Goal: Task Accomplishment & Management: Manage account settings

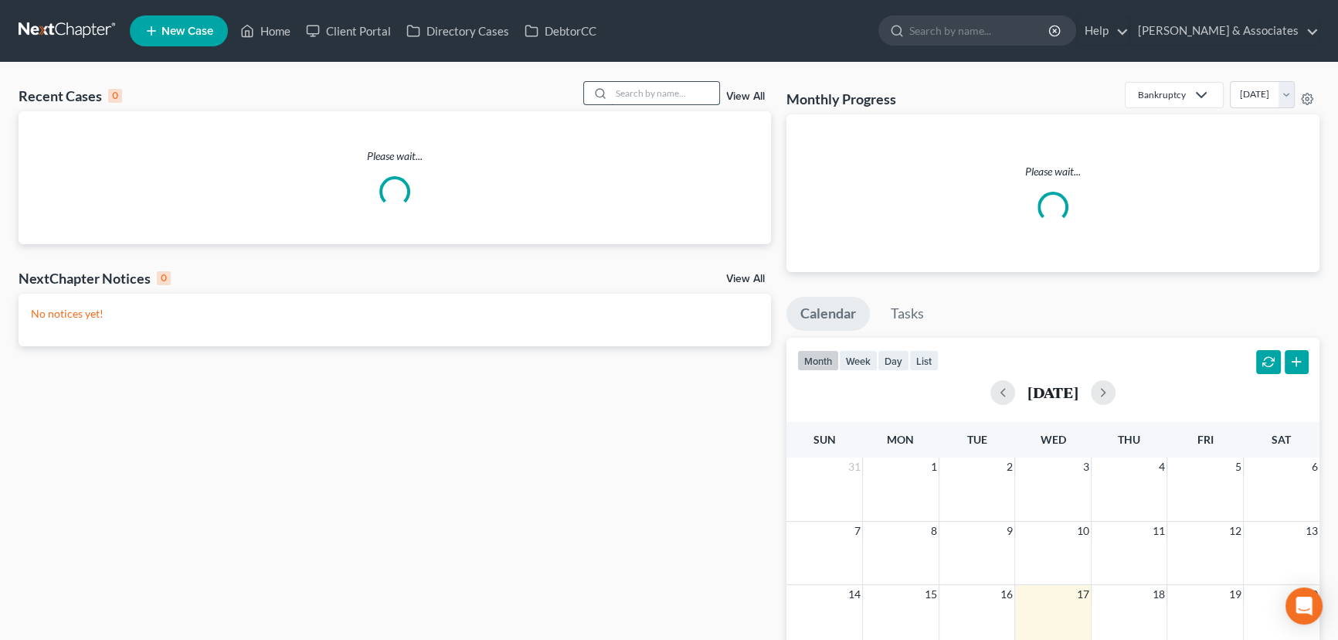
click at [653, 103] on input "search" at bounding box center [665, 93] width 108 height 22
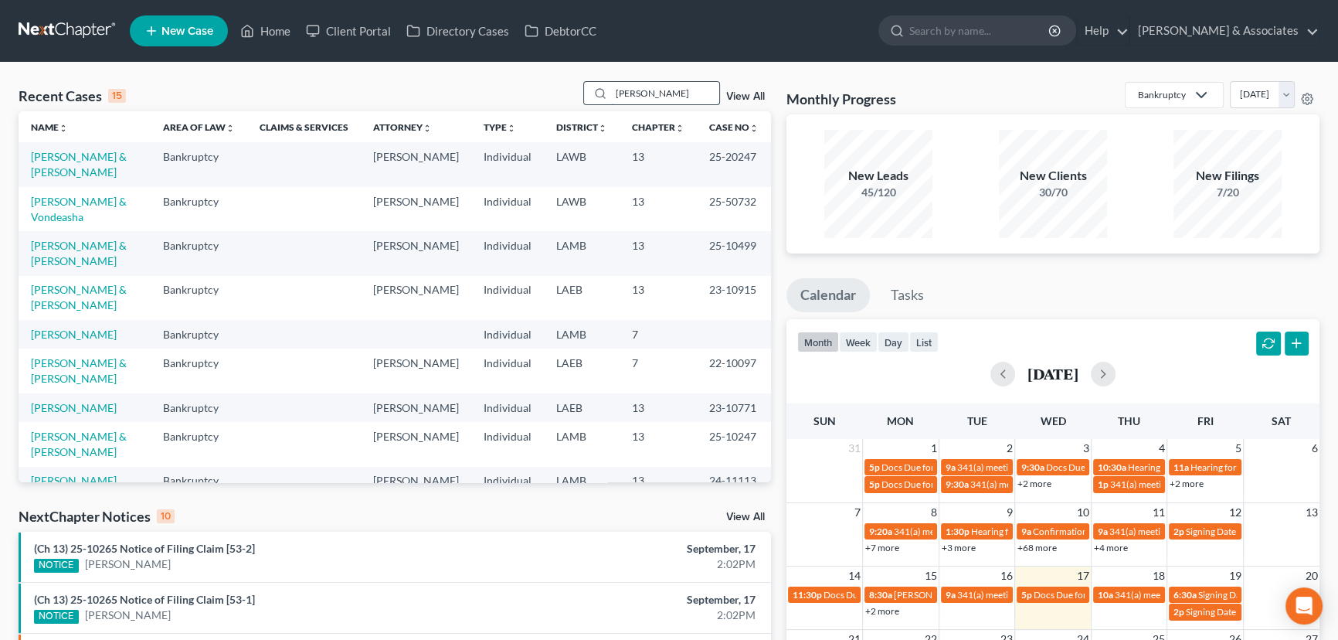
drag, startPoint x: 74, startPoint y: 246, endPoint x: 667, endPoint y: 100, distance: 610.2
click at [667, 100] on input "francis" at bounding box center [665, 93] width 108 height 22
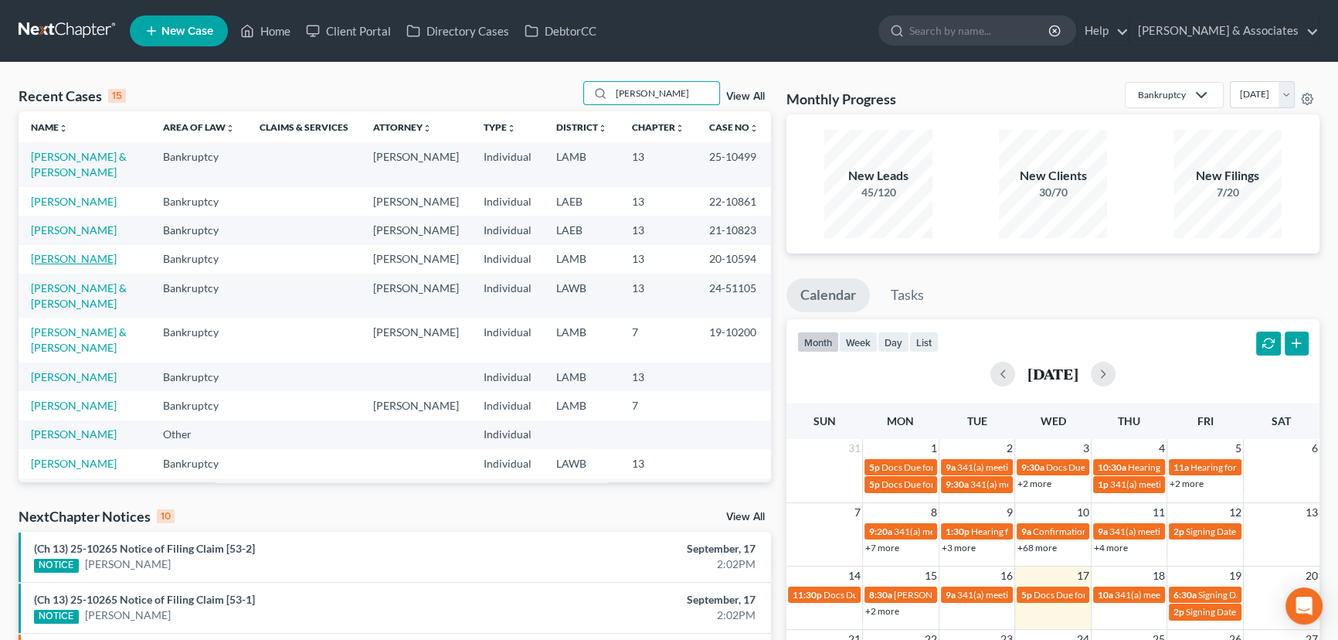
drag, startPoint x: 73, startPoint y: 276, endPoint x: 78, endPoint y: 260, distance: 16.1
click at [73, 265] on link "[PERSON_NAME]" at bounding box center [74, 258] width 86 height 13
click at [80, 236] on link "[PERSON_NAME]" at bounding box center [74, 229] width 86 height 13
click at [87, 193] on td "Francis, Angela" at bounding box center [85, 201] width 132 height 29
click at [81, 197] on link "Francis, Angela" at bounding box center [74, 201] width 86 height 13
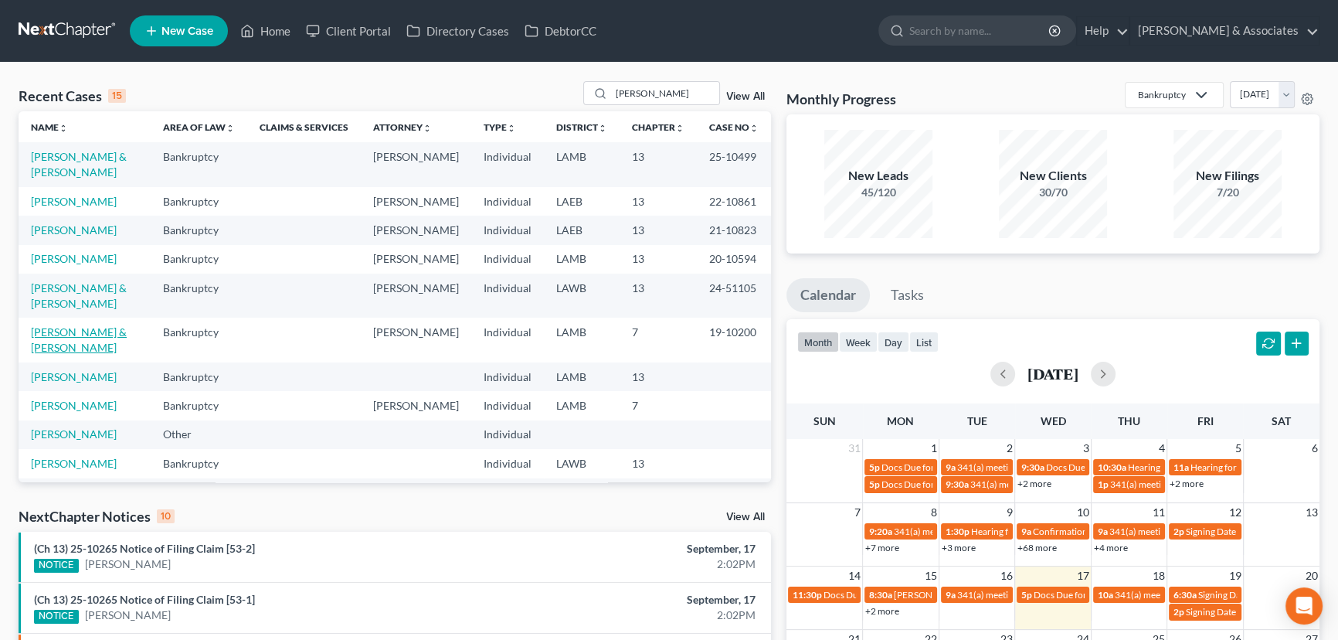
click at [82, 342] on link "[PERSON_NAME] & [PERSON_NAME]" at bounding box center [79, 339] width 96 height 29
click at [686, 88] on input "franci" at bounding box center [665, 93] width 108 height 22
type input "Toliver"
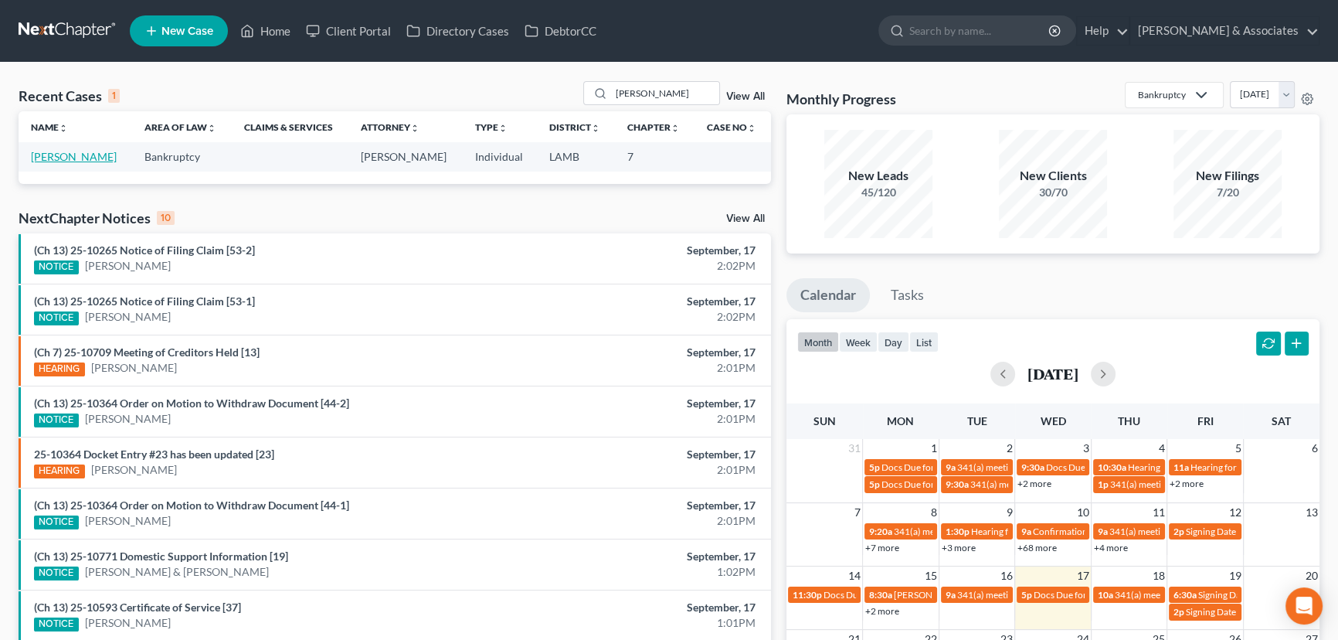
click at [53, 162] on link "[PERSON_NAME]" at bounding box center [74, 156] width 86 height 13
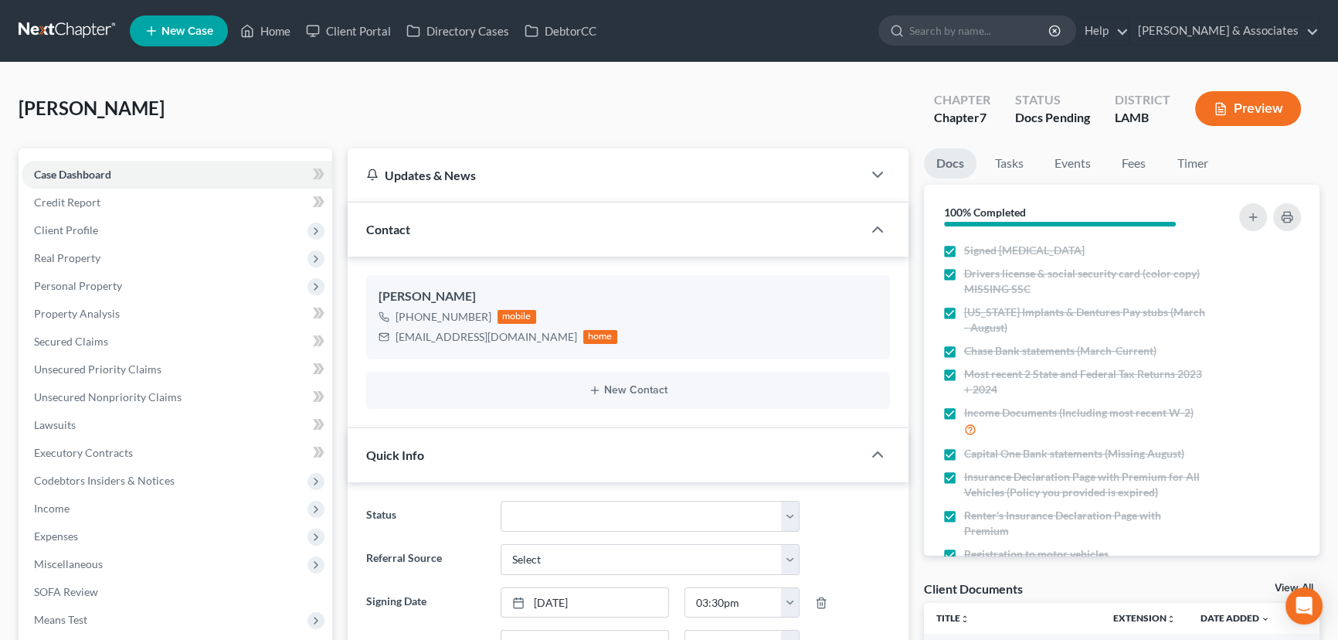
scroll to position [369, 0]
click at [1127, 158] on link "Fees" at bounding box center [1133, 163] width 49 height 30
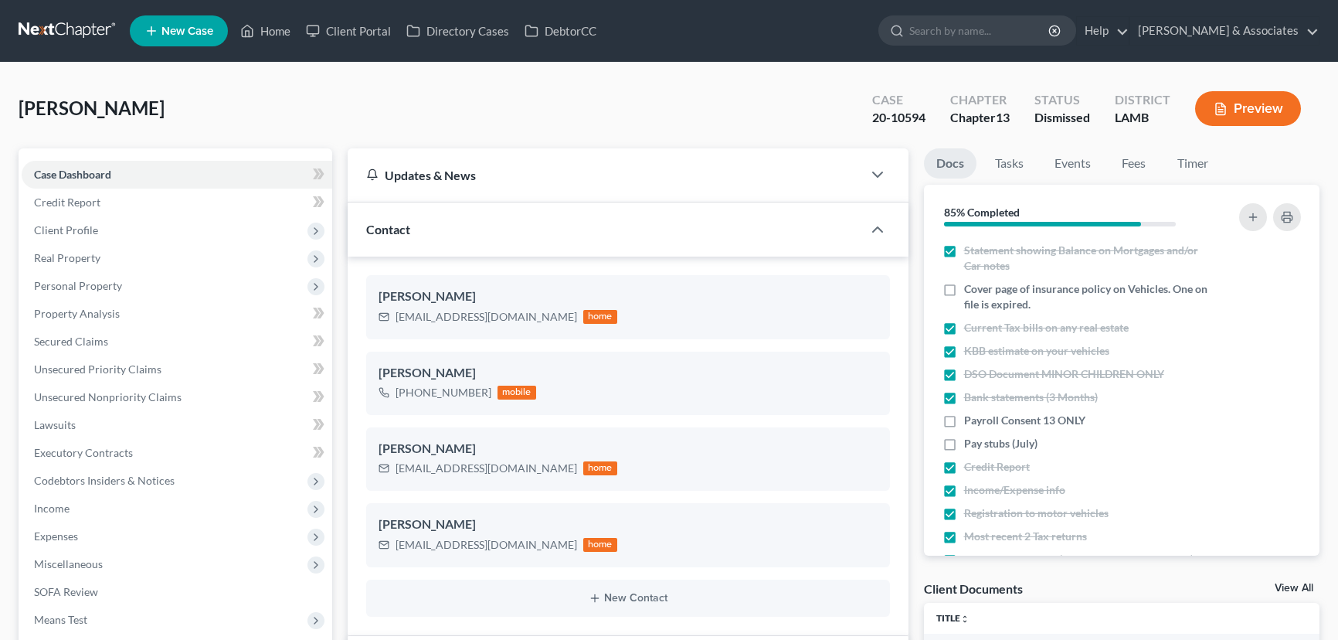
select select "5"
select select "0"
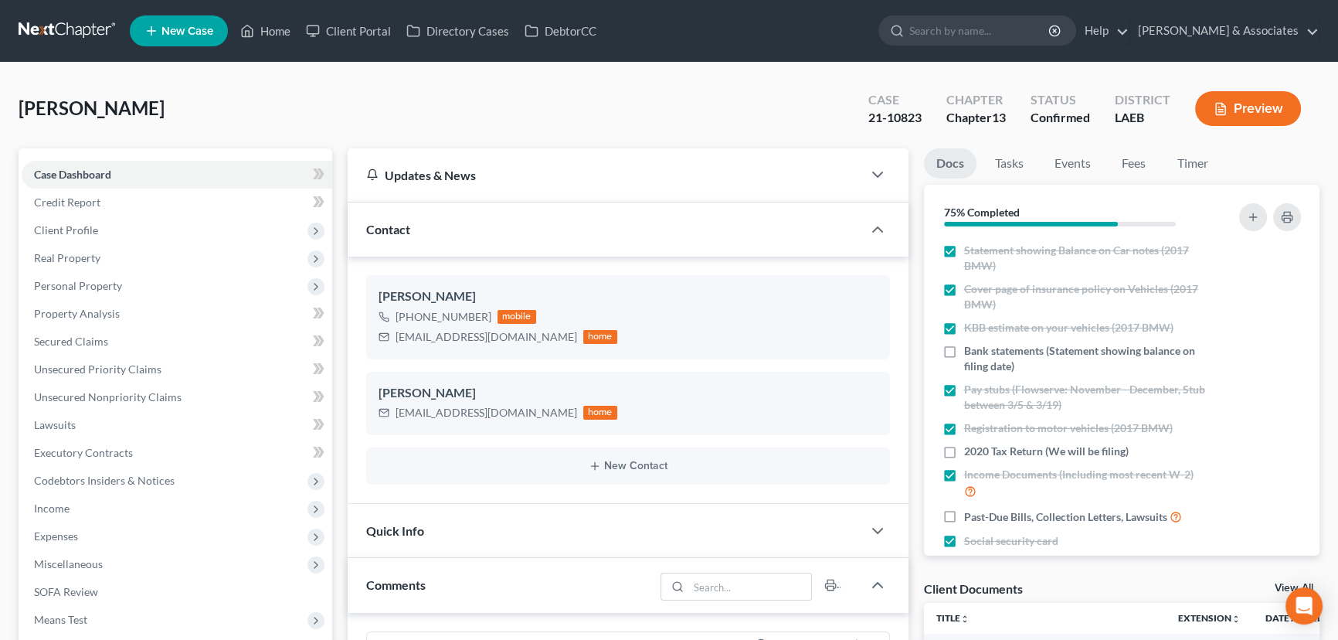
scroll to position [7297, 0]
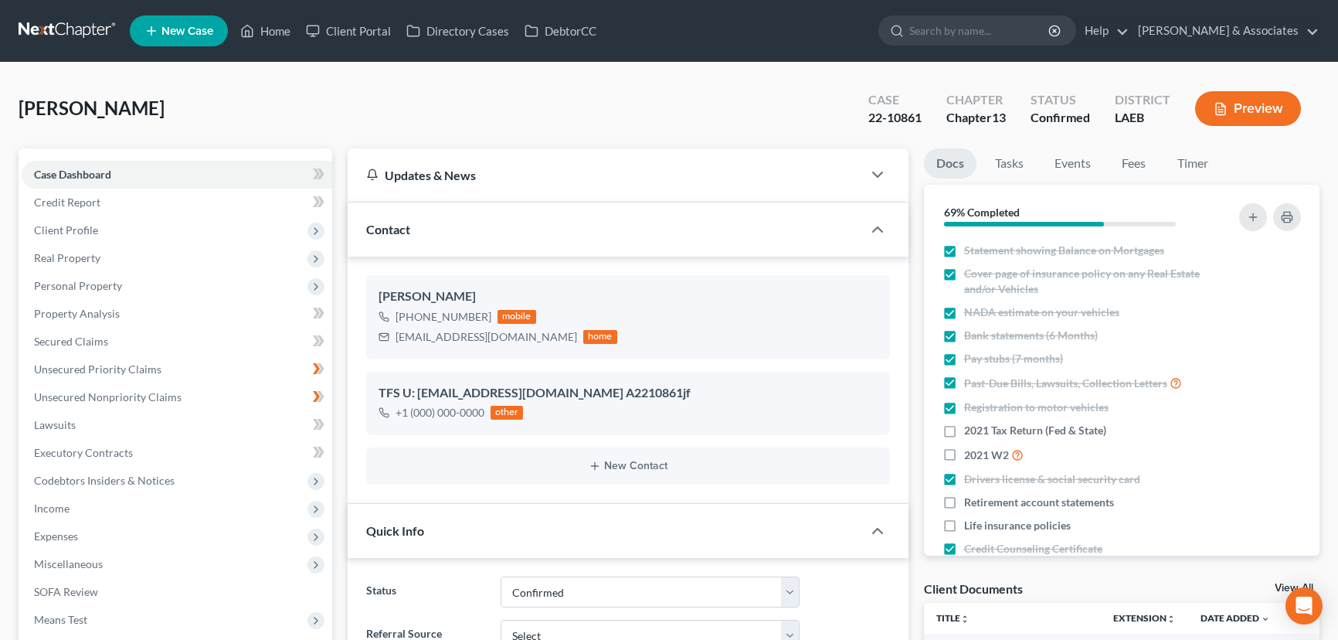
select select "3"
select select "0"
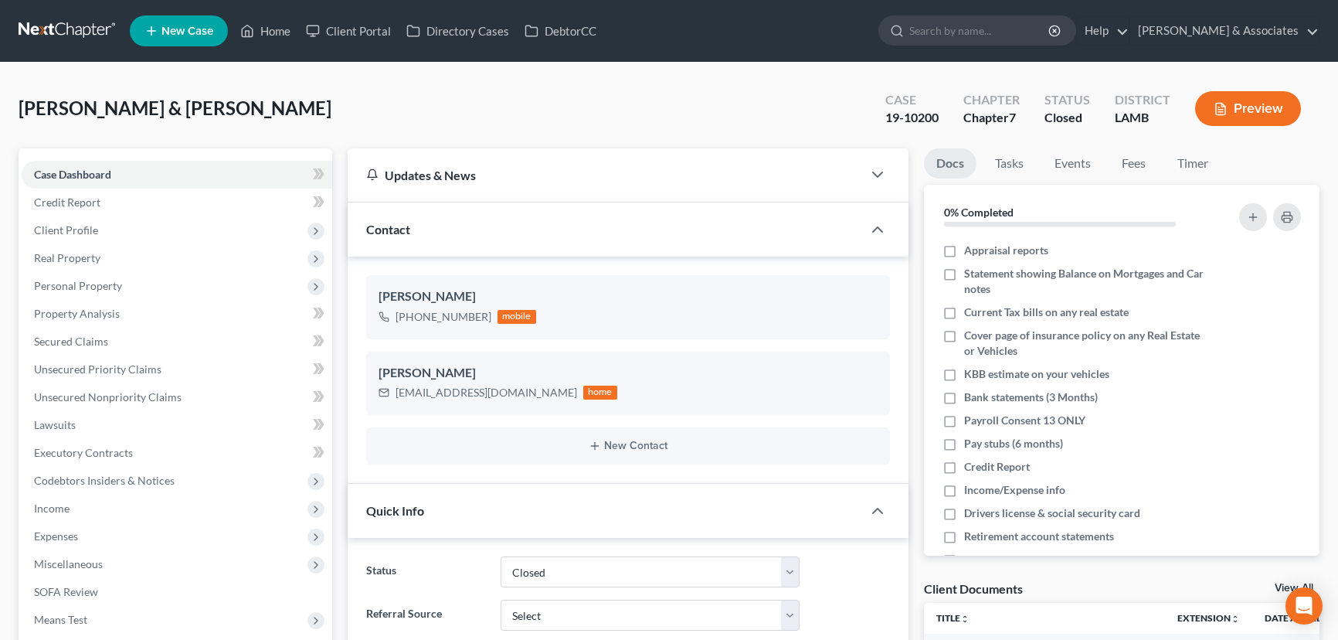
select select "2"
select select "0"
click at [75, 22] on link at bounding box center [68, 31] width 99 height 28
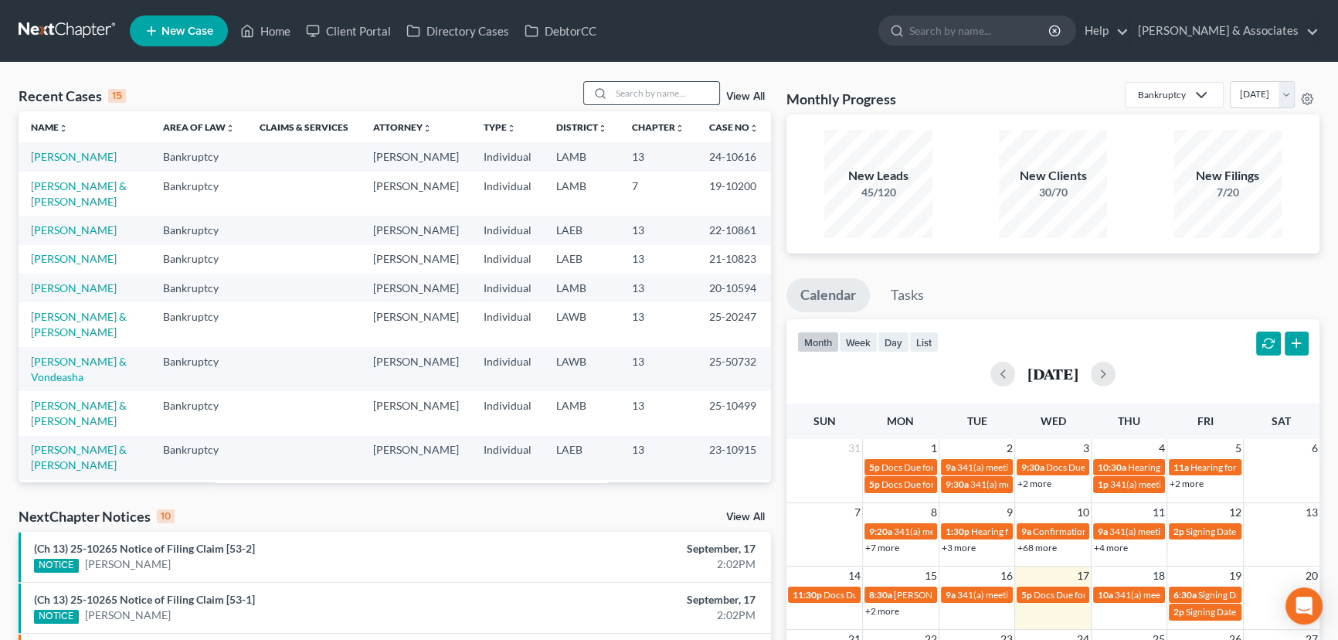
click at [617, 92] on input "search" at bounding box center [665, 93] width 108 height 22
type input "[PERSON_NAME]"
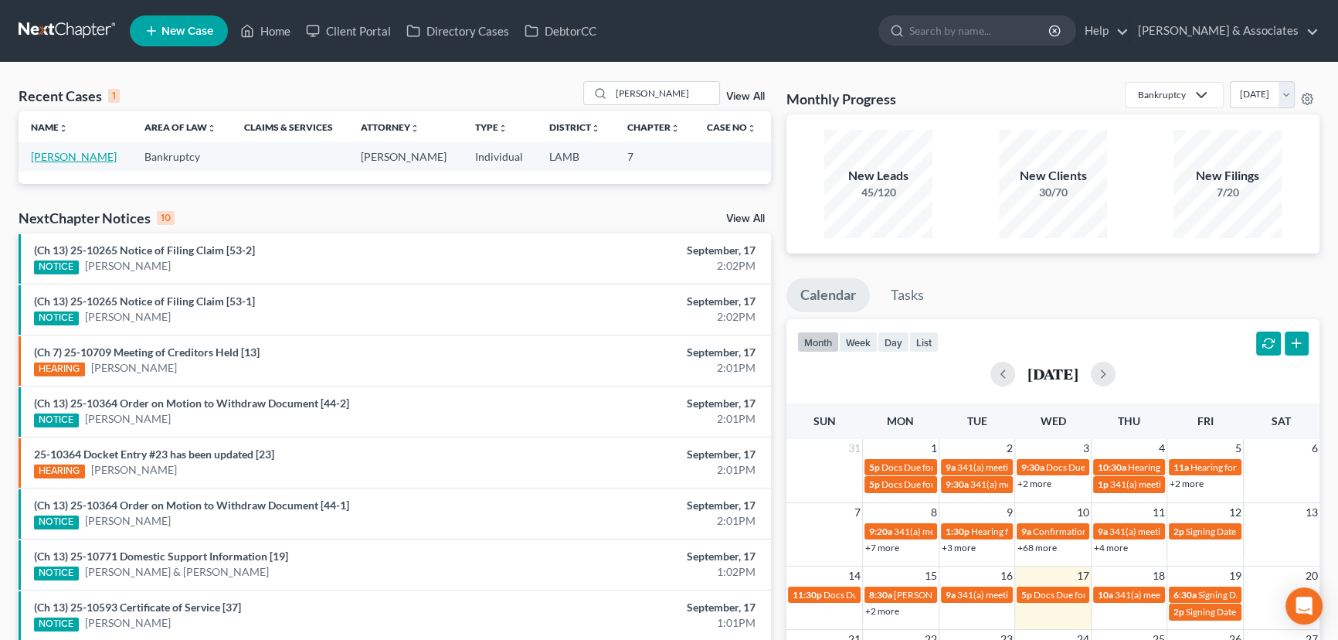
click at [55, 159] on link "[PERSON_NAME]" at bounding box center [74, 156] width 86 height 13
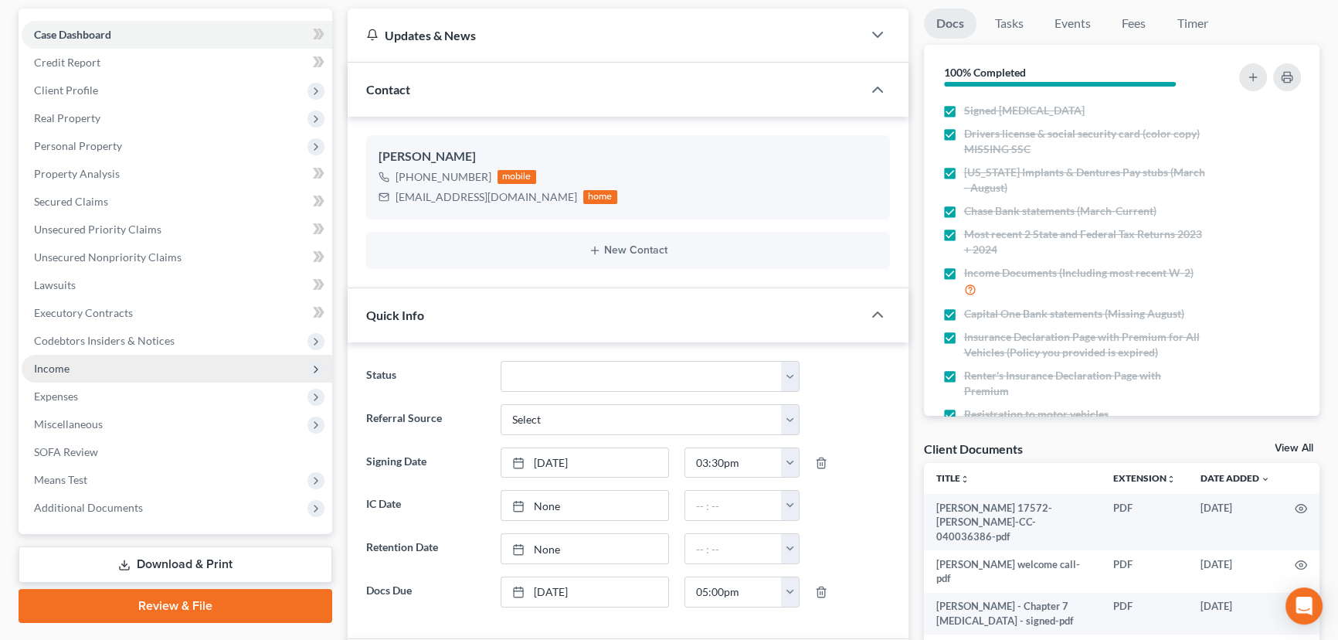
scroll to position [369, 0]
click at [84, 369] on span "Income" at bounding box center [177, 369] width 311 height 28
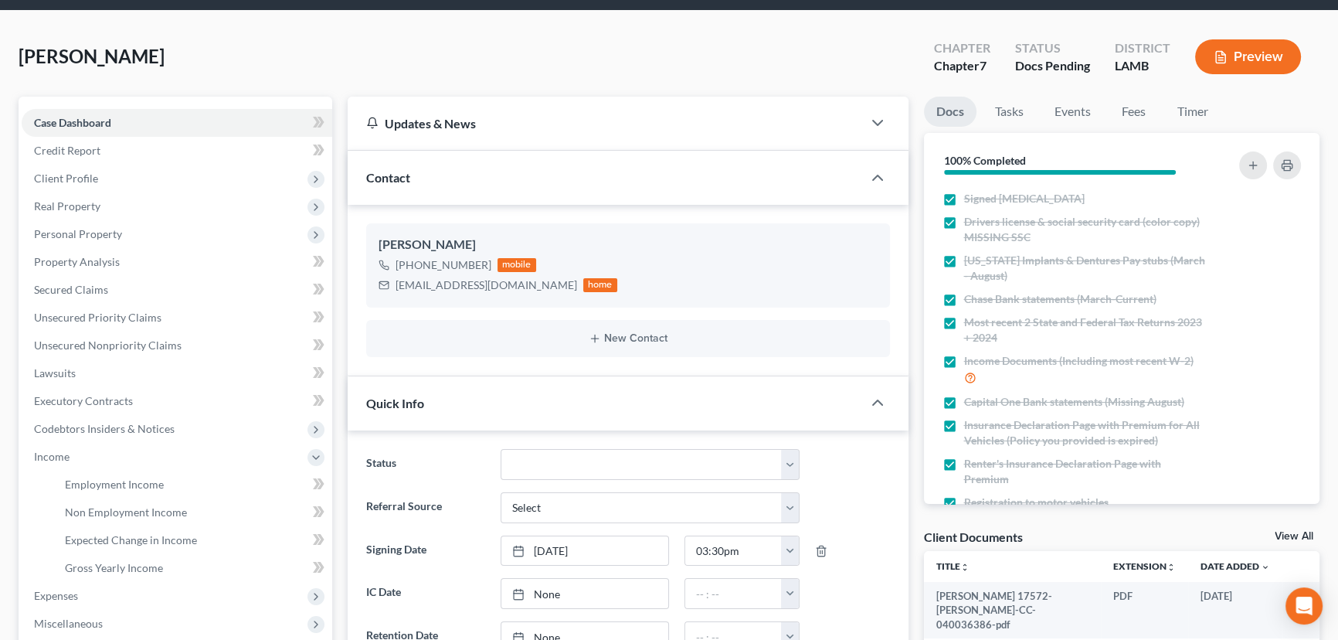
scroll to position [0, 0]
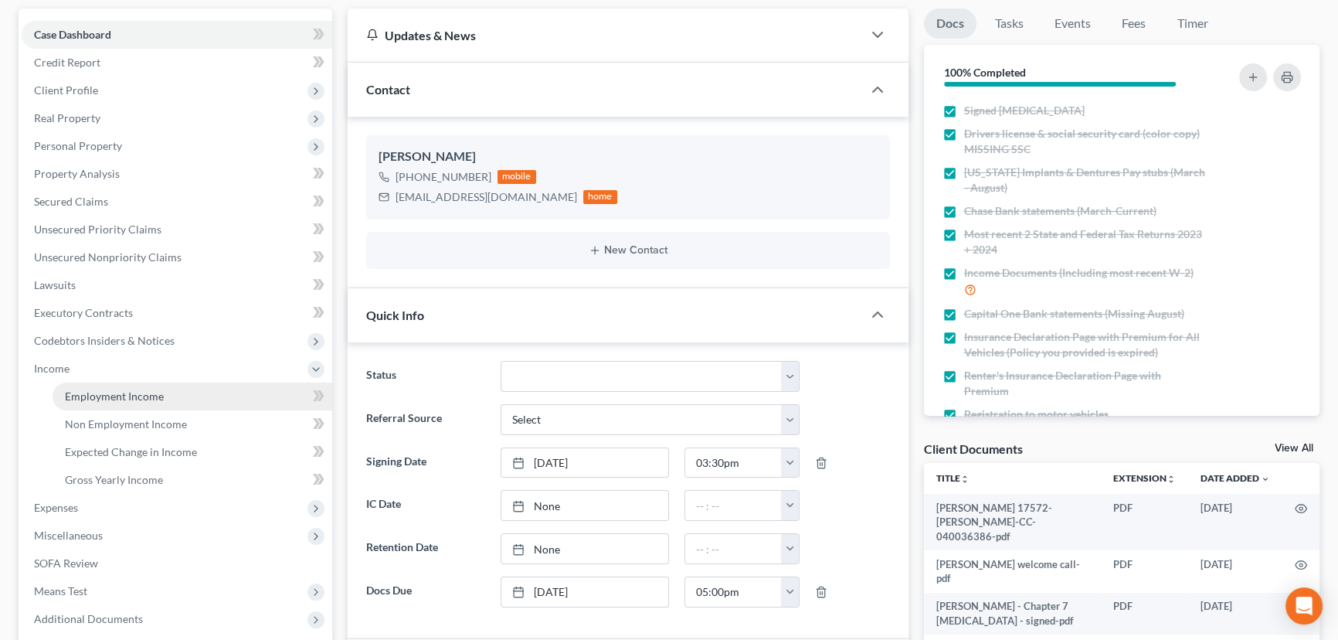
click at [192, 395] on link "Employment Income" at bounding box center [193, 396] width 280 height 28
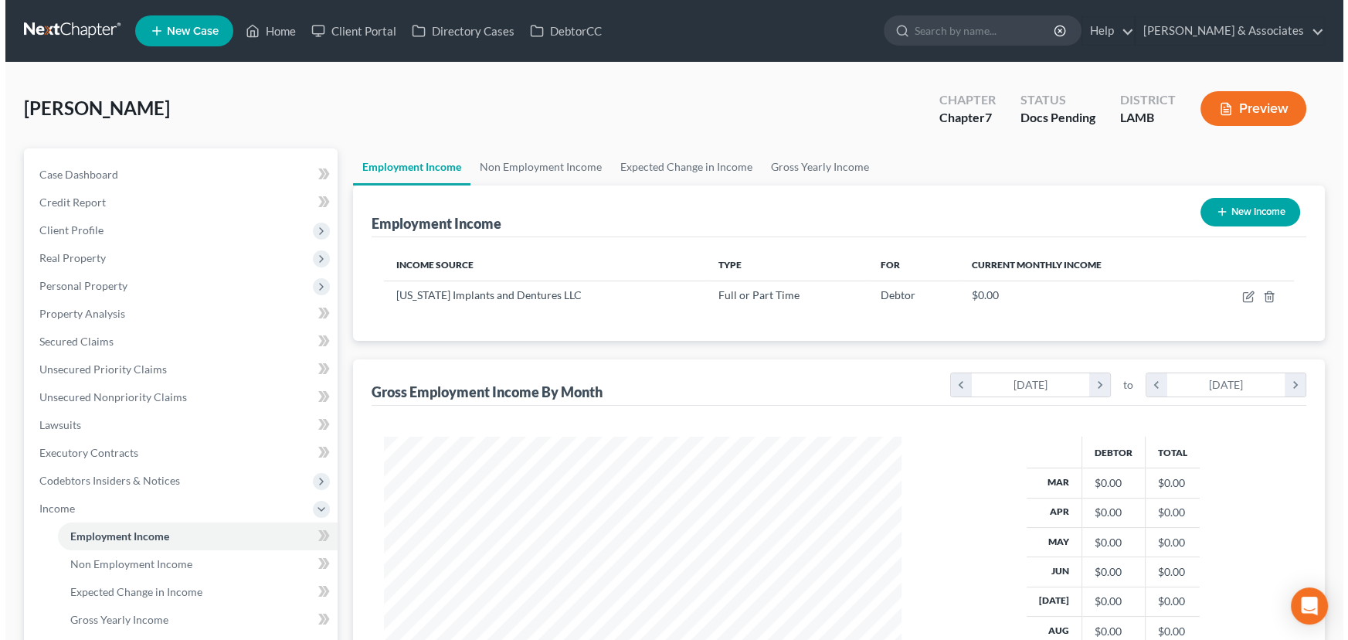
scroll to position [277, 548]
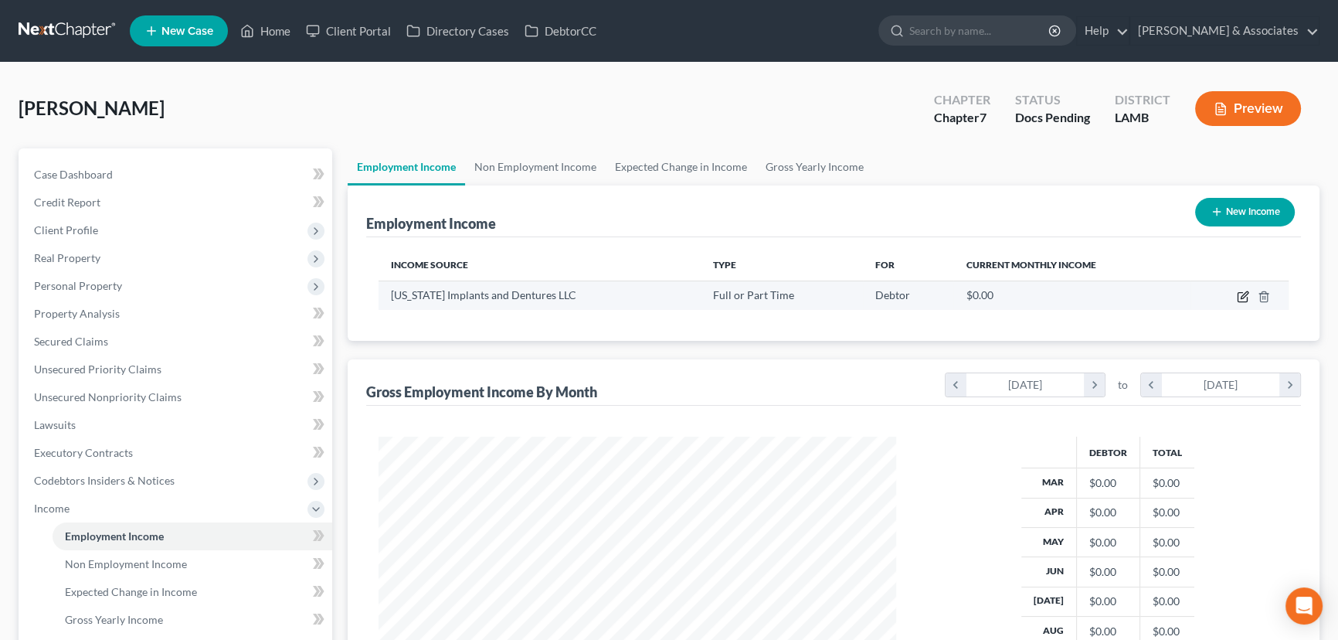
click at [1243, 297] on icon "button" at bounding box center [1243, 294] width 7 height 7
select select "0"
select select "19"
select select "1"
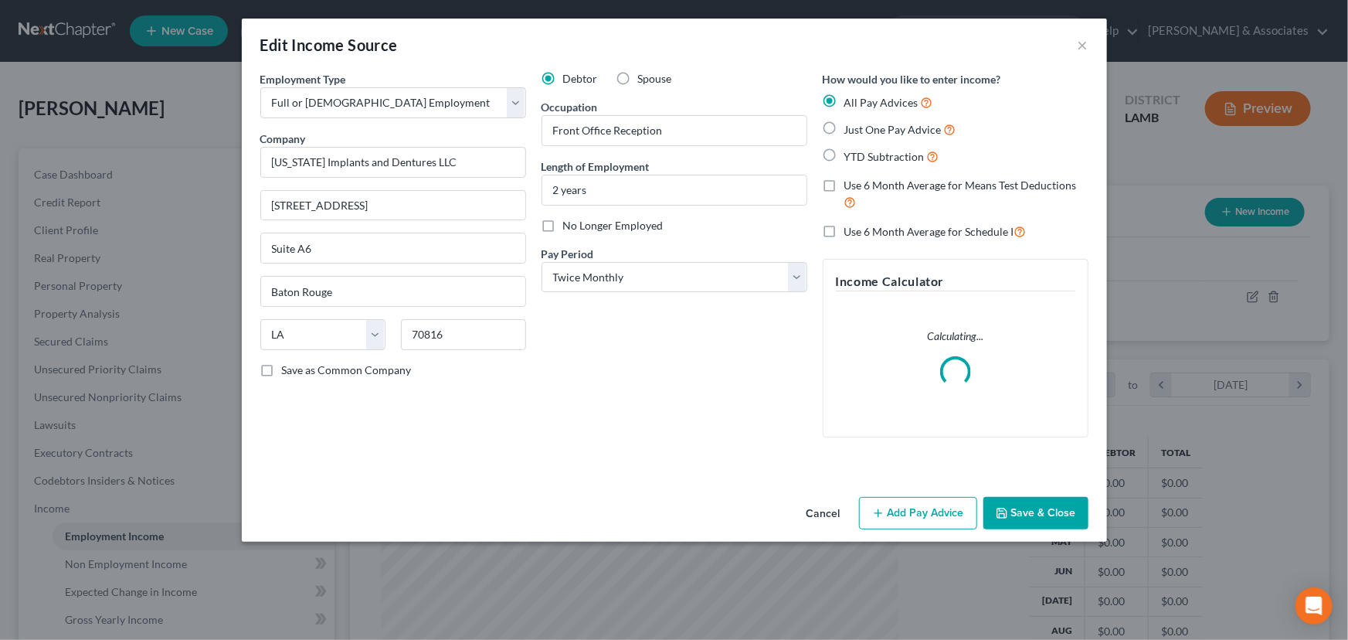
scroll to position [277, 553]
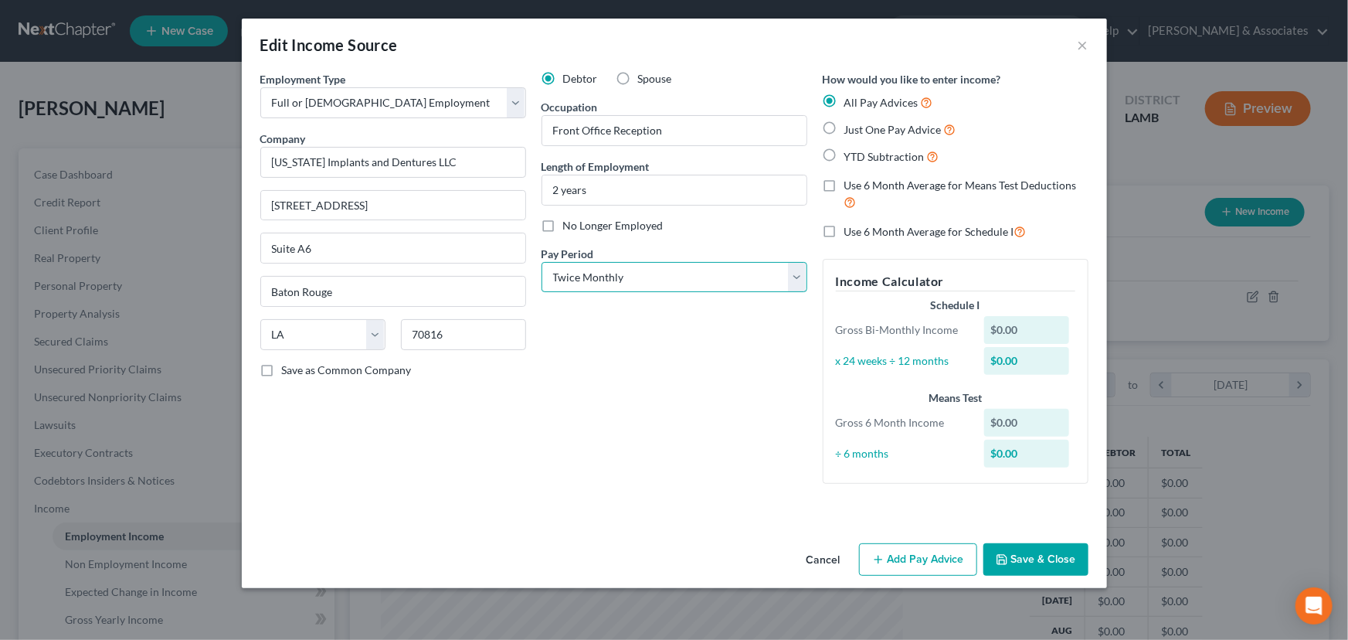
drag, startPoint x: 646, startPoint y: 270, endPoint x: 646, endPoint y: 278, distance: 8.5
click at [646, 270] on select "Select Monthly Twice Monthly Every Other Week Weekly" at bounding box center [674, 277] width 266 height 31
click at [648, 280] on select "Select Monthly Twice Monthly Every Other Week Weekly" at bounding box center [674, 277] width 266 height 31
click at [926, 545] on button "Add Pay Advice" at bounding box center [918, 559] width 118 height 32
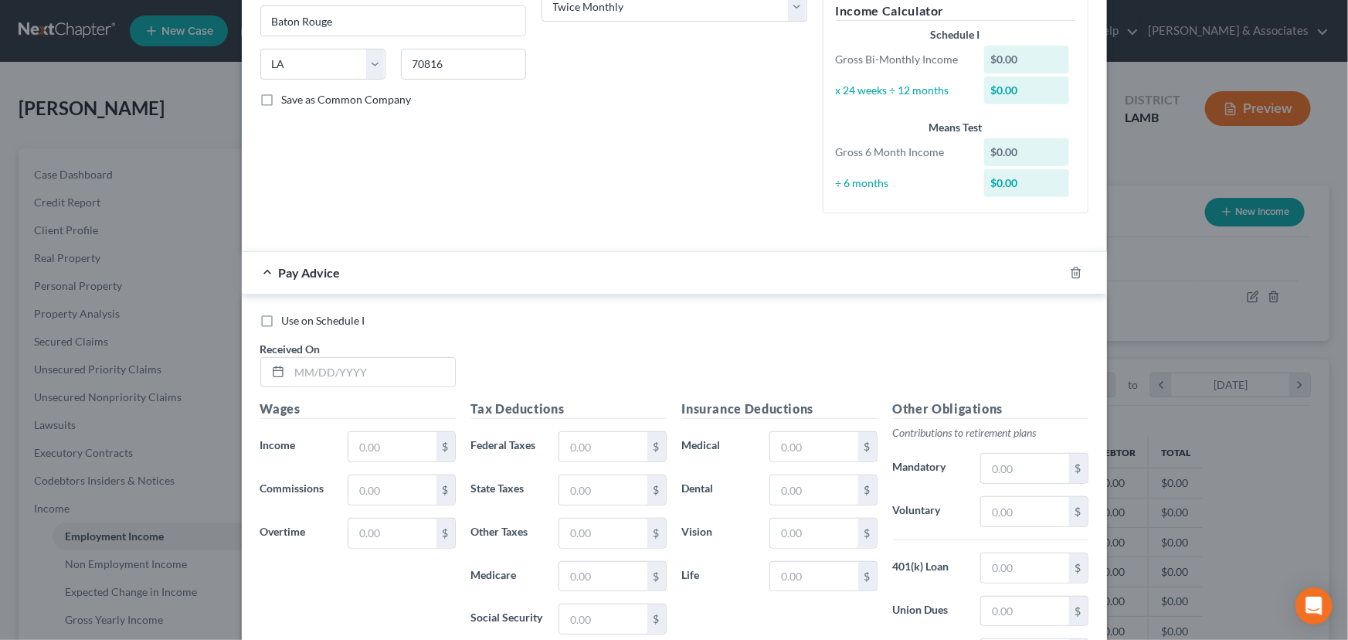
scroll to position [280, 0]
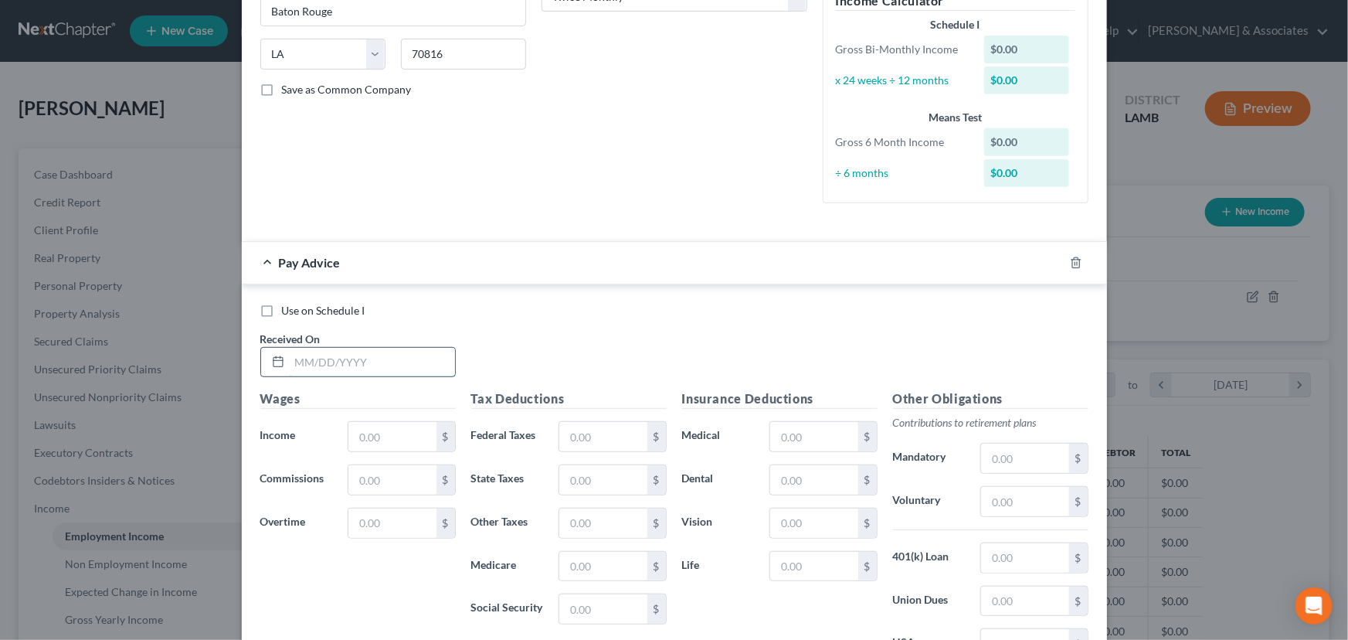
click at [327, 368] on input "text" at bounding box center [372, 362] width 165 height 29
type input "3/1/2025"
type input "19,220.04"
click at [596, 448] on input "text" at bounding box center [602, 436] width 87 height 29
click at [599, 432] on input "text" at bounding box center [602, 436] width 87 height 29
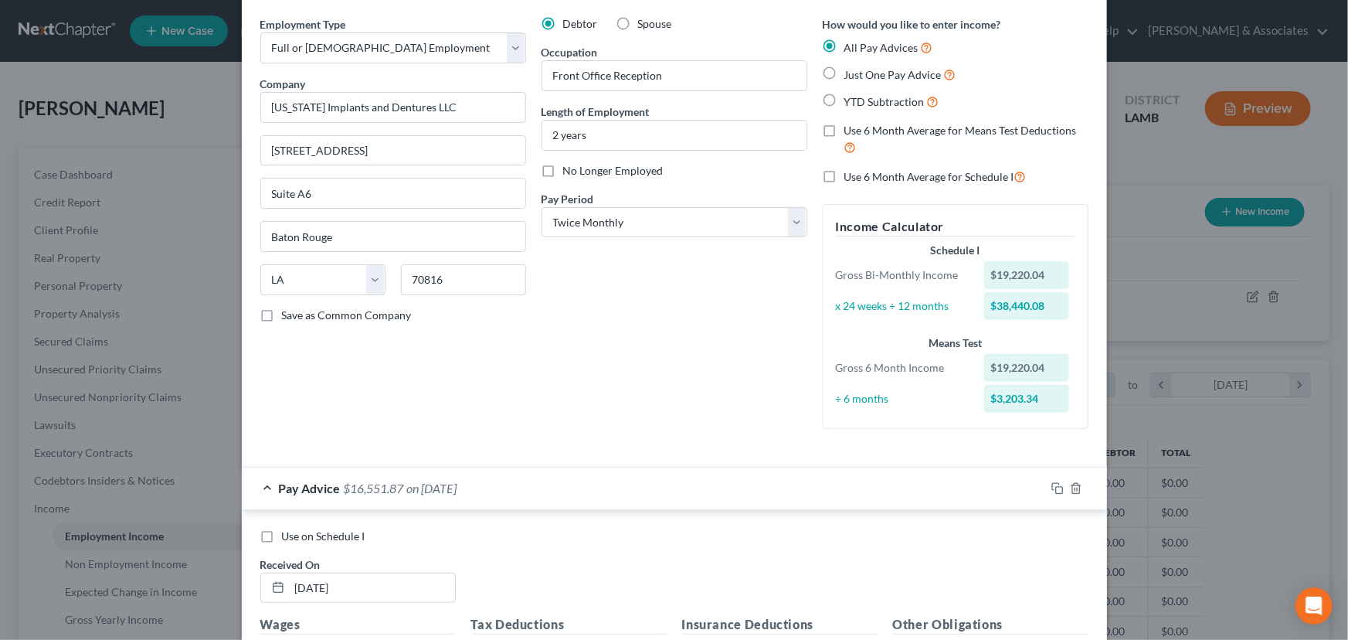
scroll to position [0, 0]
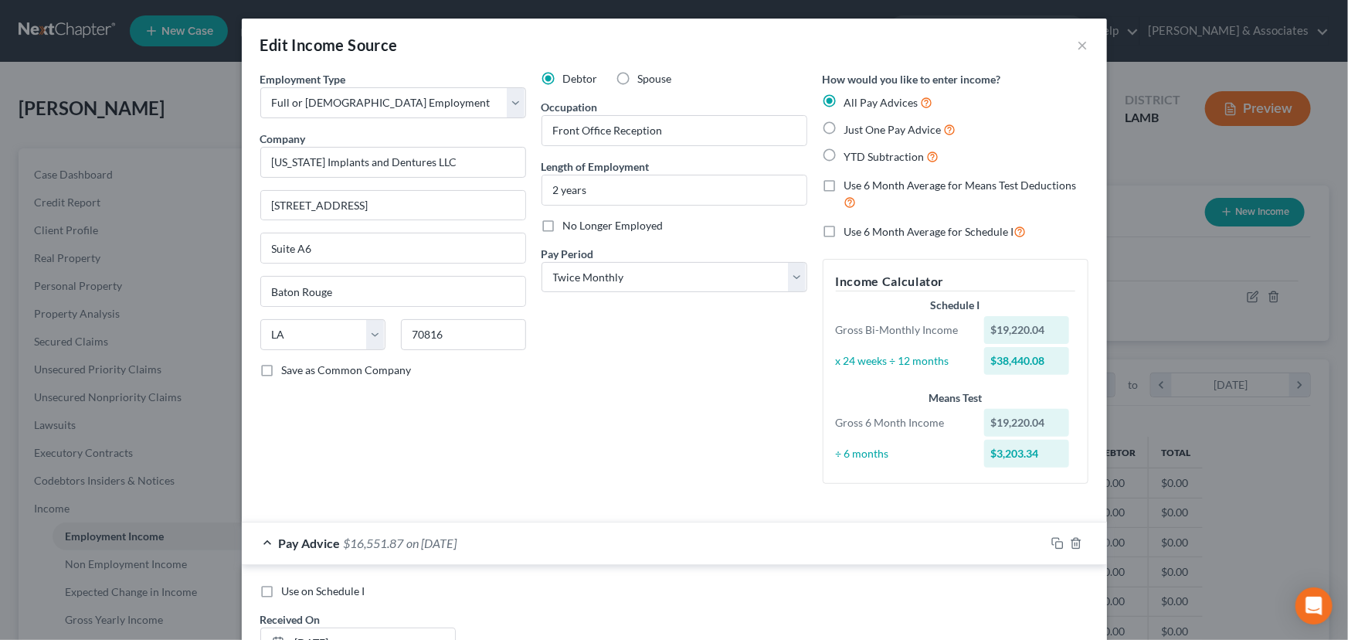
type input "2,668.17"
click at [935, 238] on span "Use 6 Month Average for Schedule I" at bounding box center [929, 231] width 170 height 13
click at [860, 232] on input "Use 6 Month Average for Schedule I" at bounding box center [855, 227] width 10 height 10
checkbox input "true"
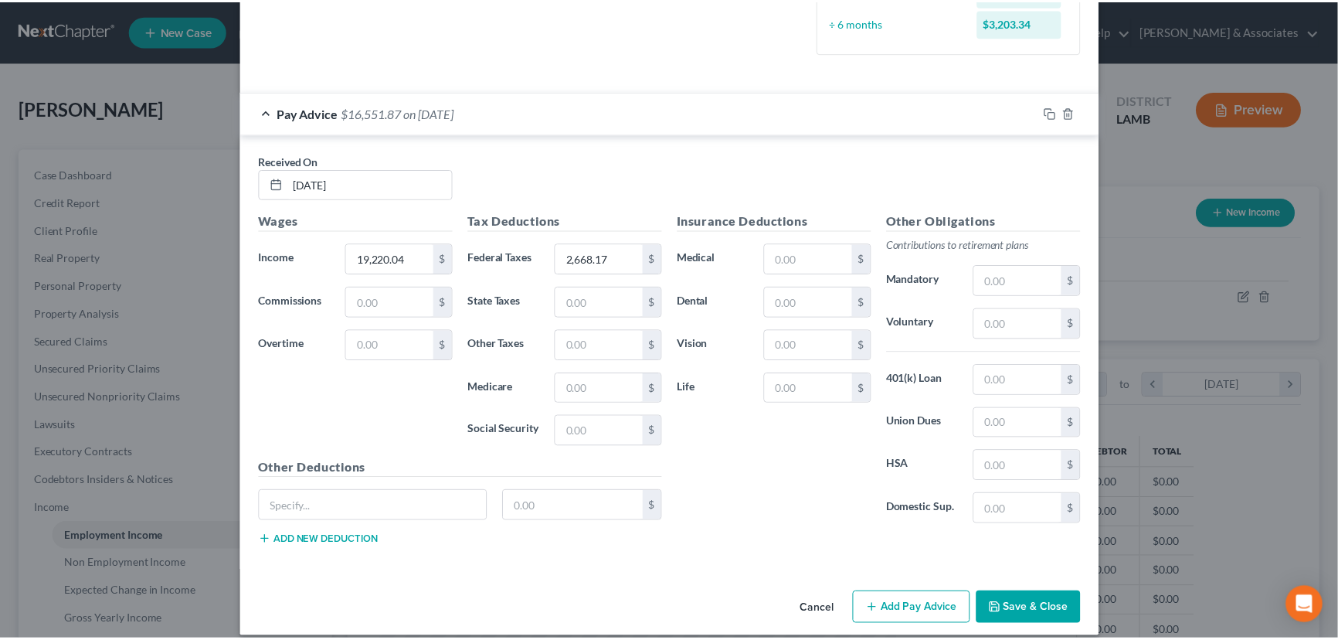
scroll to position [444, 0]
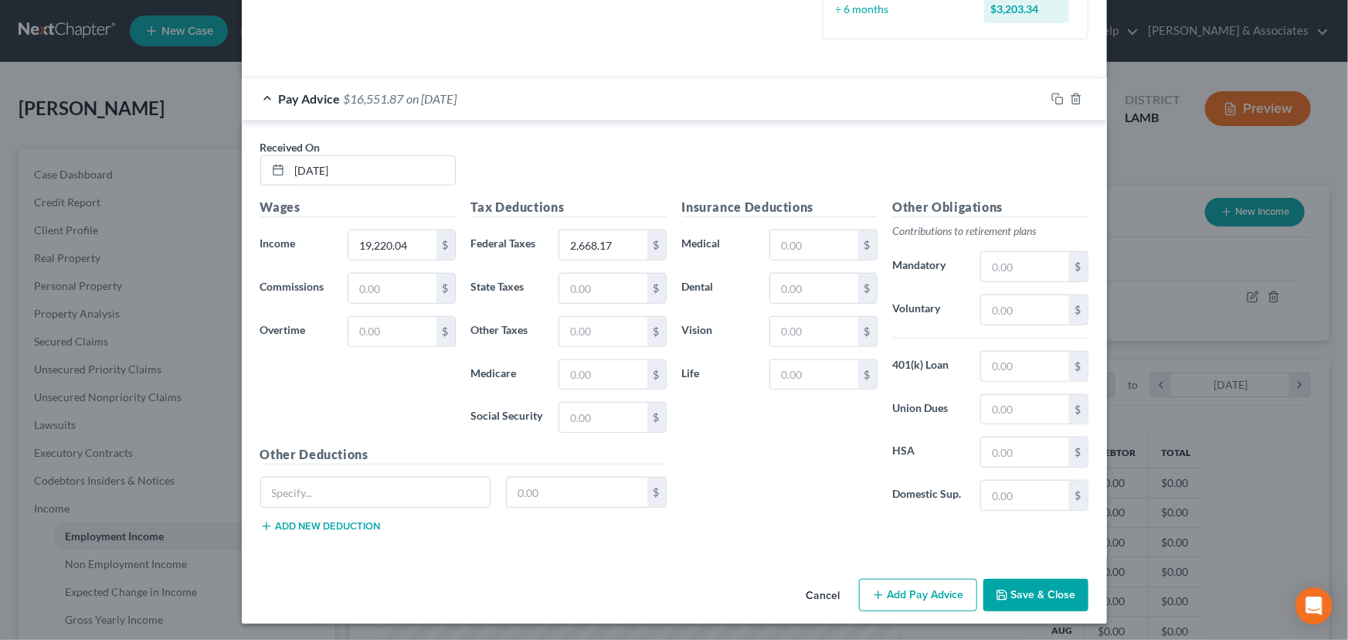
click at [1014, 589] on button "Save & Close" at bounding box center [1035, 595] width 105 height 32
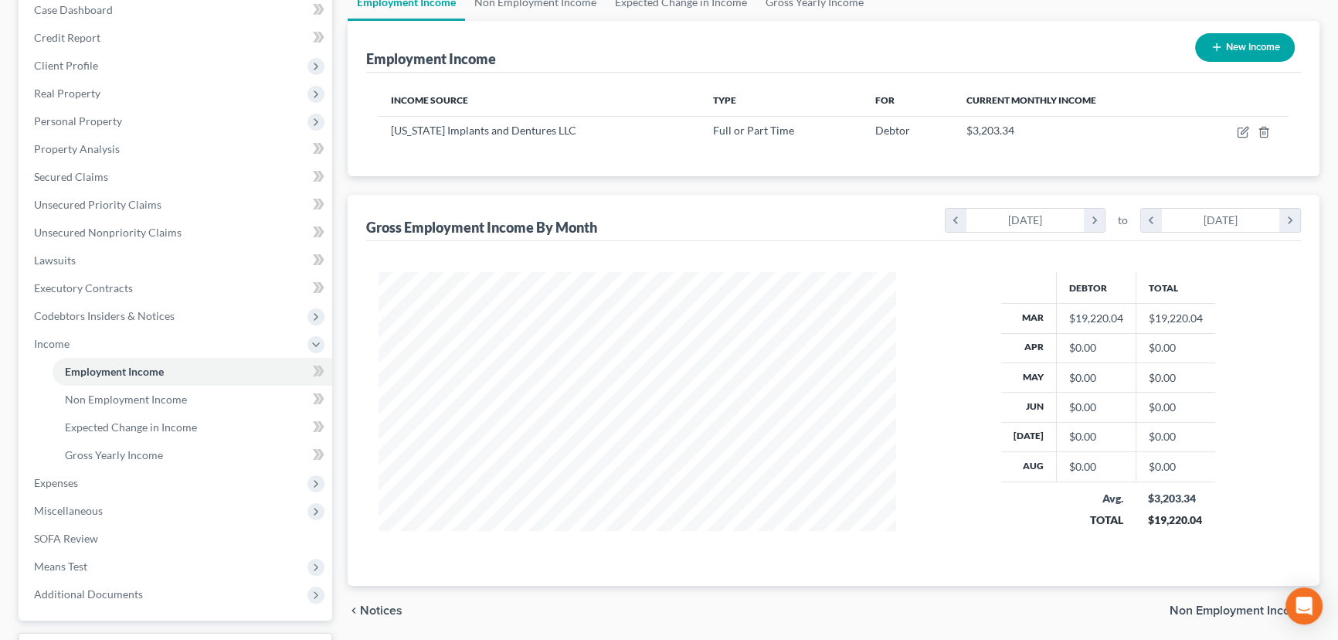
scroll to position [290, 0]
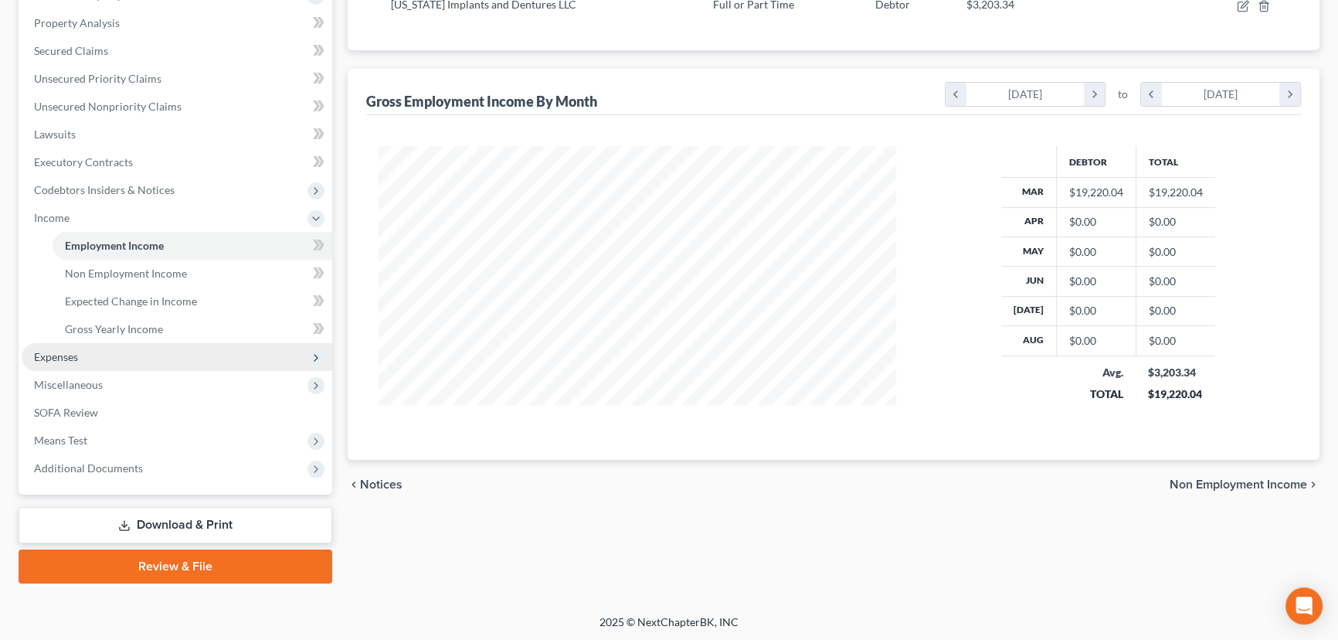
click at [79, 348] on span "Expenses" at bounding box center [177, 357] width 311 height 28
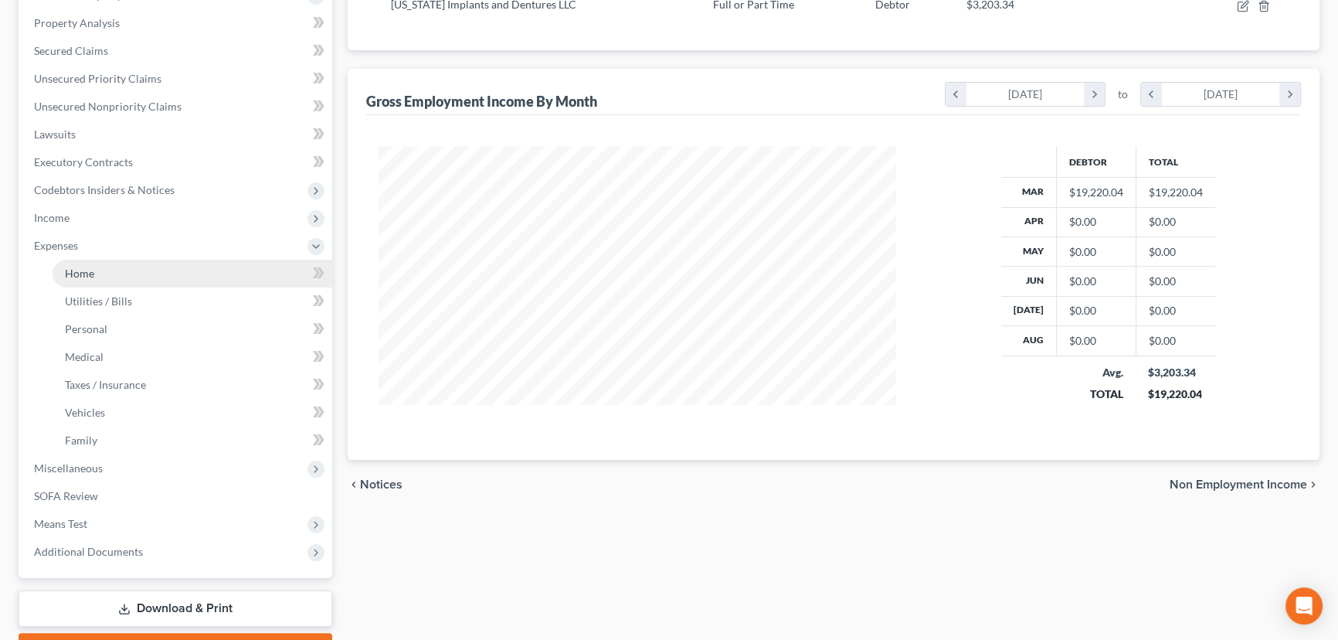
click at [114, 271] on link "Home" at bounding box center [193, 274] width 280 height 28
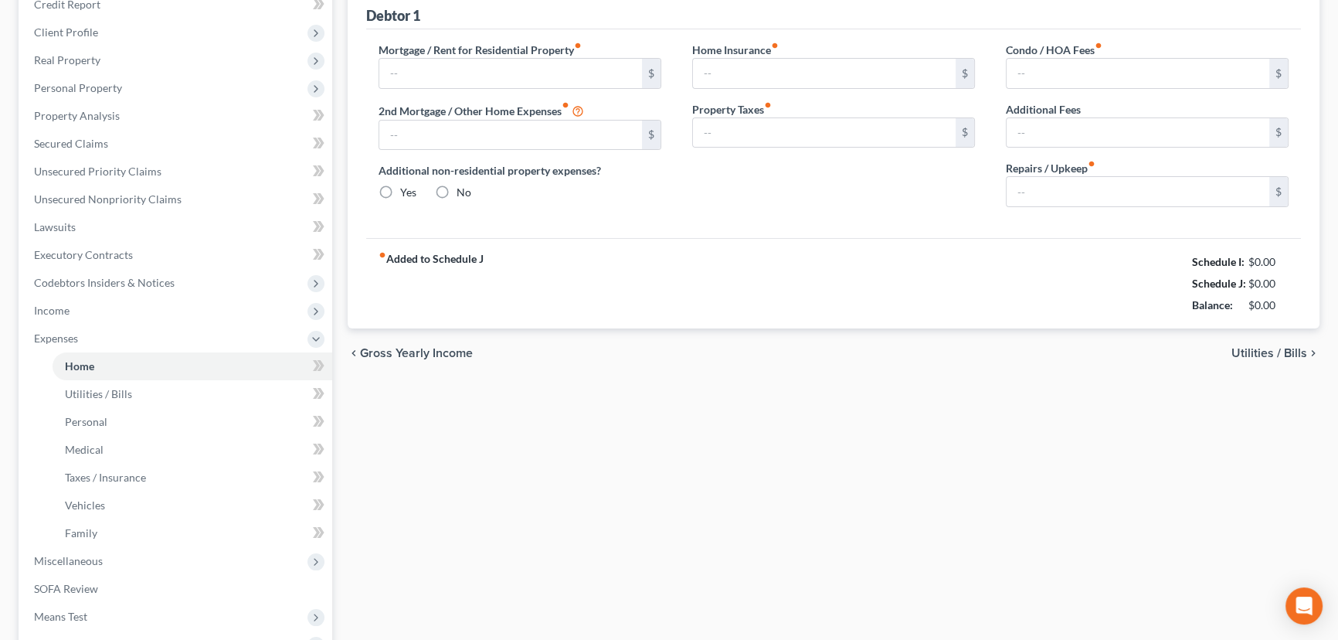
type input "1,297.00"
type input "0.00"
radio input "true"
type input "0.00"
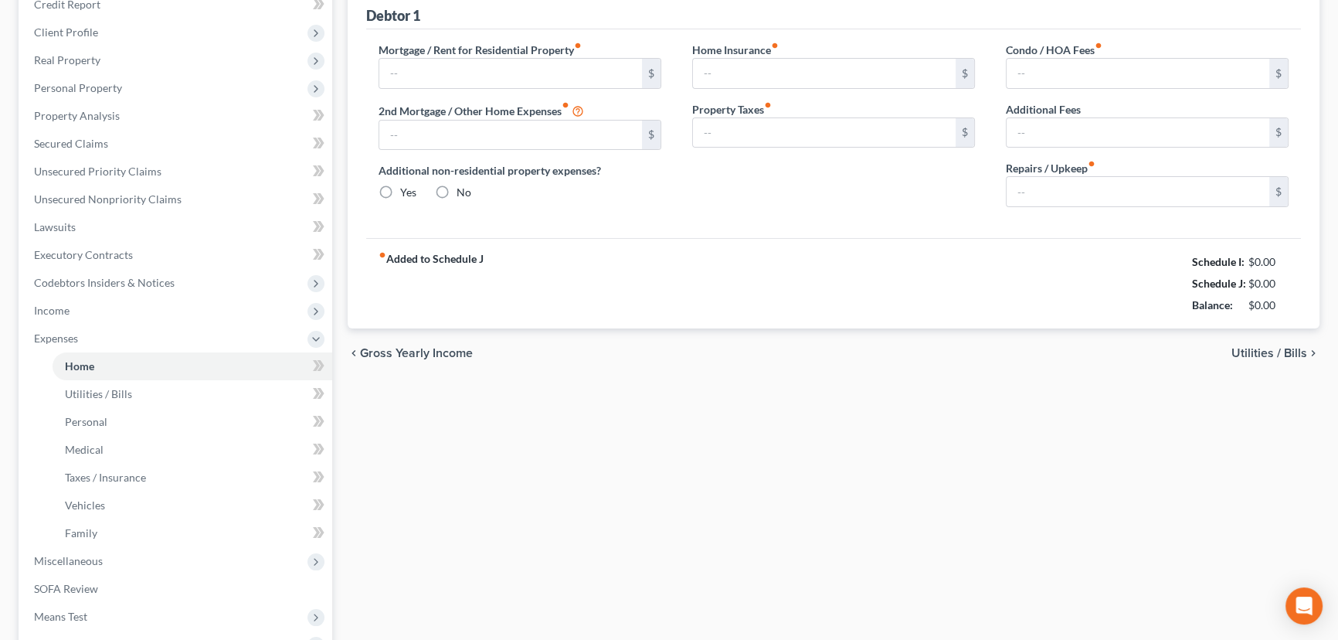
type input "0.00"
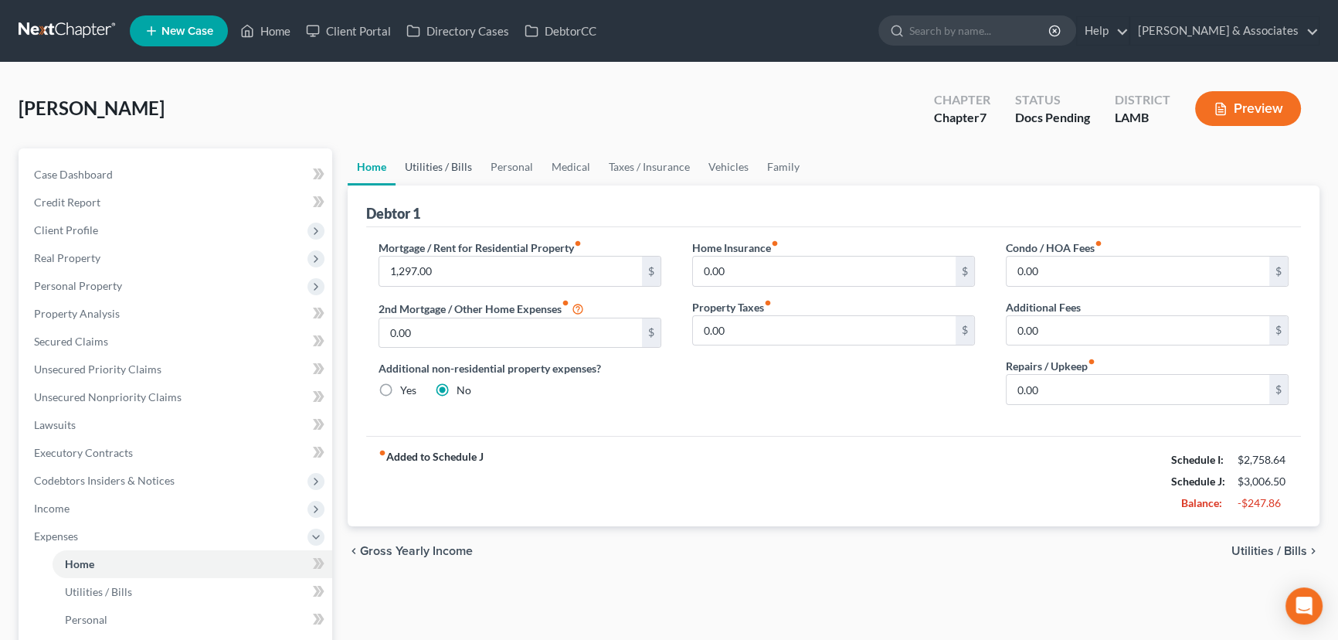
click at [434, 163] on link "Utilities / Bills" at bounding box center [438, 166] width 86 height 37
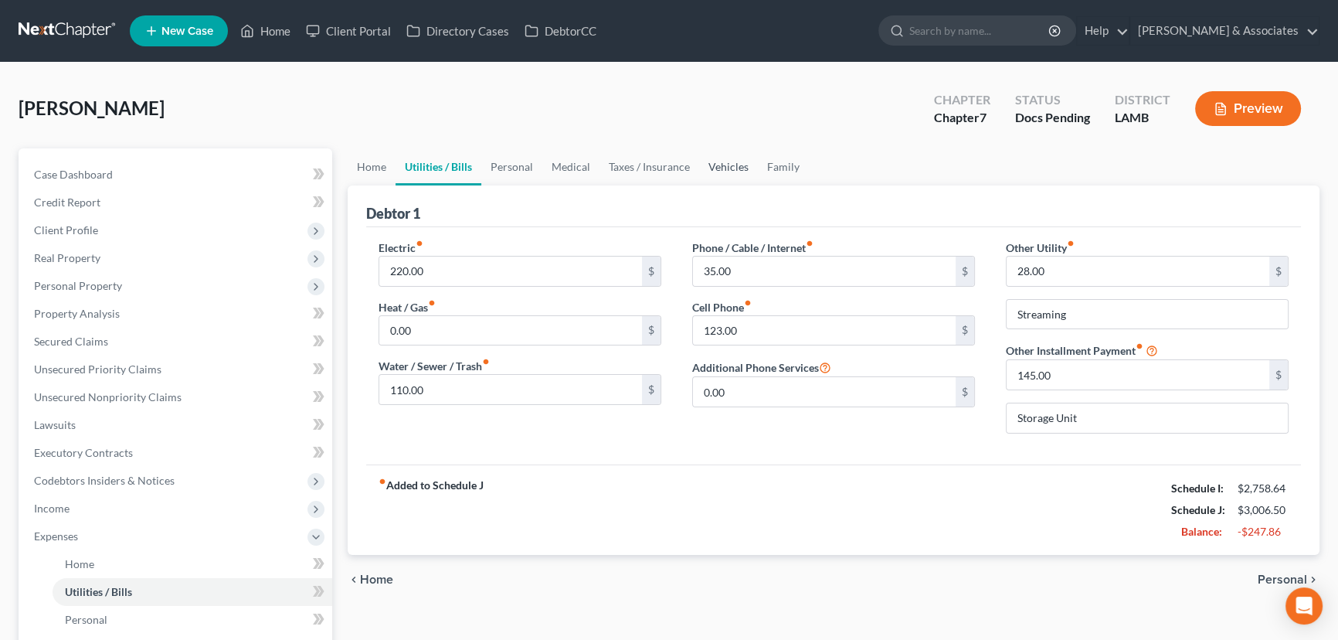
click at [720, 158] on link "Vehicles" at bounding box center [728, 166] width 59 height 37
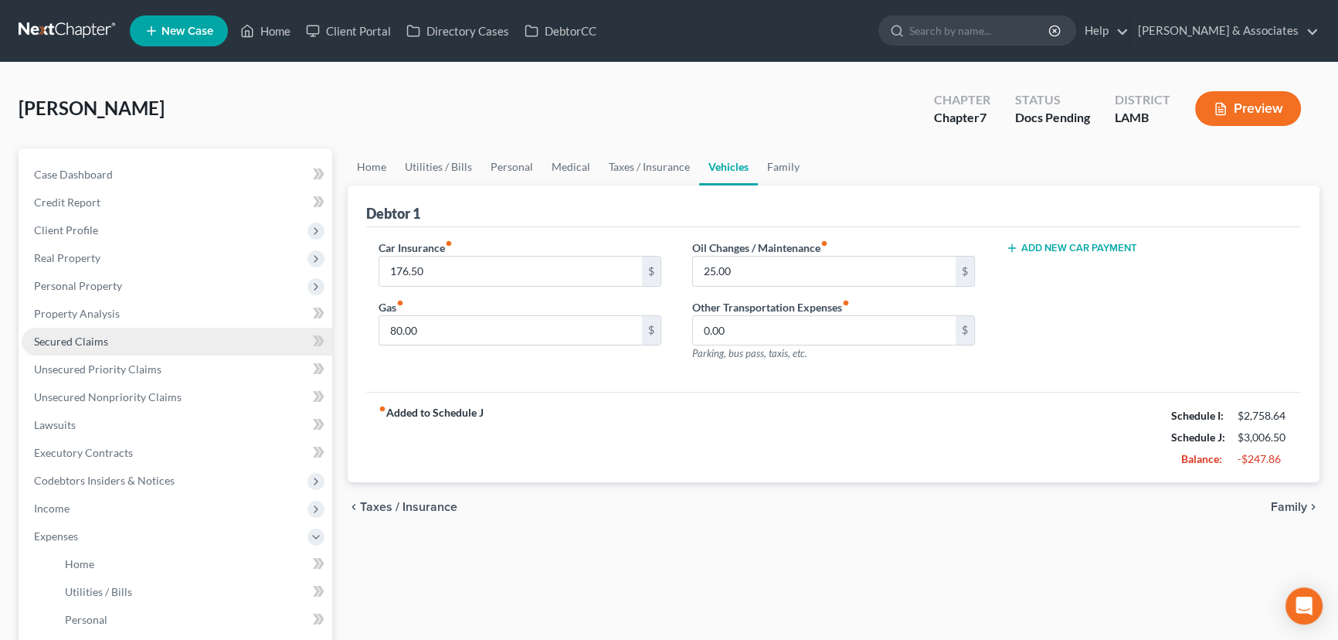
click at [59, 332] on link "Secured Claims" at bounding box center [177, 342] width 311 height 28
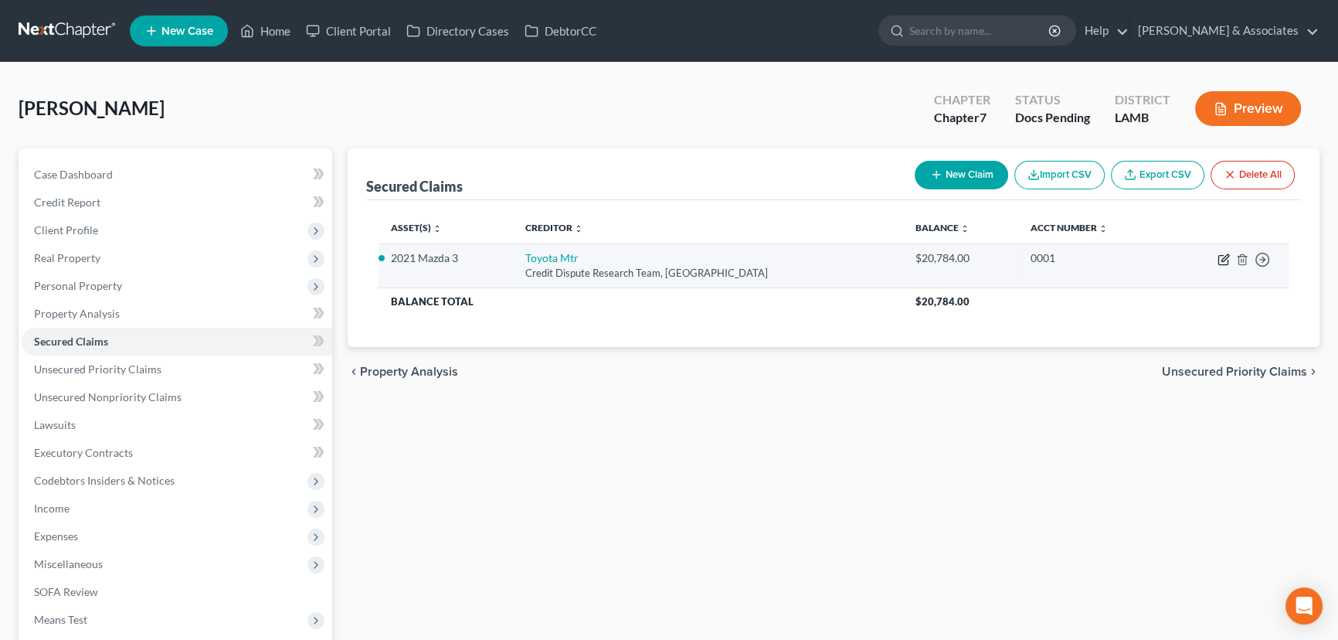
click at [1224, 257] on icon "button" at bounding box center [1223, 259] width 12 height 12
select select "45"
select select "0"
select select "3"
select select "0"
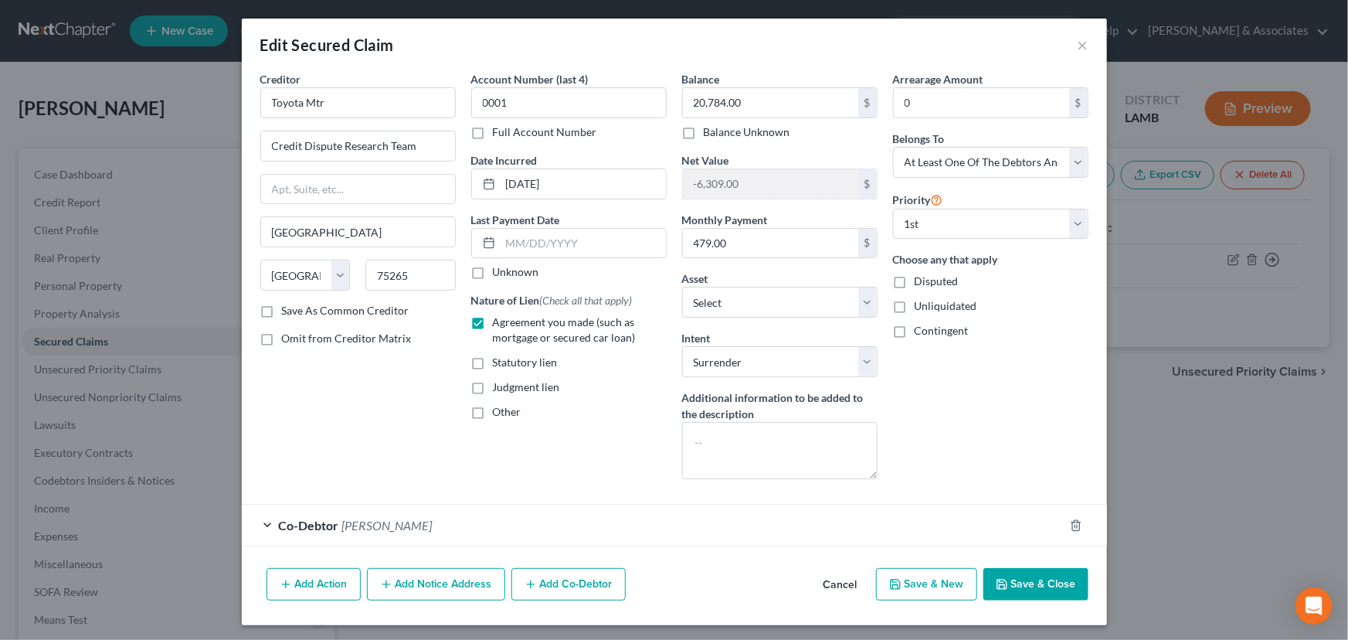
click at [854, 596] on button "Cancel" at bounding box center [840, 584] width 59 height 31
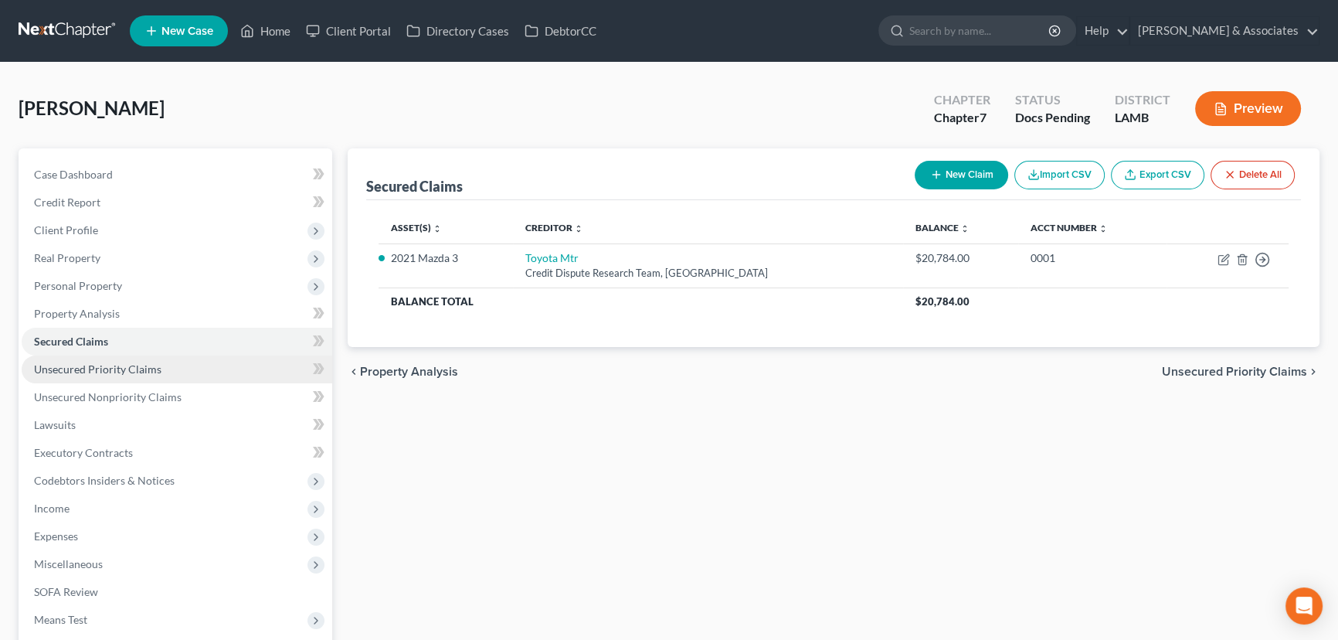
click at [185, 376] on link "Unsecured Priority Claims" at bounding box center [177, 369] width 311 height 28
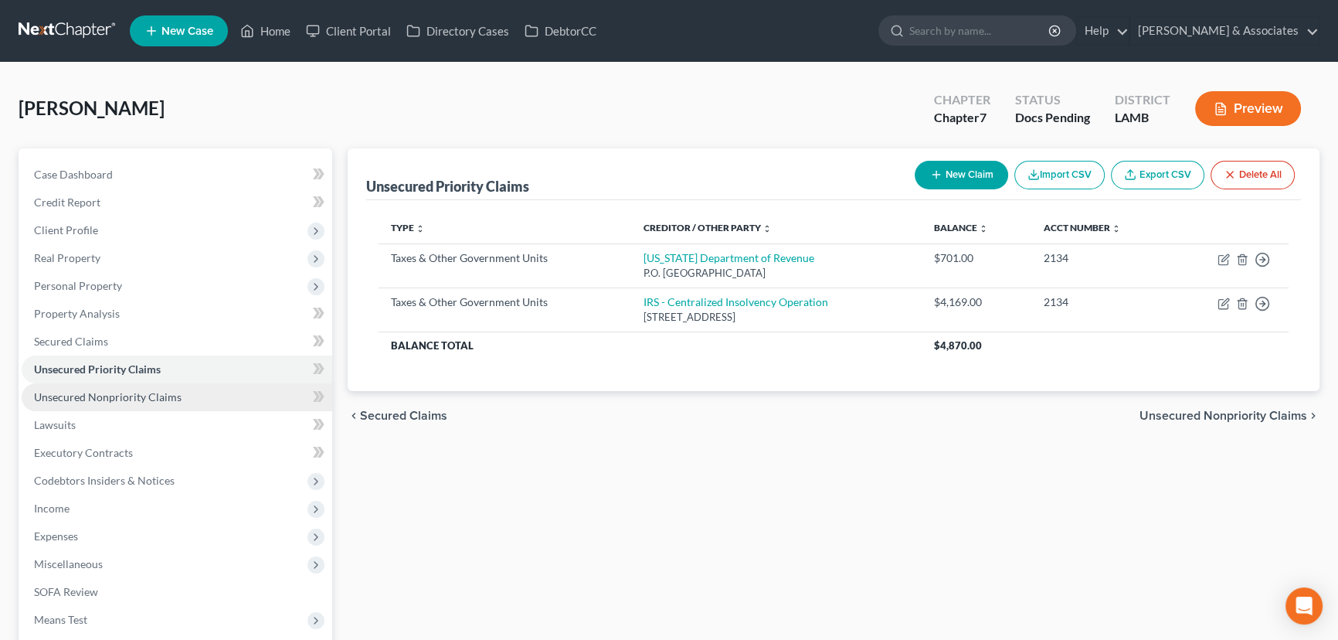
click at [181, 395] on link "Unsecured Nonpriority Claims" at bounding box center [177, 397] width 311 height 28
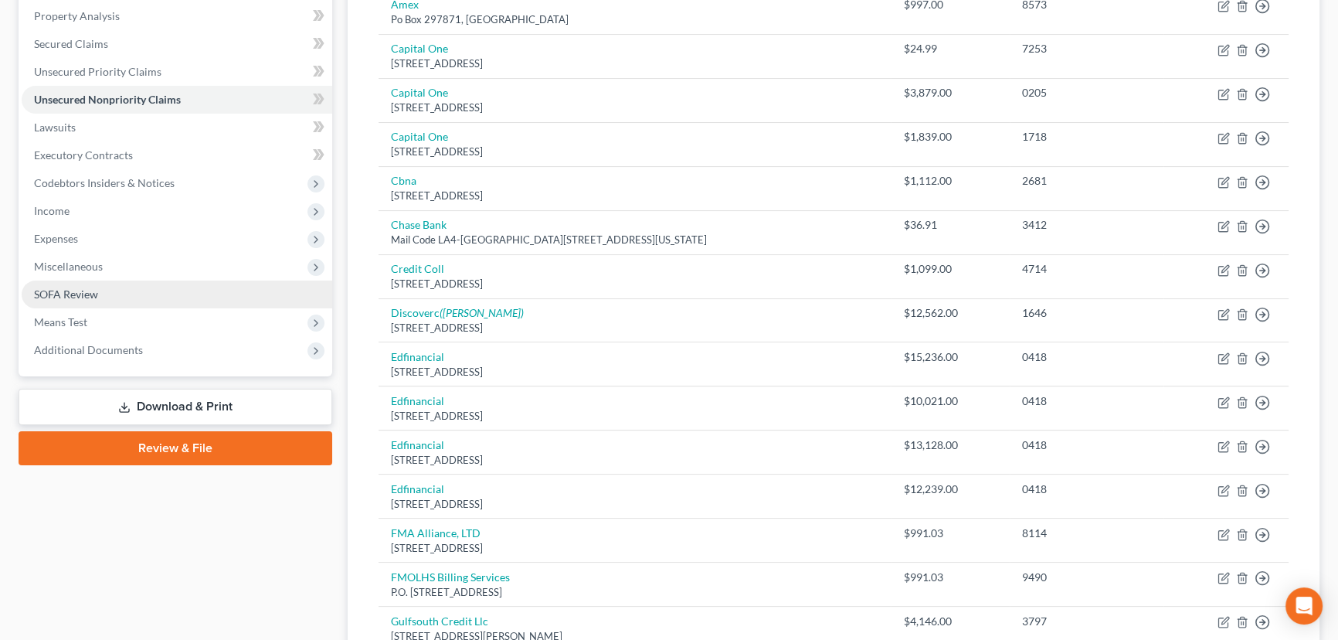
scroll to position [280, 0]
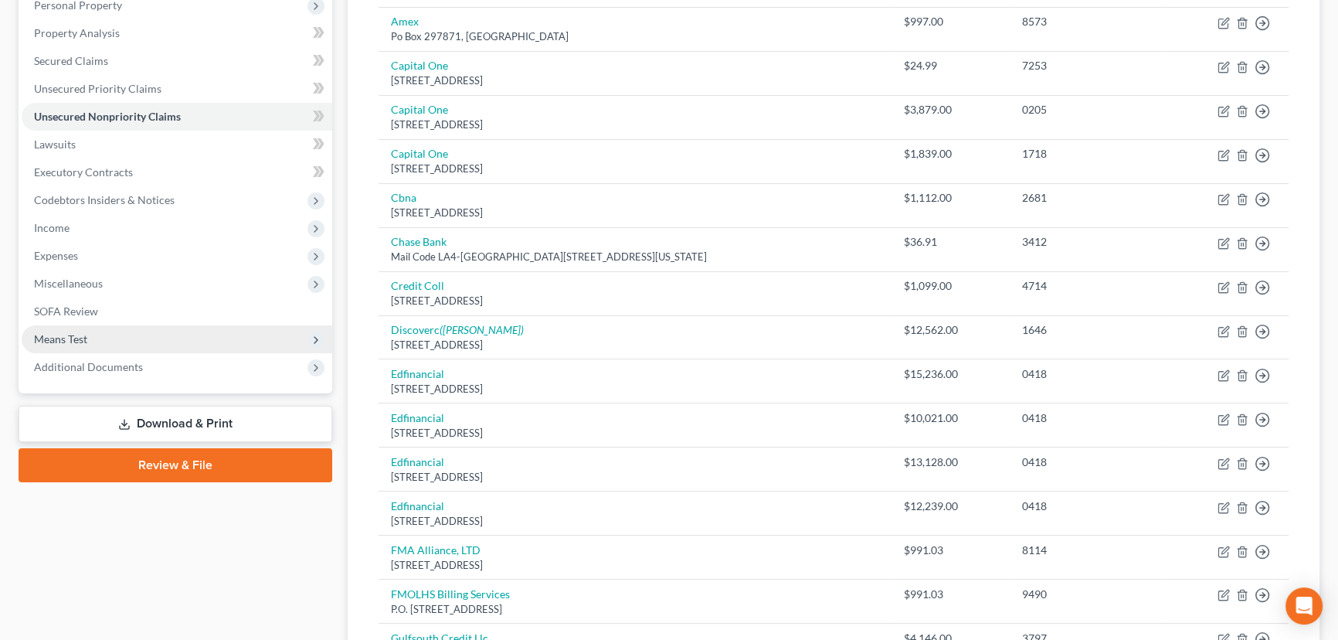
click at [105, 338] on span "Means Test" at bounding box center [177, 339] width 311 height 28
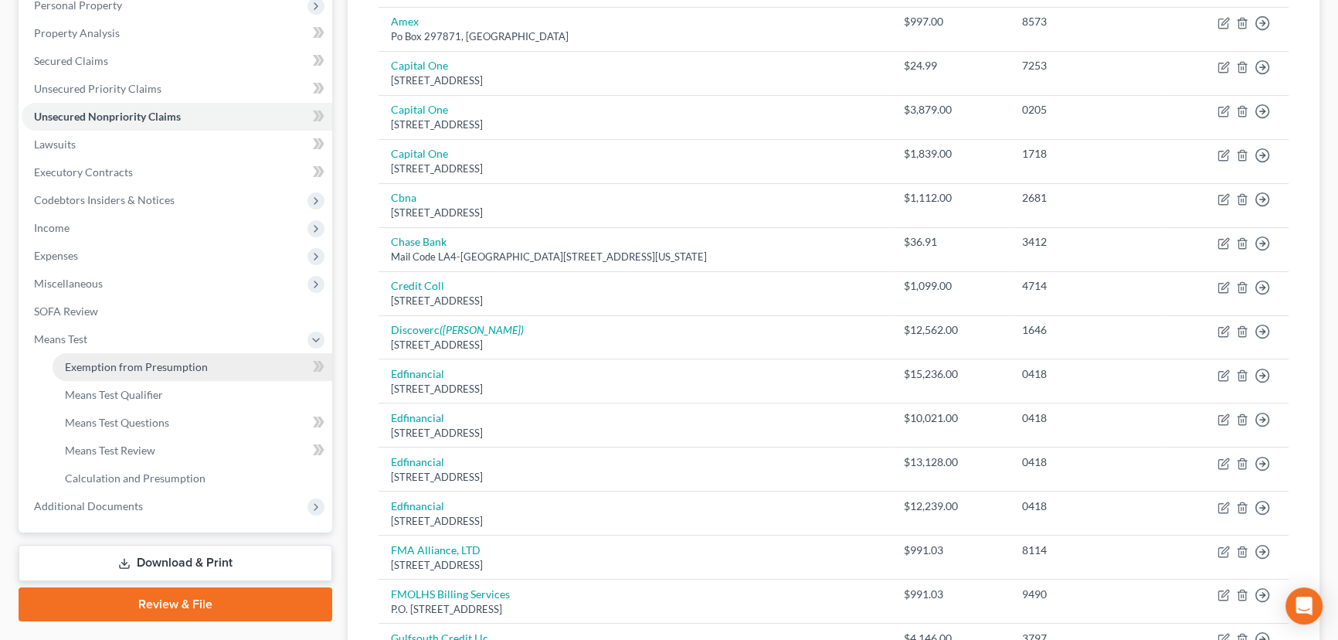
click at [121, 365] on span "Exemption from Presumption" at bounding box center [136, 366] width 143 height 13
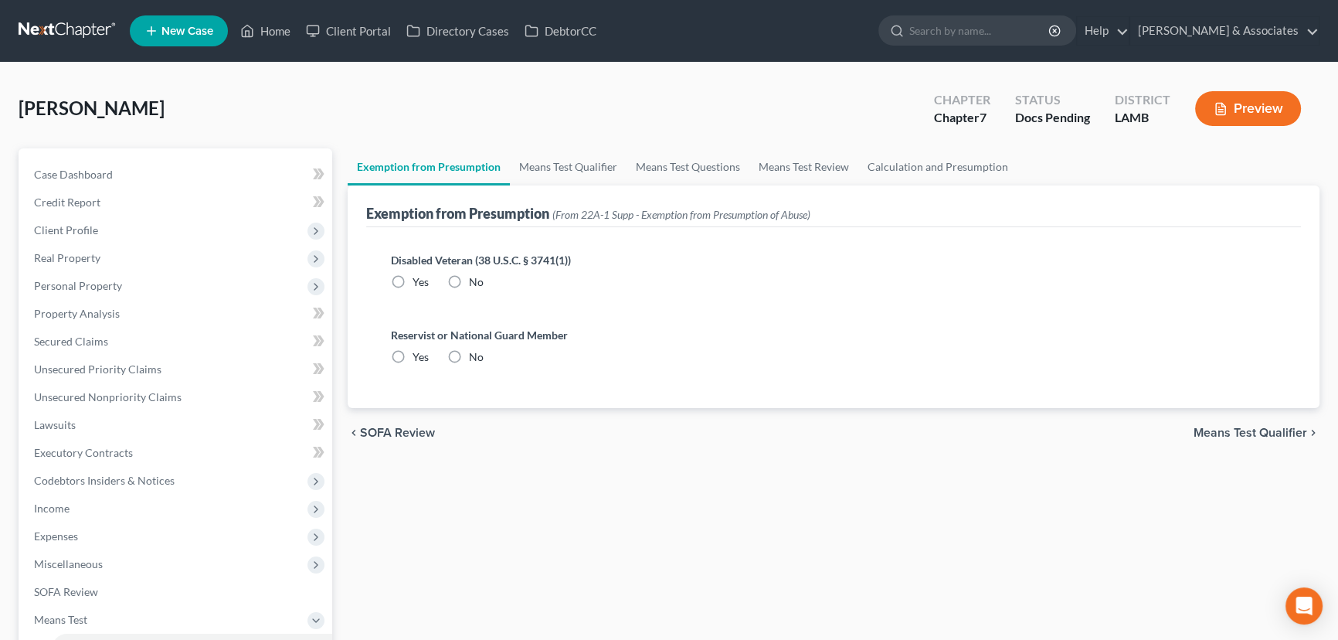
click at [469, 278] on label "No" at bounding box center [476, 281] width 15 height 15
click at [475, 278] on input "No" at bounding box center [480, 279] width 10 height 10
radio input "true"
click at [470, 354] on span "No" at bounding box center [476, 356] width 15 height 13
click at [475, 354] on input "No" at bounding box center [480, 354] width 10 height 10
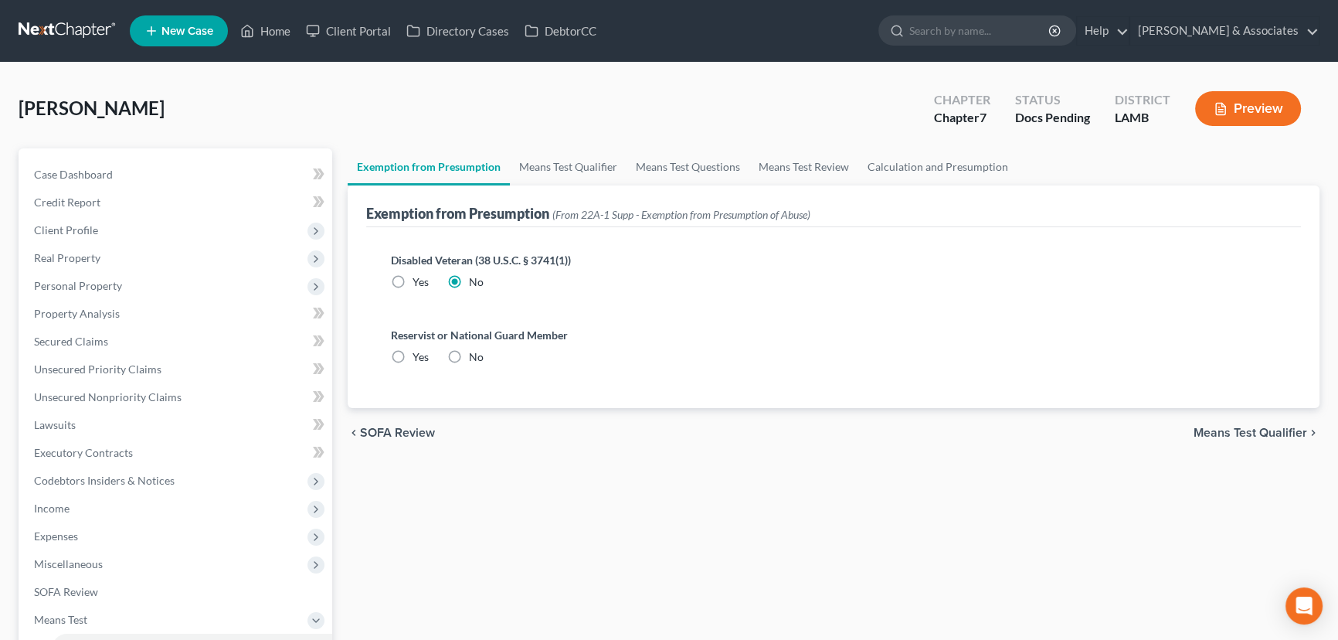
radio input "true"
drag, startPoint x: 1218, startPoint y: 429, endPoint x: 1190, endPoint y: 436, distance: 28.7
click at [1219, 429] on span "Means Test Qualifier" at bounding box center [1250, 432] width 114 height 12
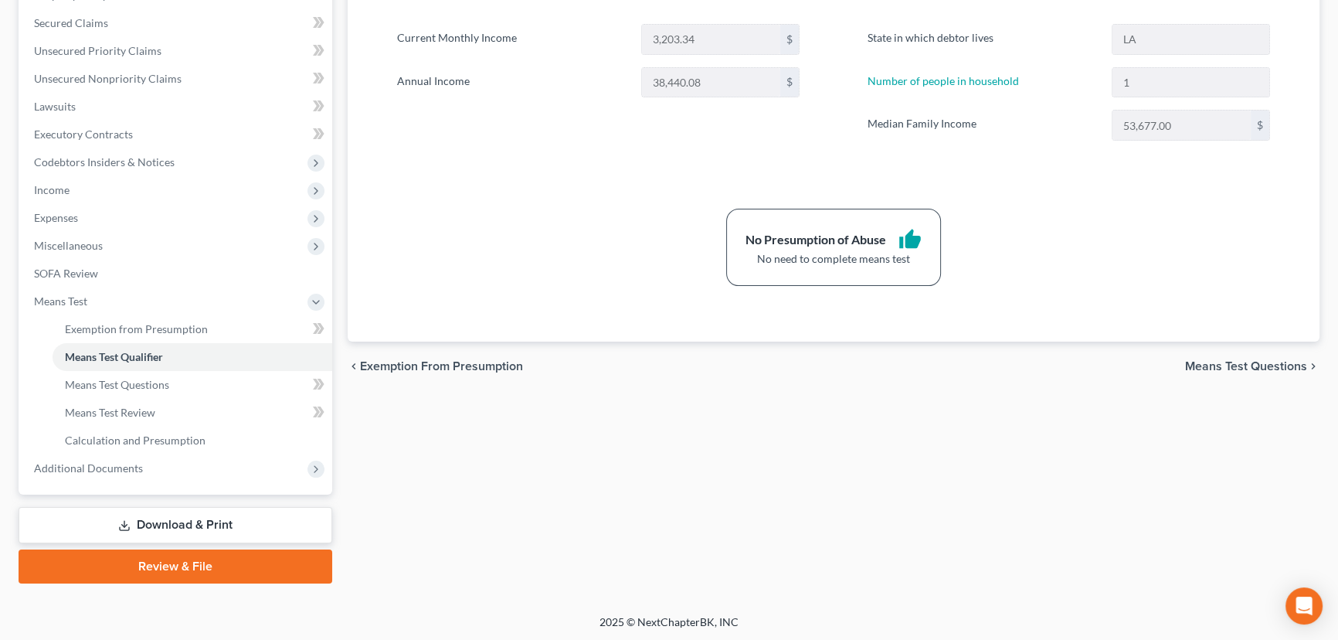
drag, startPoint x: 168, startPoint y: 512, endPoint x: 194, endPoint y: 518, distance: 26.8
click at [168, 511] on link "Download & Print" at bounding box center [176, 525] width 314 height 36
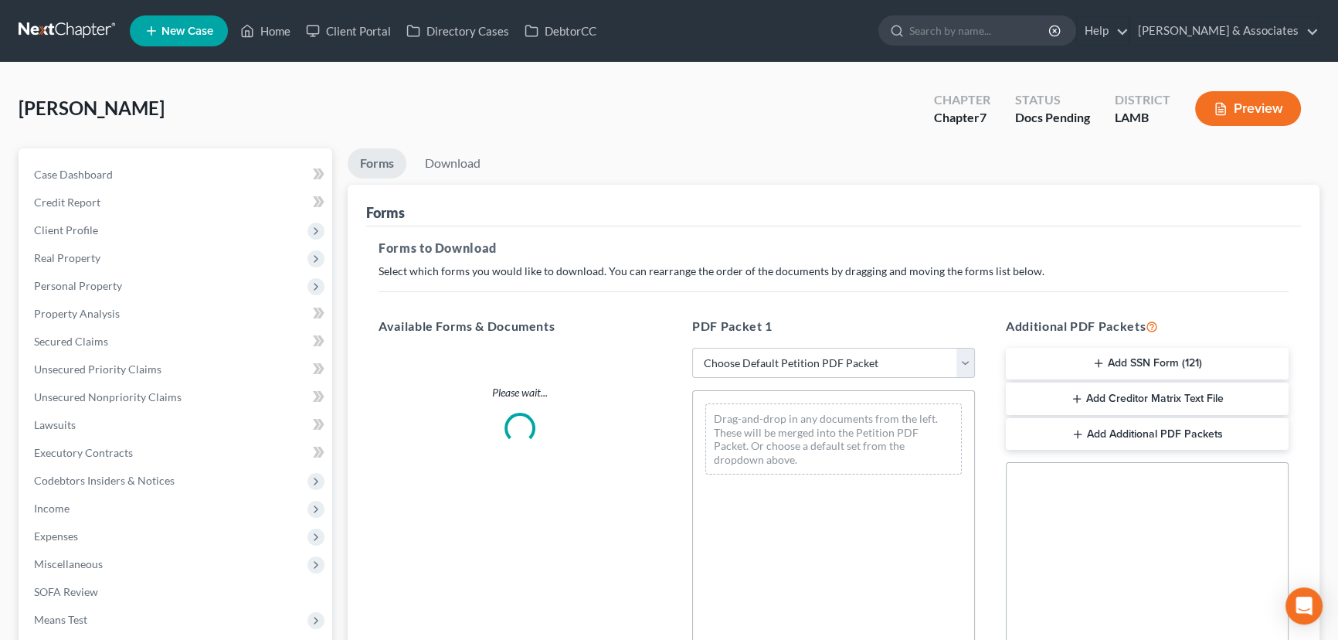
click at [796, 343] on div "PDF Packet 1 Choose Default Petition PDF Packet Complete Bankruptcy Petition (a…" at bounding box center [834, 566] width 314 height 524
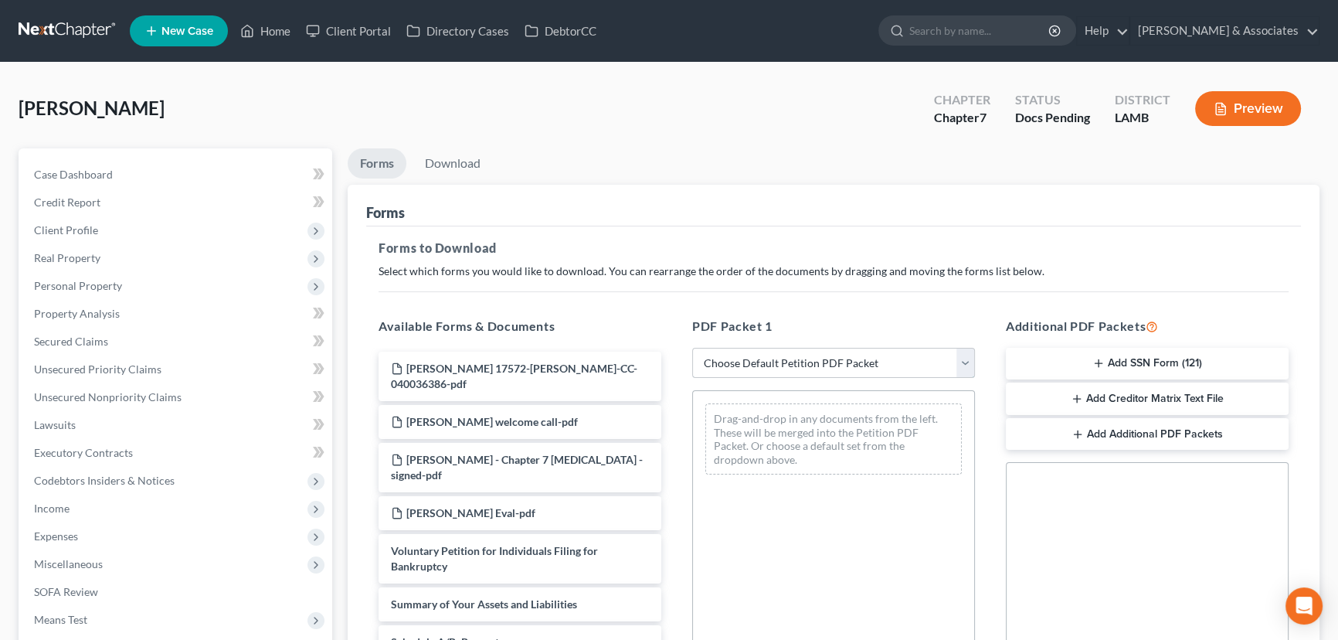
click at [806, 365] on select "Choose Default Petition PDF Packet Complete Bankruptcy Petition (all forms and …" at bounding box center [833, 363] width 283 height 31
select select "0"
click at [697, 348] on select "Choose Default Petition PDF Packet Complete Bankruptcy Petition (all forms and …" at bounding box center [833, 363] width 283 height 31
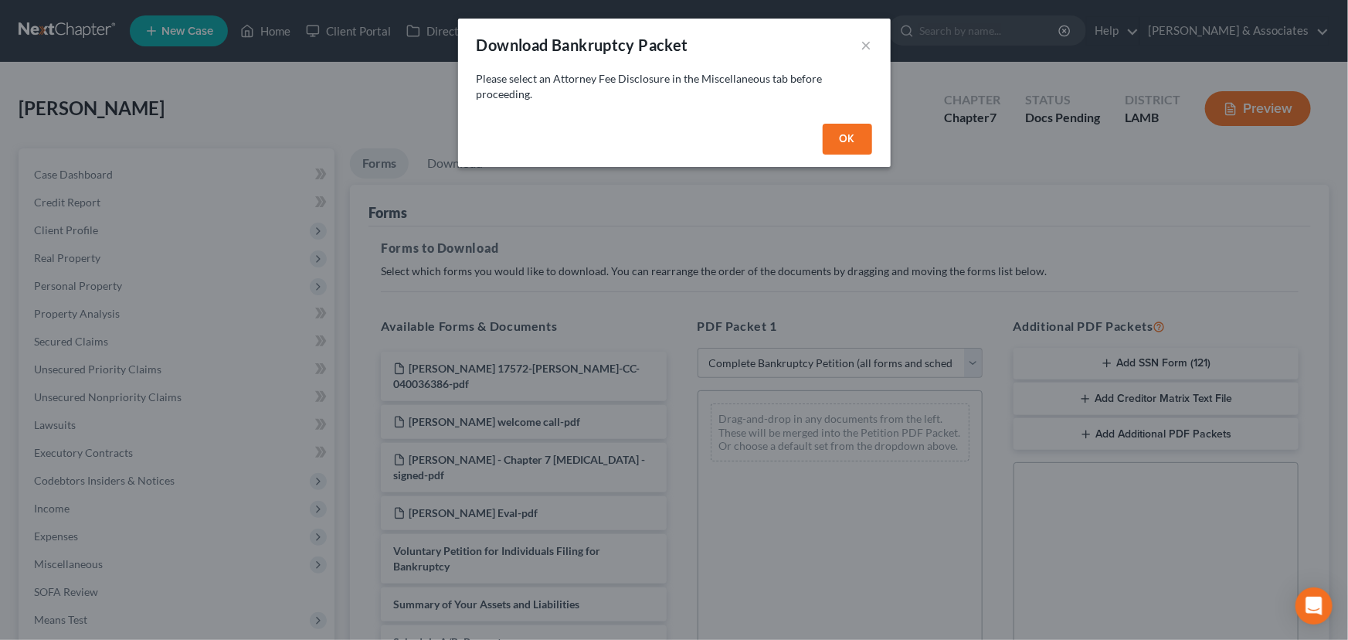
click at [852, 137] on button "OK" at bounding box center [847, 139] width 49 height 31
select select
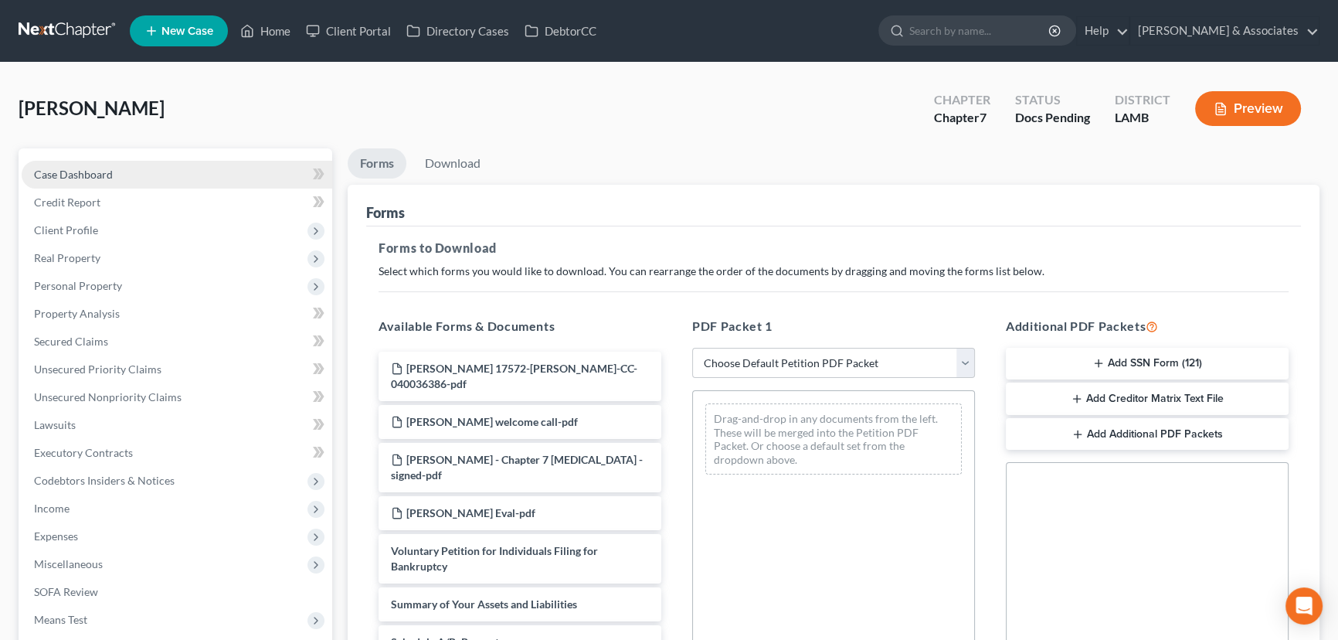
click at [141, 178] on link "Case Dashboard" at bounding box center [177, 175] width 311 height 28
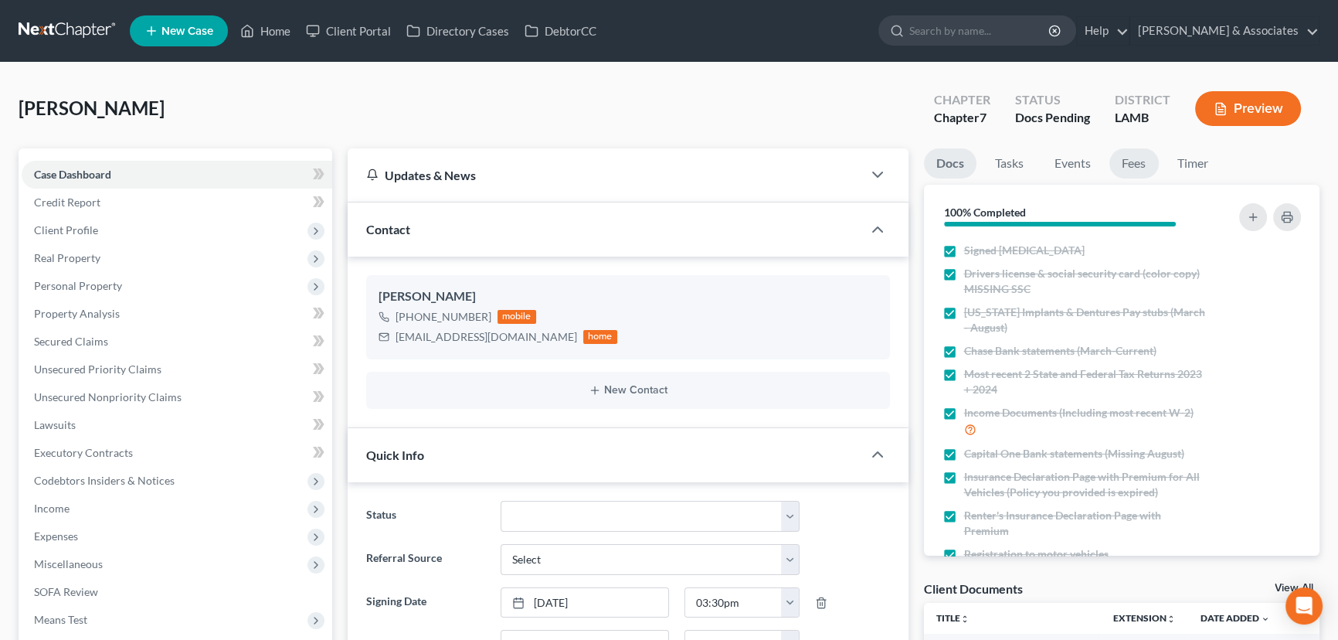
scroll to position [369, 0]
click at [1142, 164] on link "Fees" at bounding box center [1133, 163] width 49 height 30
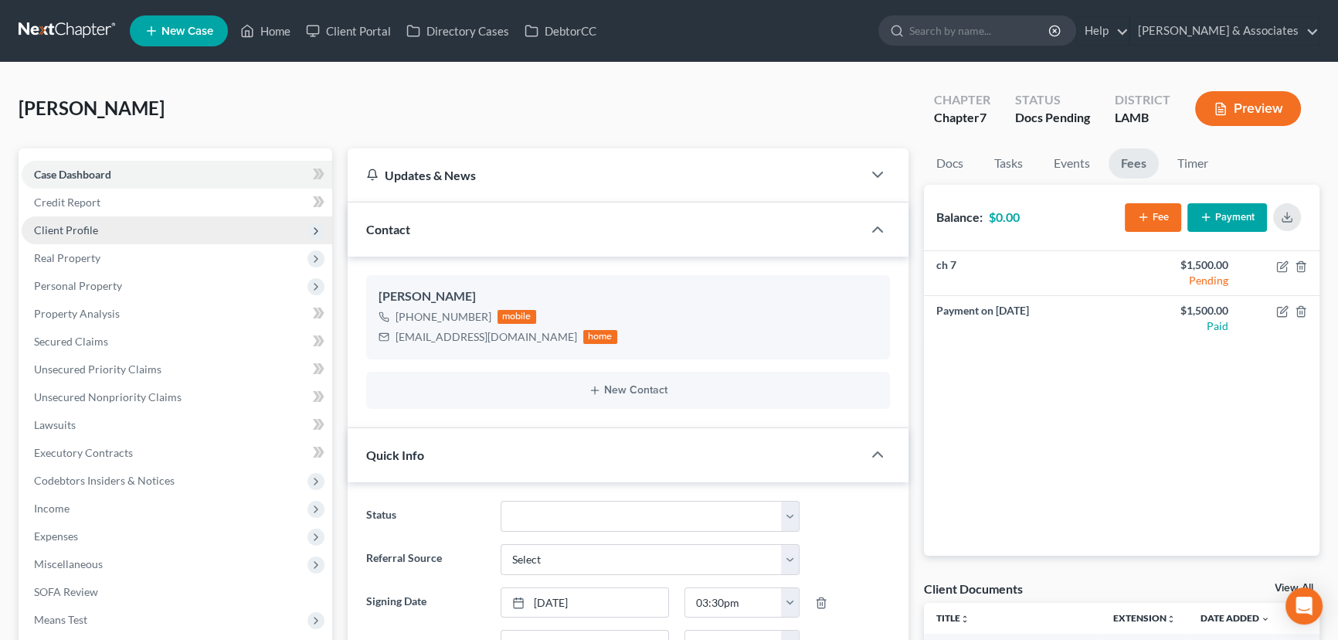
click at [117, 235] on span "Client Profile" at bounding box center [177, 230] width 311 height 28
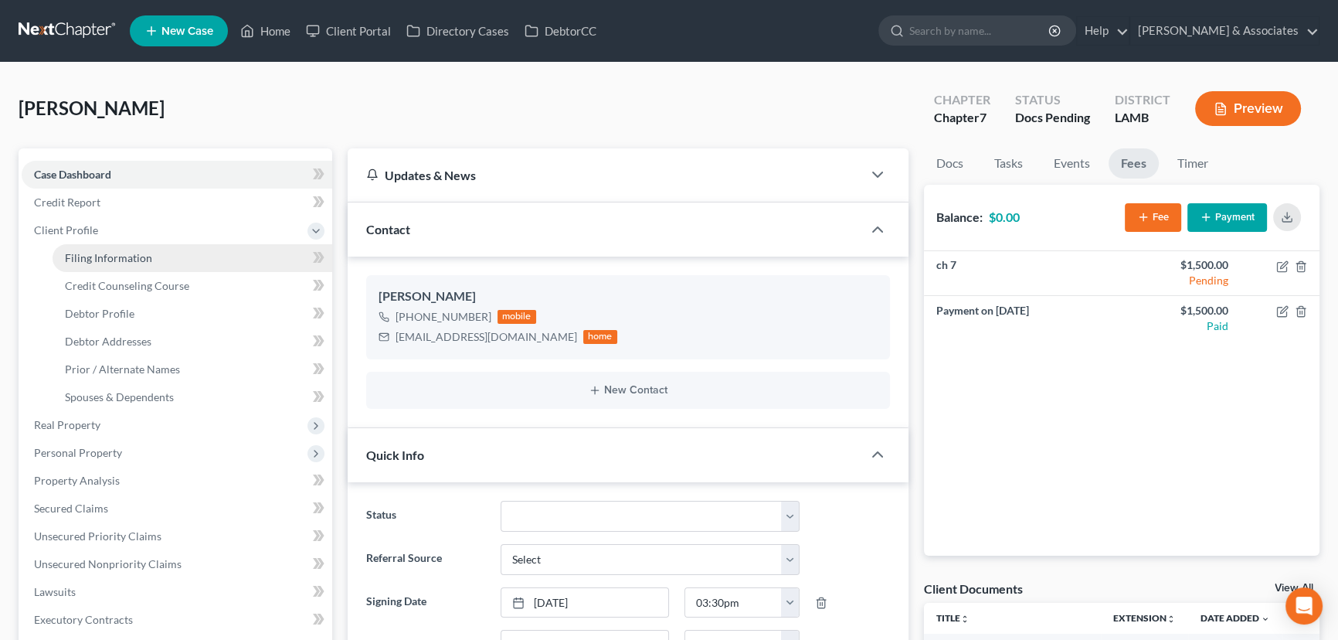
click at [121, 260] on span "Filing Information" at bounding box center [108, 257] width 87 height 13
select select "1"
select select "0"
select select "19"
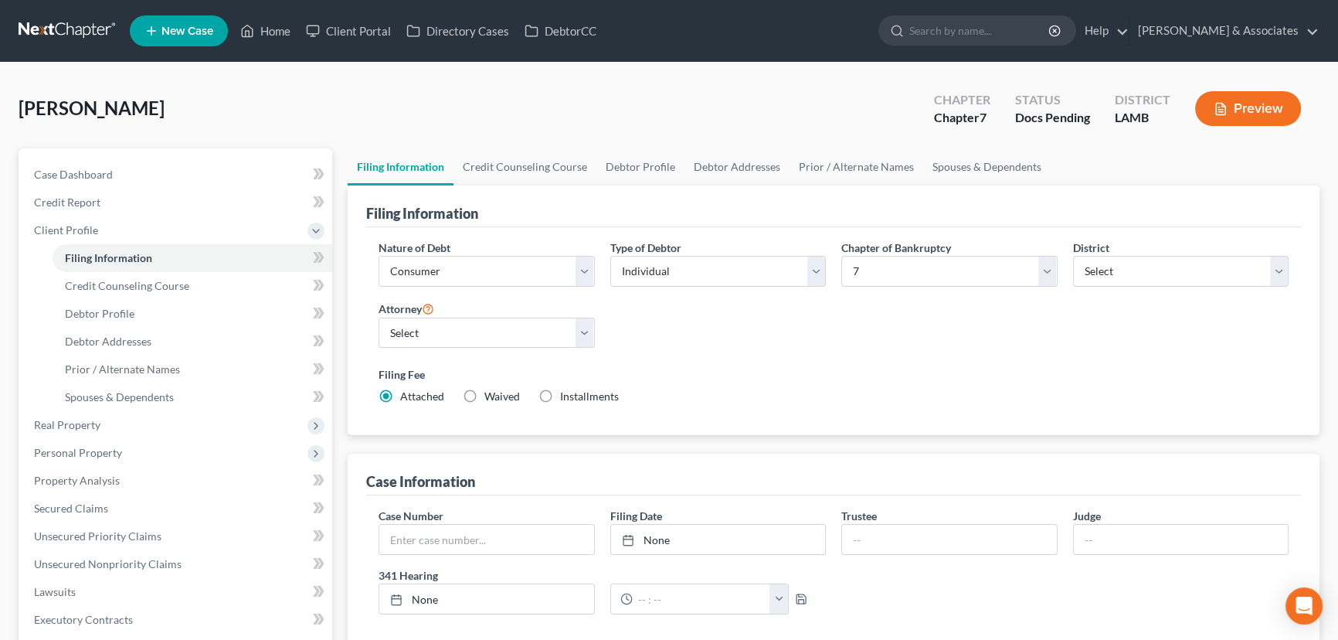
click at [560, 399] on span "Installments" at bounding box center [589, 395] width 59 height 13
click at [566, 399] on input "Installments Installments" at bounding box center [571, 394] width 10 height 10
radio input "true"
radio input "false"
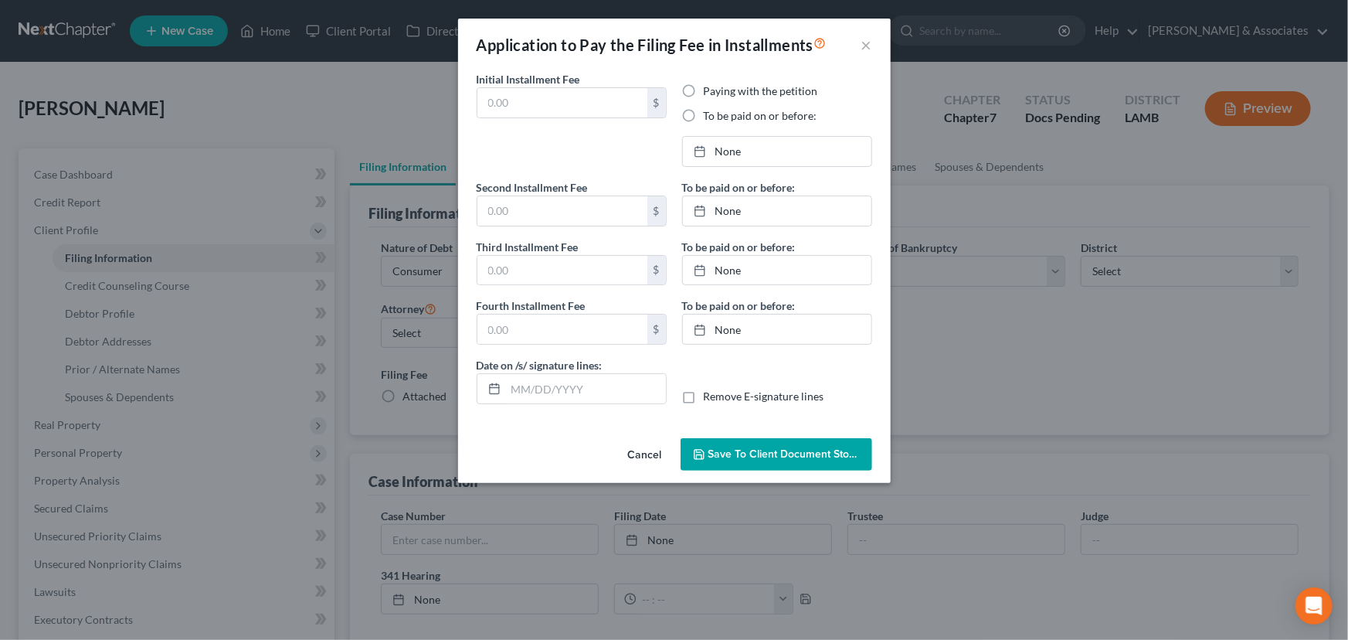
type input "0.00"
radio input "true"
type input "0.00"
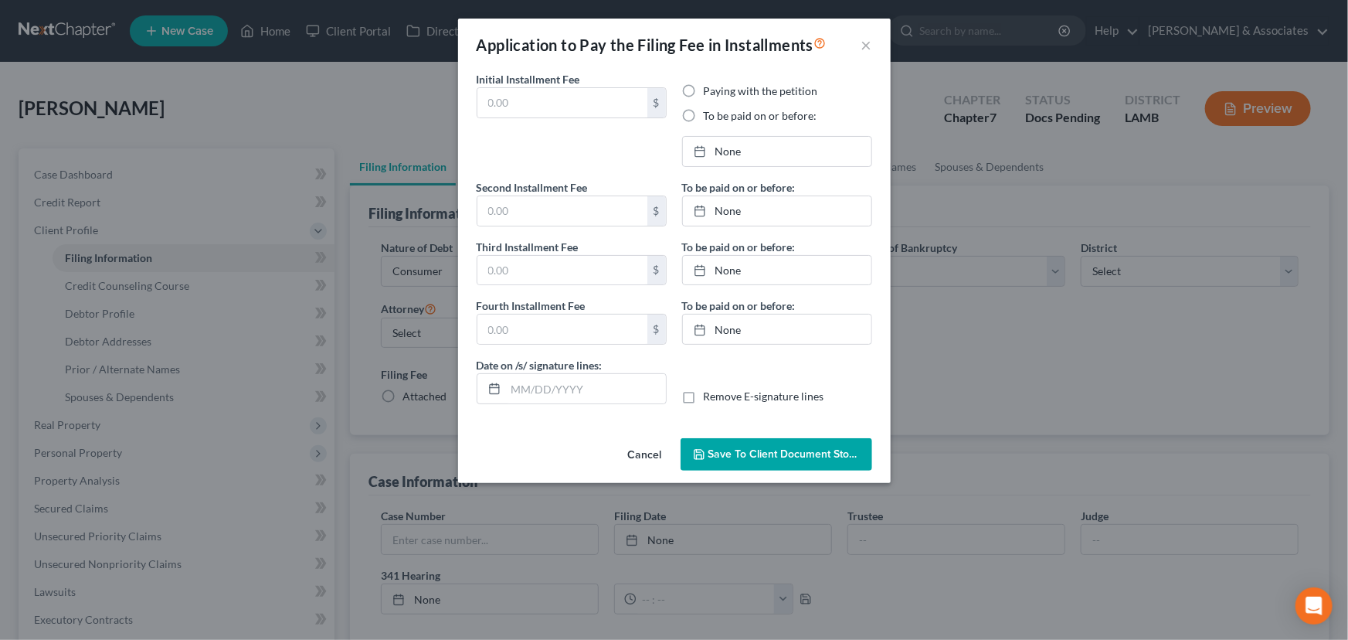
type input "09/17/2025"
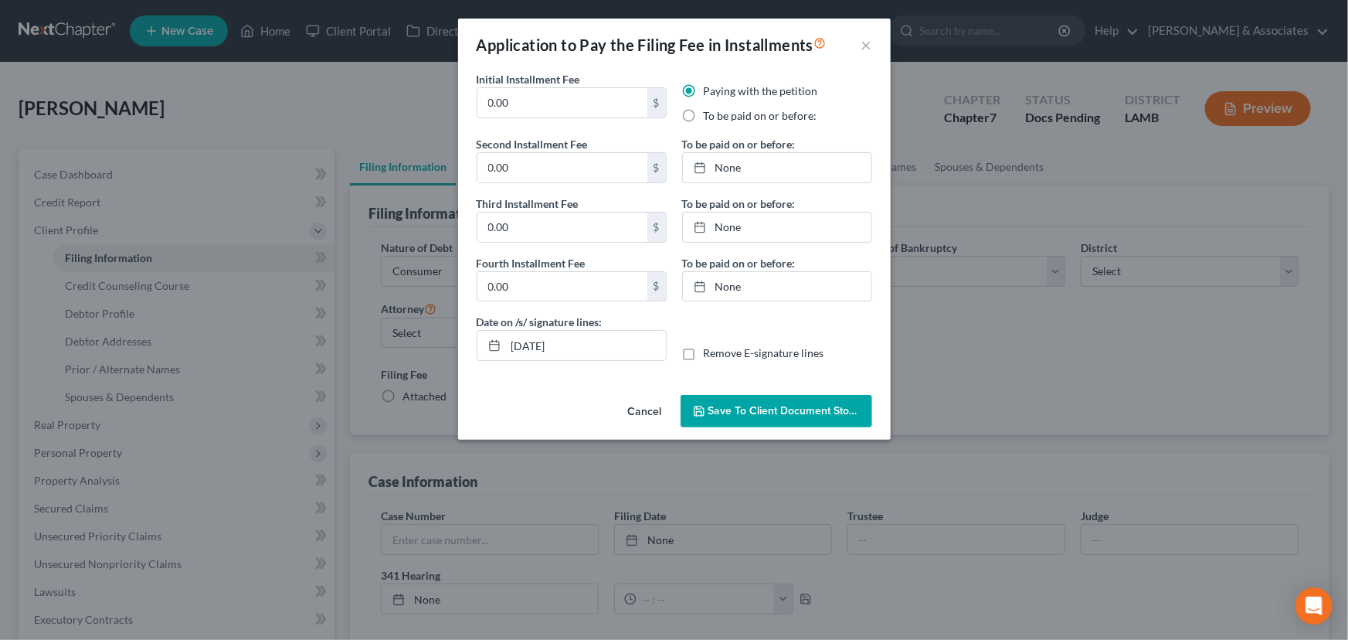
click at [655, 417] on button "Cancel" at bounding box center [645, 411] width 59 height 31
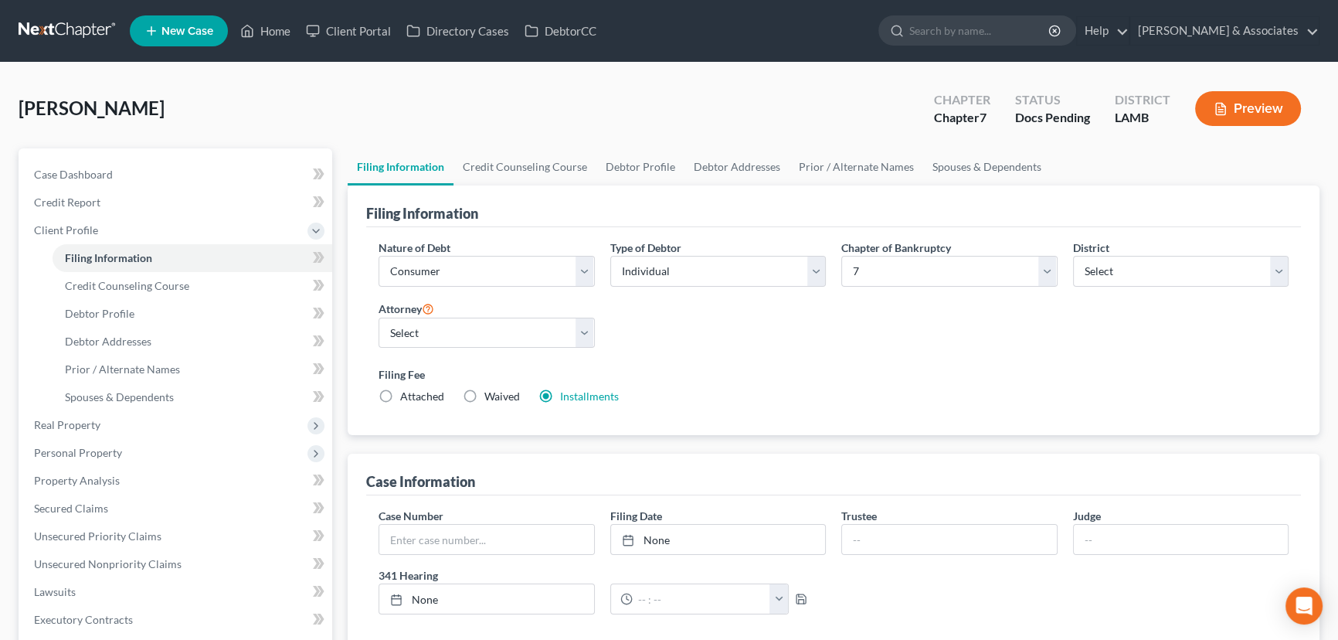
click at [560, 389] on label "Installments Installments" at bounding box center [589, 396] width 59 height 15
click at [566, 389] on input "Installments Installments" at bounding box center [571, 394] width 10 height 10
click at [560, 395] on label "Installments Installments" at bounding box center [589, 396] width 59 height 15
click at [566, 395] on input "Installments Installments" at bounding box center [571, 394] width 10 height 10
click at [577, 402] on label "Installments Installments" at bounding box center [589, 396] width 59 height 15
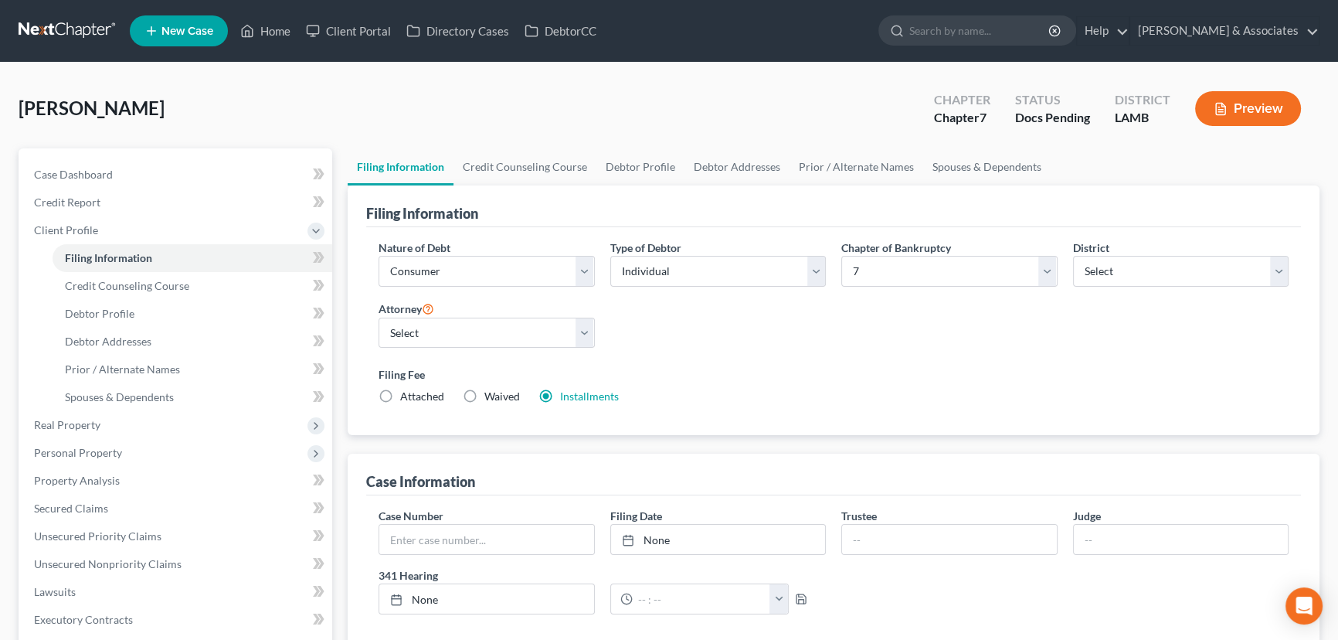
click at [576, 399] on input "Installments Installments" at bounding box center [571, 394] width 10 height 10
click at [578, 395] on link "Installments" at bounding box center [589, 395] width 59 height 13
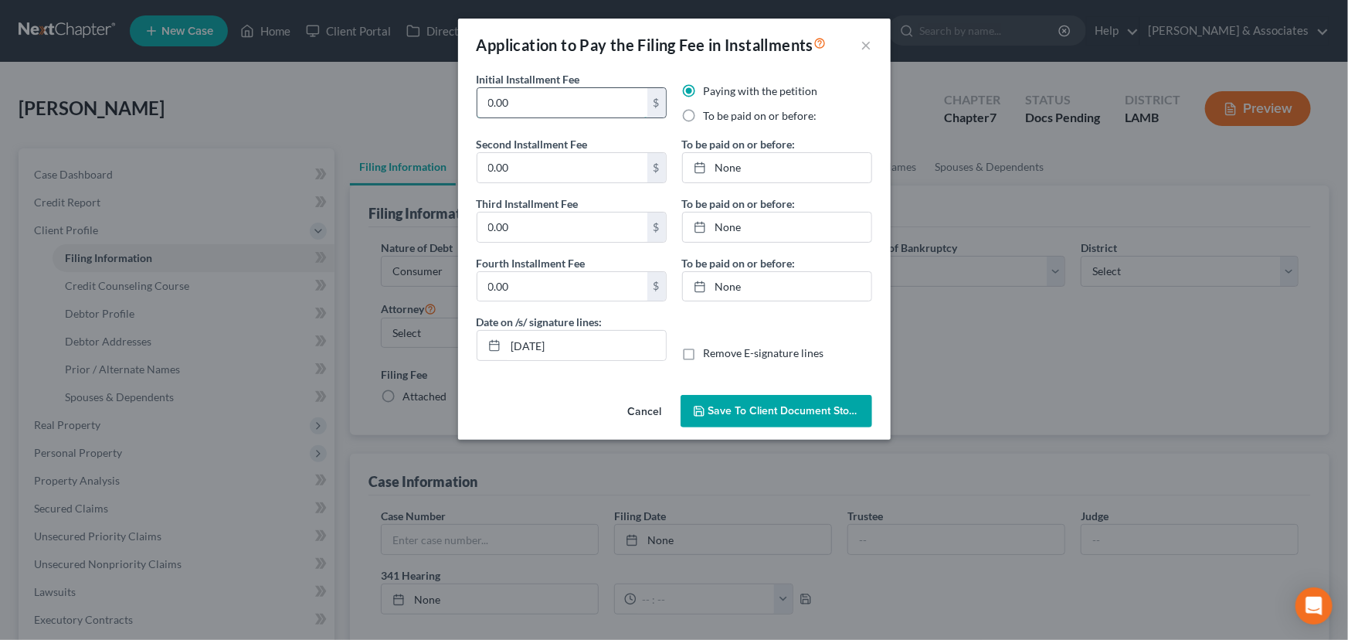
click at [553, 103] on input "0.00" at bounding box center [562, 102] width 170 height 29
click at [704, 111] on label "To be paid on or before:" at bounding box center [761, 115] width 114 height 15
click at [710, 111] on input "To be paid on or before:" at bounding box center [715, 113] width 10 height 10
radio input "true"
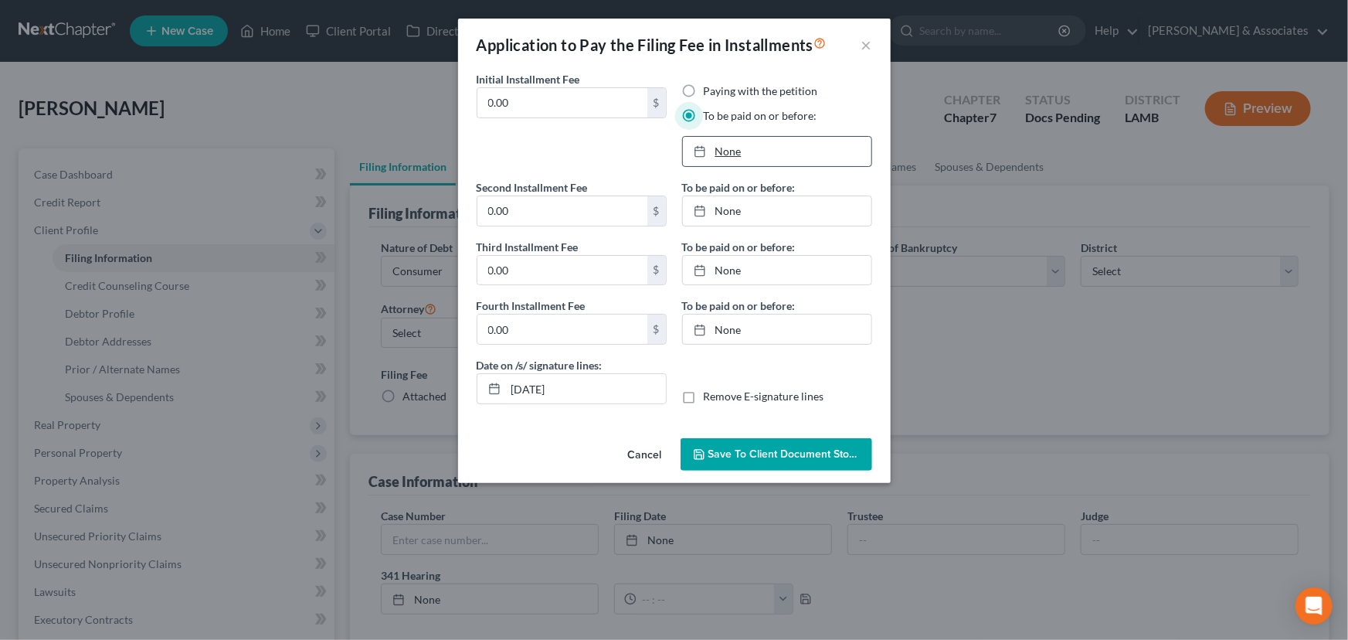
click at [715, 146] on link "None" at bounding box center [777, 151] width 188 height 29
drag, startPoint x: 518, startPoint y: 75, endPoint x: 526, endPoint y: 93, distance: 19.4
click at [518, 76] on label "Initial Installment Fee" at bounding box center [529, 79] width 104 height 16
click at [528, 97] on input "0.00" at bounding box center [562, 102] width 170 height 29
click at [531, 100] on input "0.00" at bounding box center [562, 102] width 170 height 29
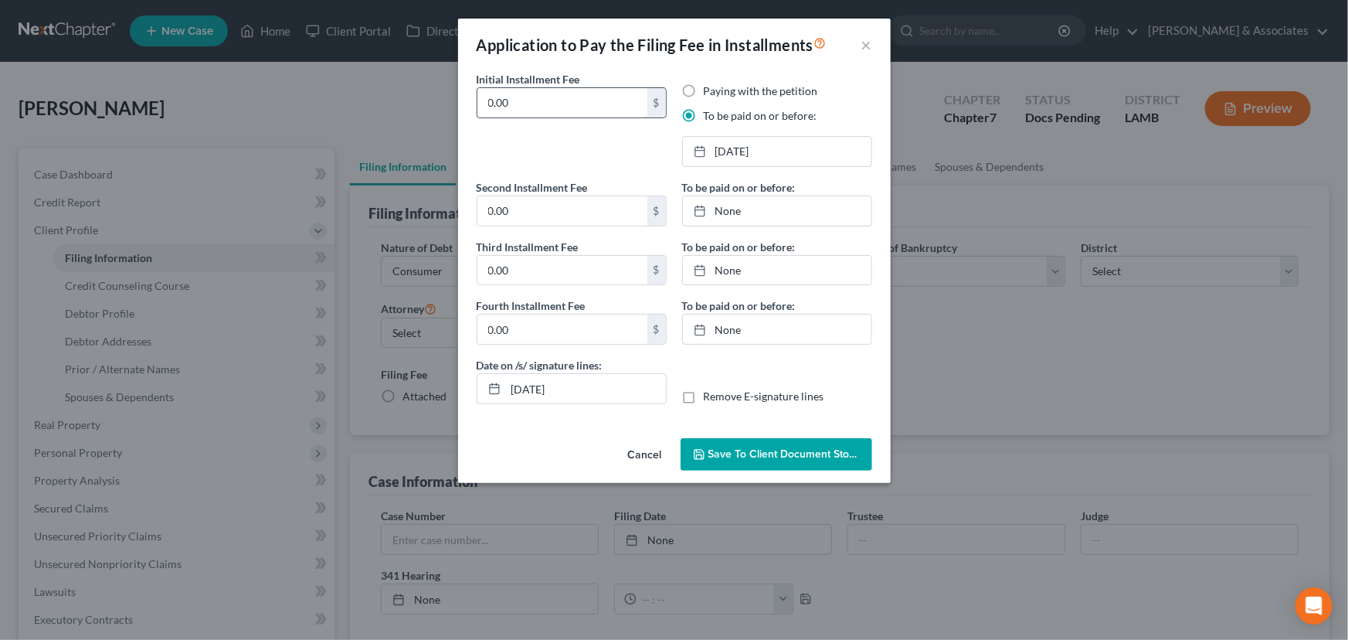
click at [531, 100] on input "0.00" at bounding box center [562, 102] width 170 height 29
type input "100"
click at [546, 219] on input "0.00" at bounding box center [562, 210] width 170 height 29
type input "100"
click at [556, 270] on input "0.00" at bounding box center [562, 270] width 170 height 29
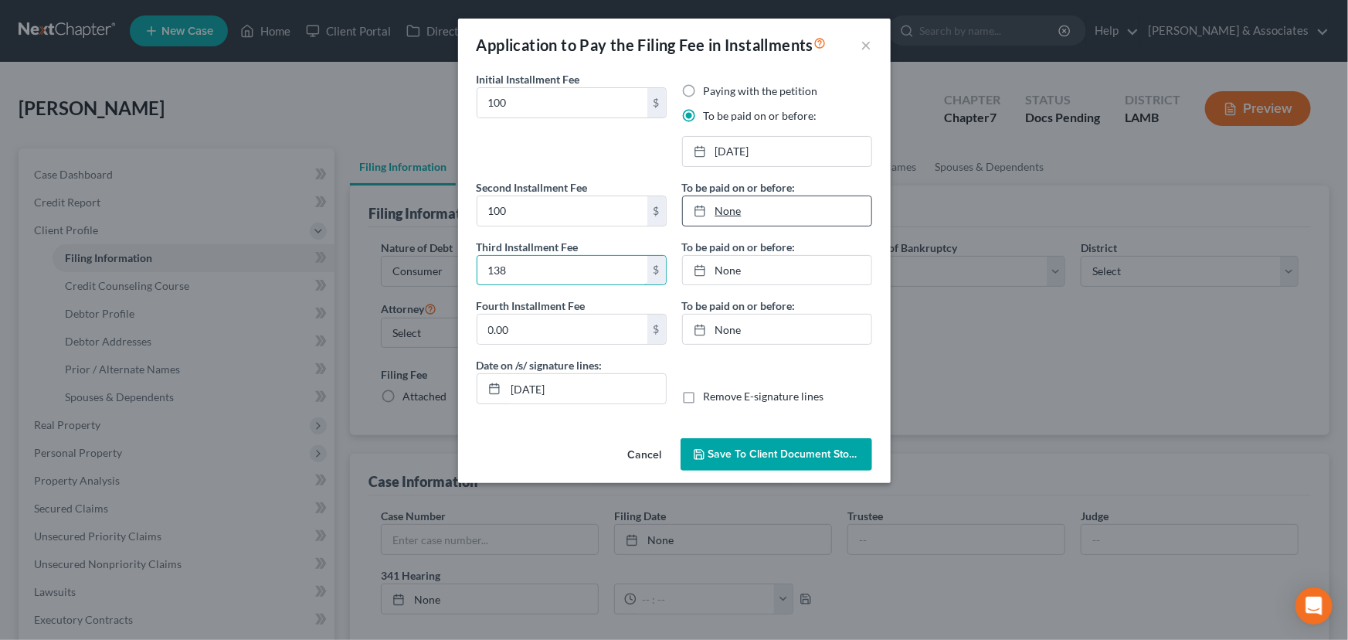
type input "138"
type input "9/17/2025"
click at [741, 202] on link "9/17/2025" at bounding box center [777, 210] width 188 height 29
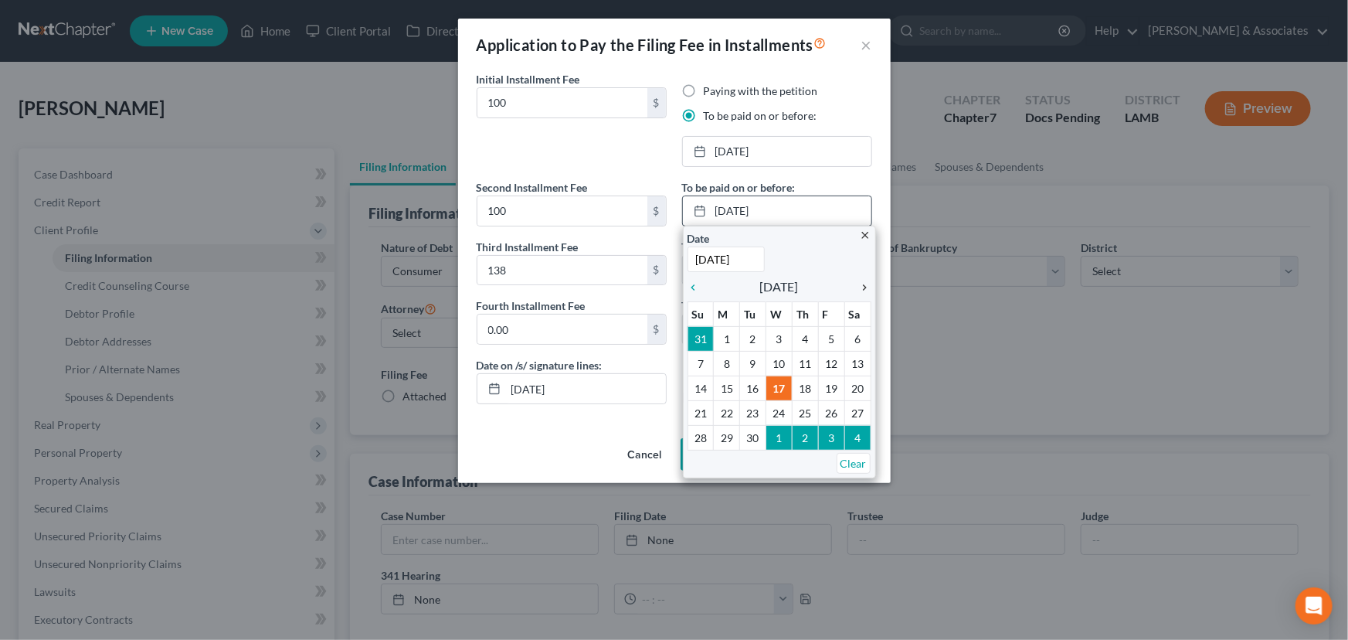
click at [868, 286] on icon "chevron_right" at bounding box center [861, 287] width 20 height 12
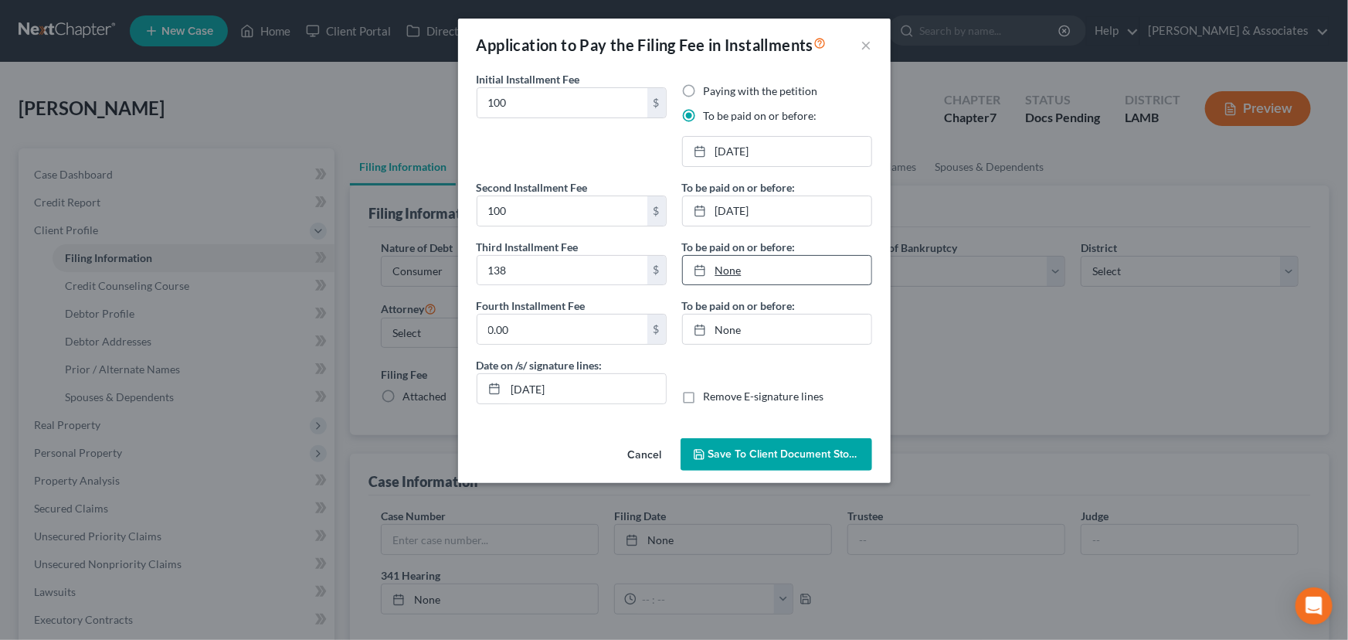
type input "9/17/2025"
click at [764, 257] on link "None" at bounding box center [777, 270] width 188 height 29
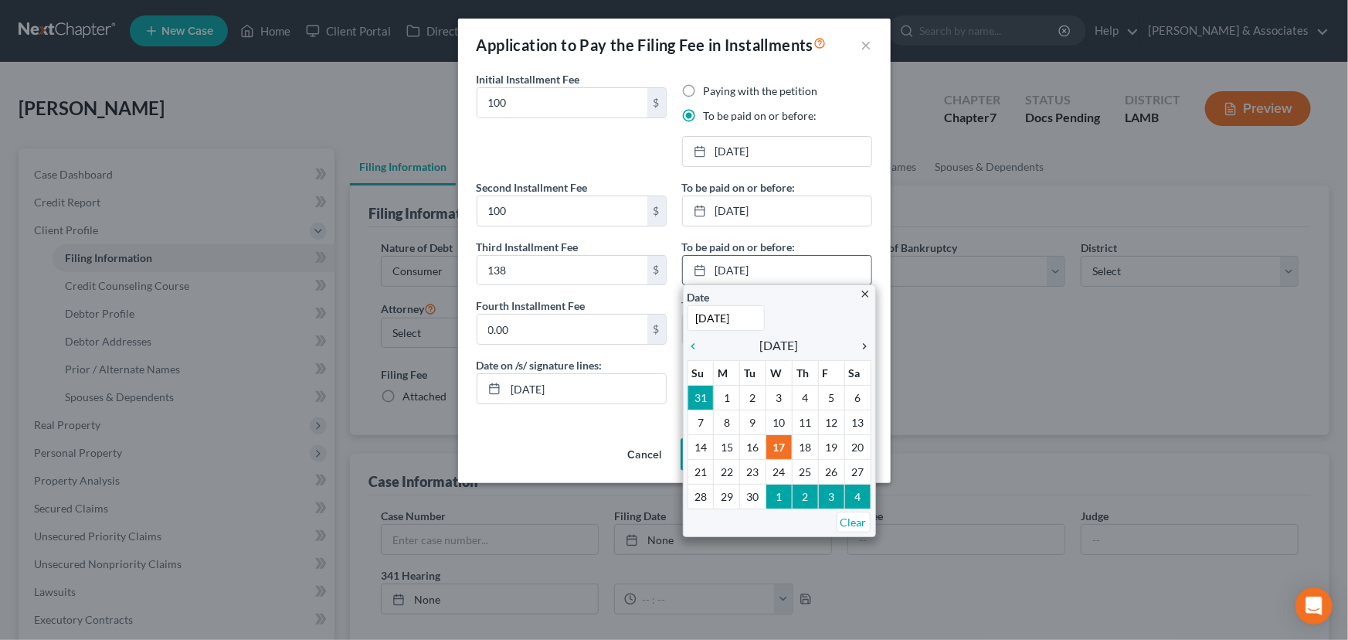
click at [867, 344] on icon "chevron_right" at bounding box center [861, 346] width 20 height 12
click at [864, 345] on icon "chevron_right" at bounding box center [861, 346] width 20 height 12
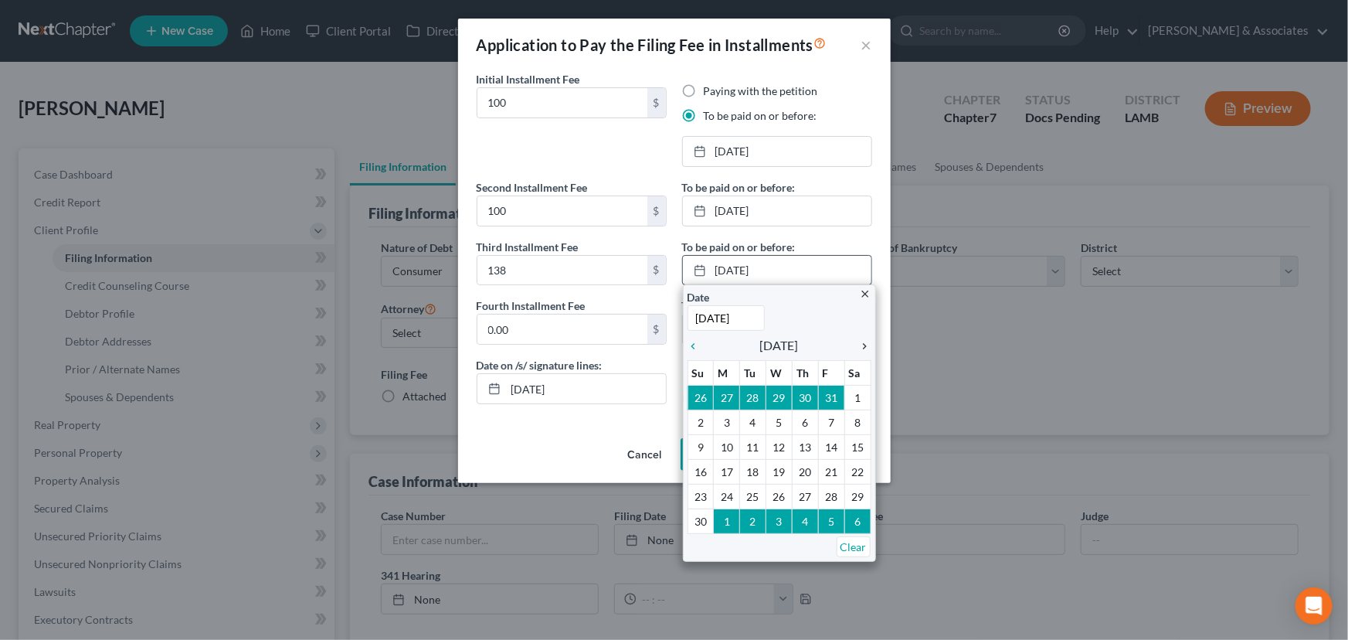
click at [864, 345] on icon "chevron_right" at bounding box center [861, 346] width 20 height 12
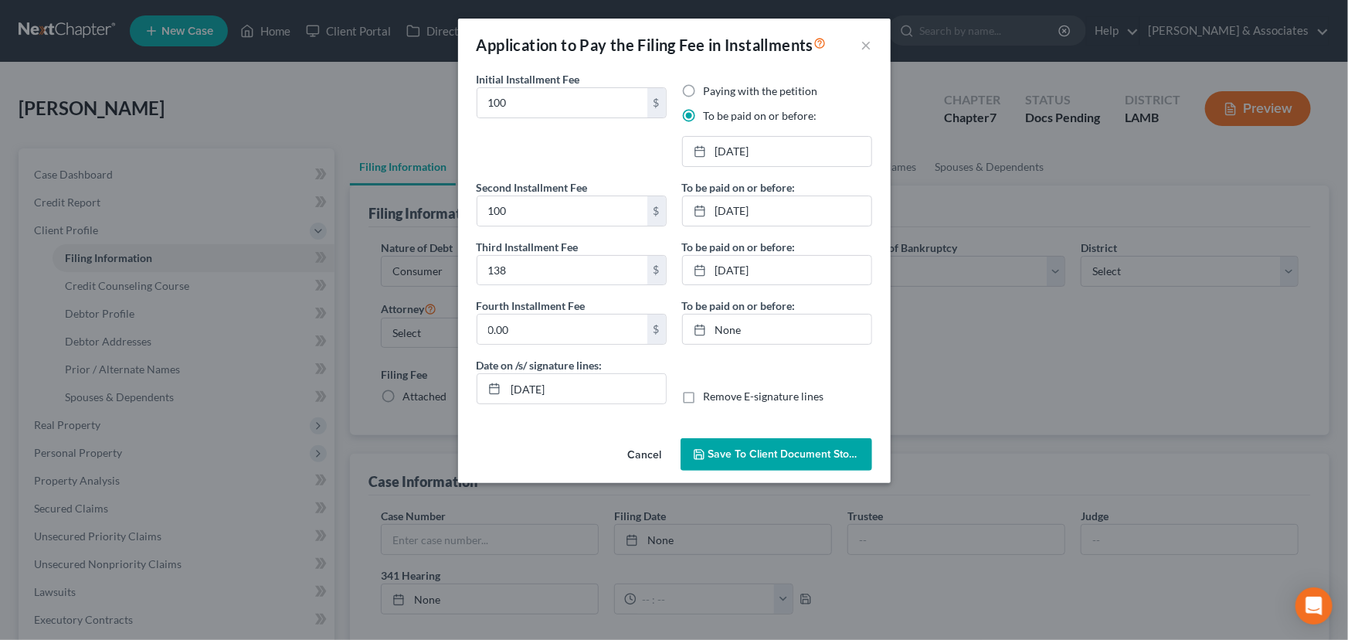
click at [748, 456] on span "Save to Client Document Storage" at bounding box center [790, 453] width 164 height 13
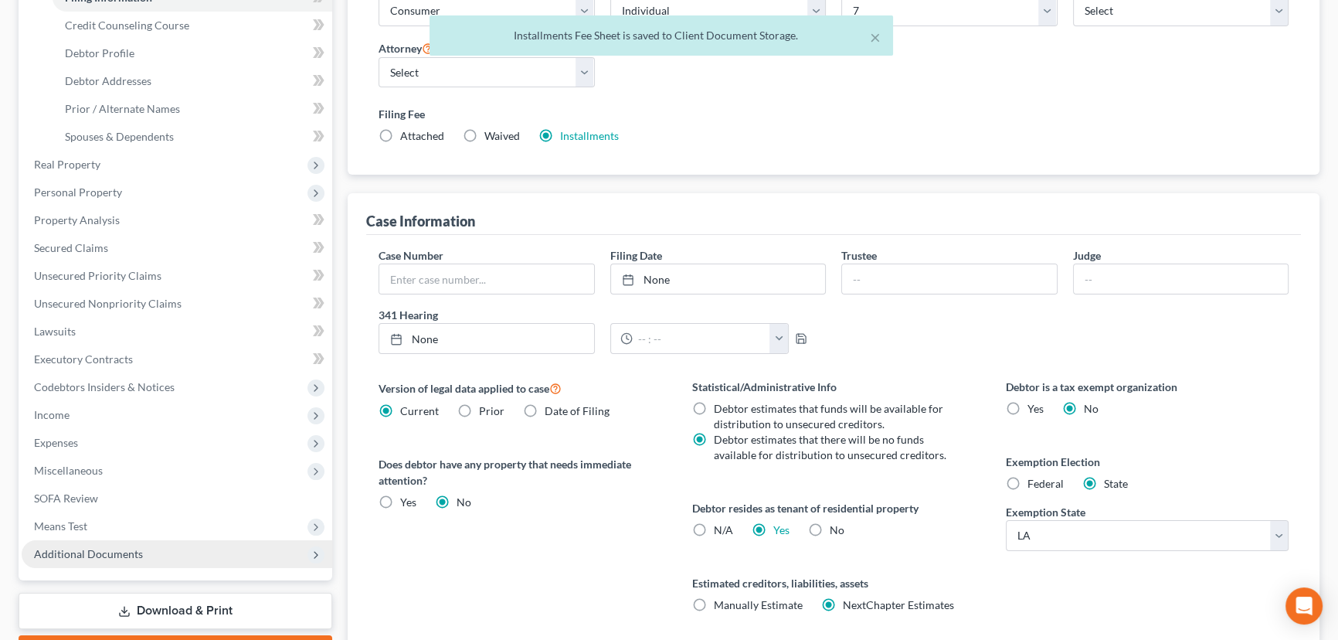
scroll to position [376, 0]
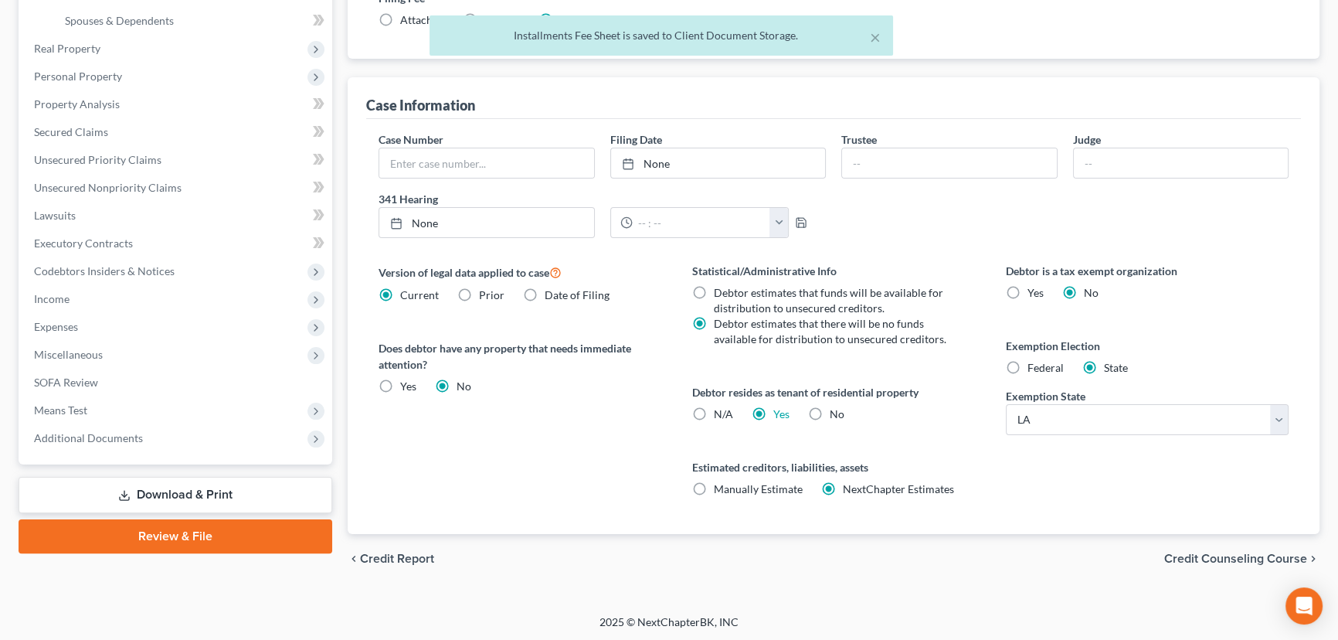
click at [150, 487] on link "Download & Print" at bounding box center [176, 495] width 314 height 36
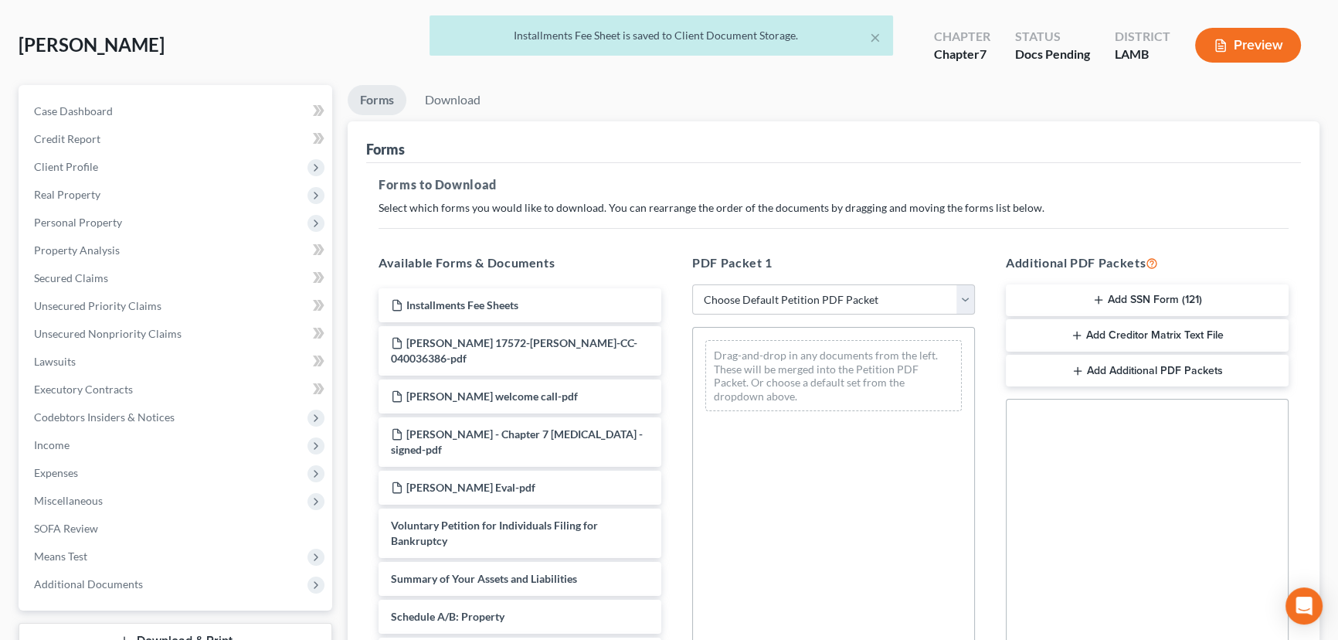
scroll to position [140, 0]
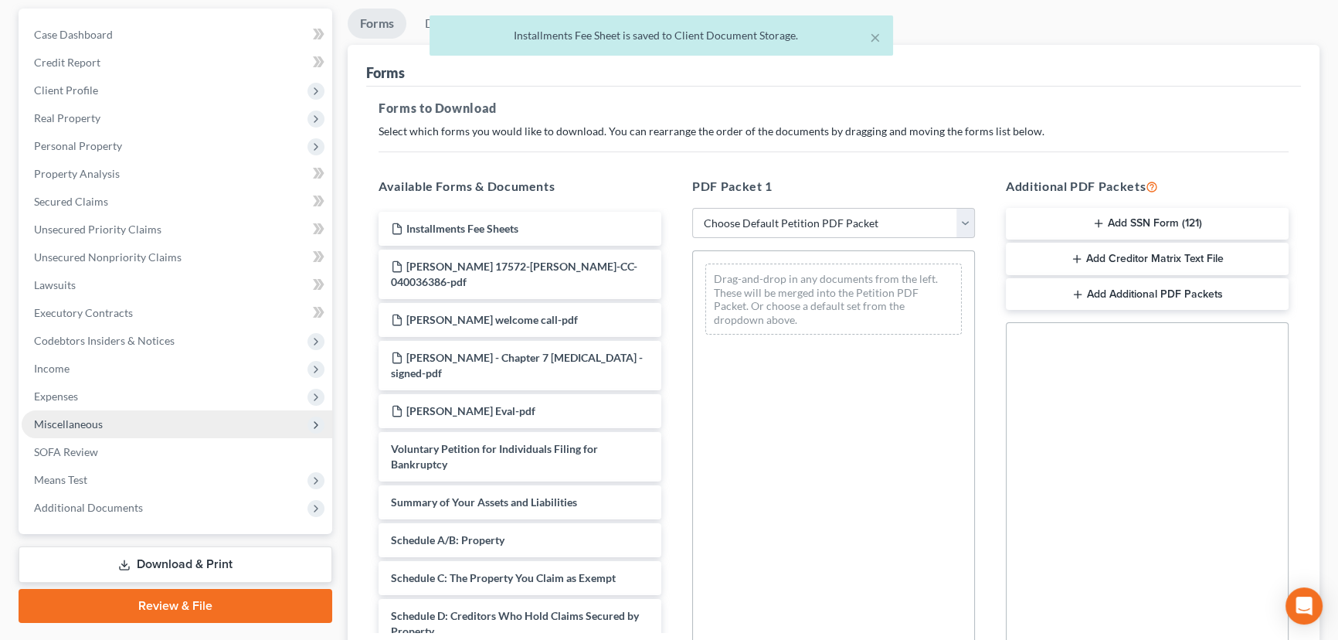
click at [127, 423] on span "Miscellaneous" at bounding box center [177, 424] width 311 height 28
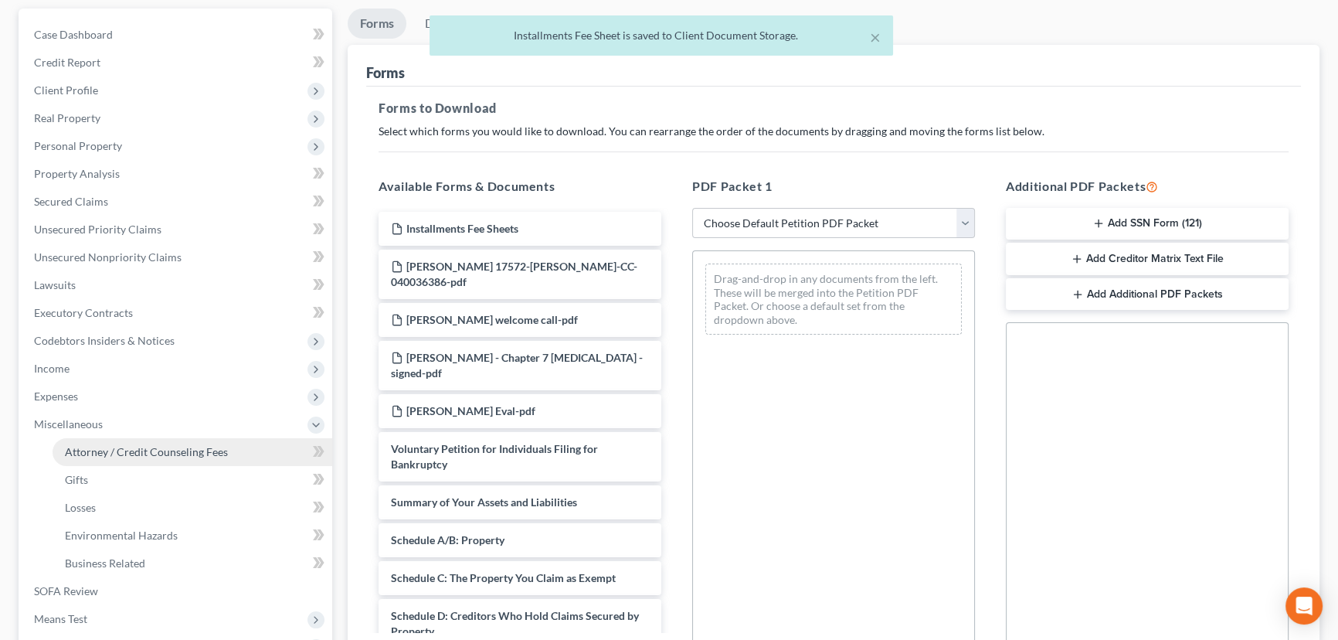
click at [126, 448] on span "Attorney / Credit Counseling Fees" at bounding box center [146, 451] width 163 height 13
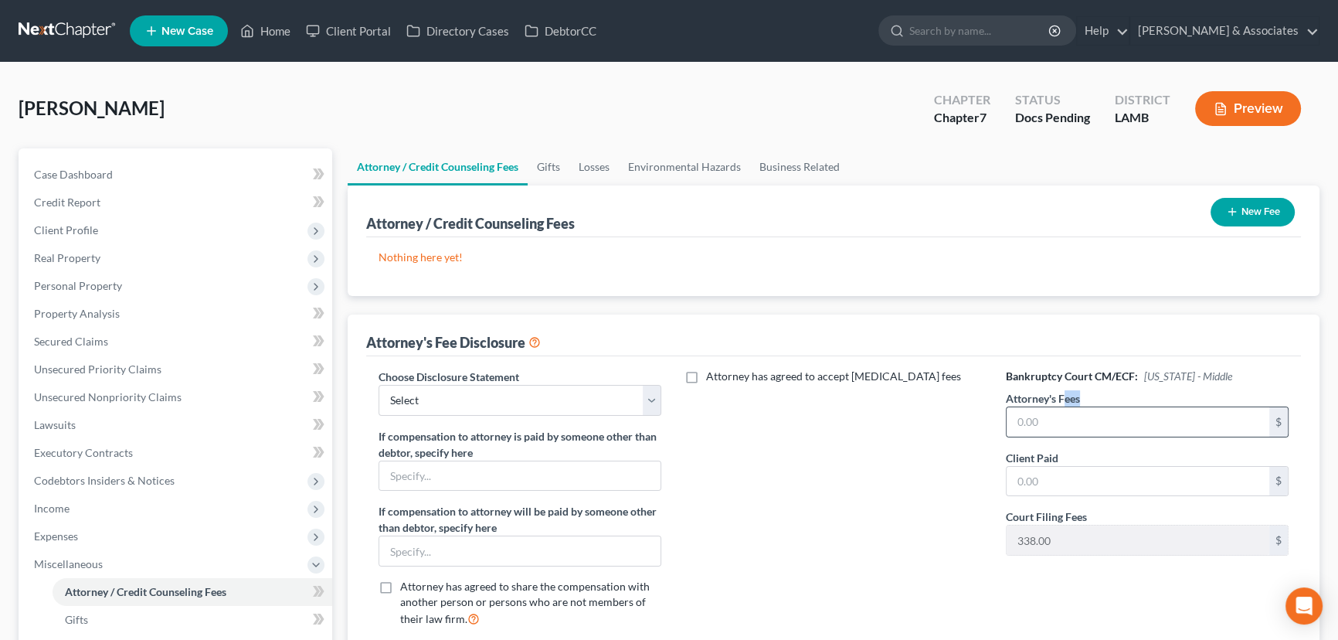
click at [1067, 404] on div "Attorney's Fees $" at bounding box center [1147, 413] width 283 height 47
click at [1074, 425] on input "text" at bounding box center [1137, 421] width 263 height 29
type input "1,500"
click at [474, 405] on select "Select LAWB 13 ALL CHECK NOT KOLWE LAWB 13 ONLY KOLWE TEST LAMB 13 LAMB 7 Ch 11…" at bounding box center [519, 400] width 283 height 31
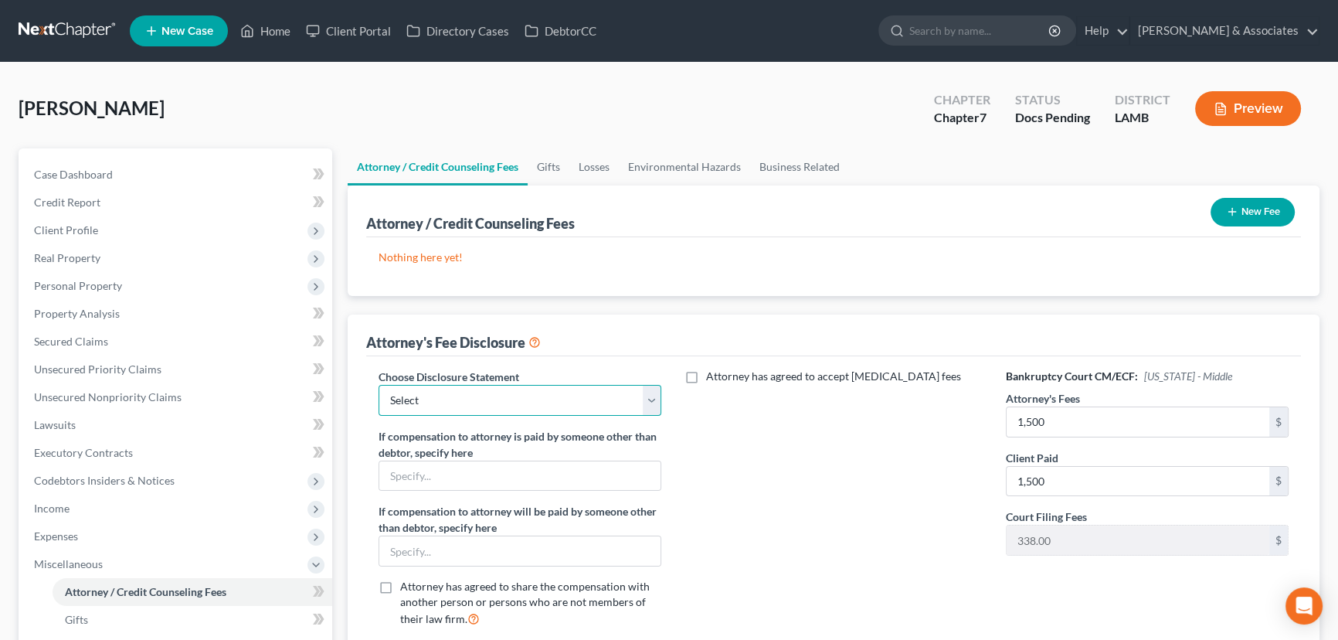
select select "4"
click at [378, 385] on select "Select LAWB 13 ALL CHECK NOT KOLWE LAWB 13 ONLY KOLWE TEST LAMB 13 LAMB 7 Ch 11…" at bounding box center [519, 400] width 283 height 31
click at [1259, 205] on button "New Fee" at bounding box center [1252, 212] width 84 height 29
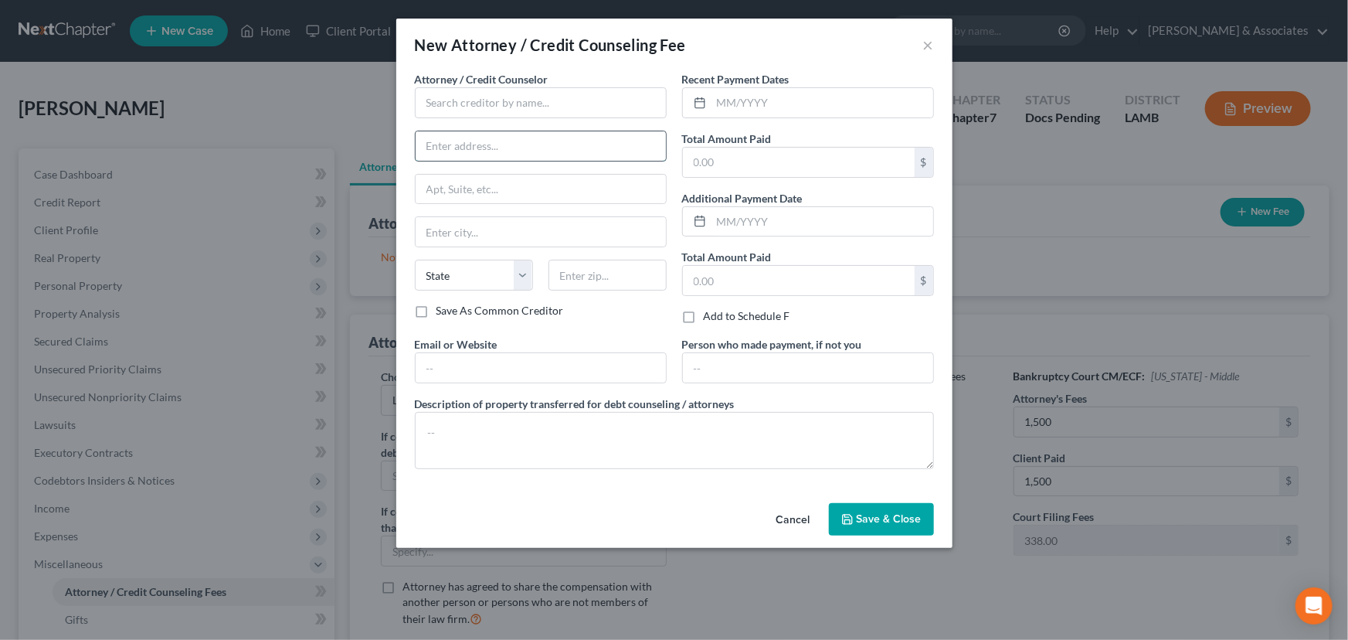
drag, startPoint x: 496, startPoint y: 145, endPoint x: 504, endPoint y: 131, distance: 16.6
click at [496, 145] on input "text" at bounding box center [541, 145] width 250 height 29
click at [510, 116] on input "text" at bounding box center [541, 102] width 252 height 31
click at [573, 127] on div "[PERSON_NAME] & Associates" at bounding box center [507, 129] width 161 height 15
type input "[PERSON_NAME] & Associates"
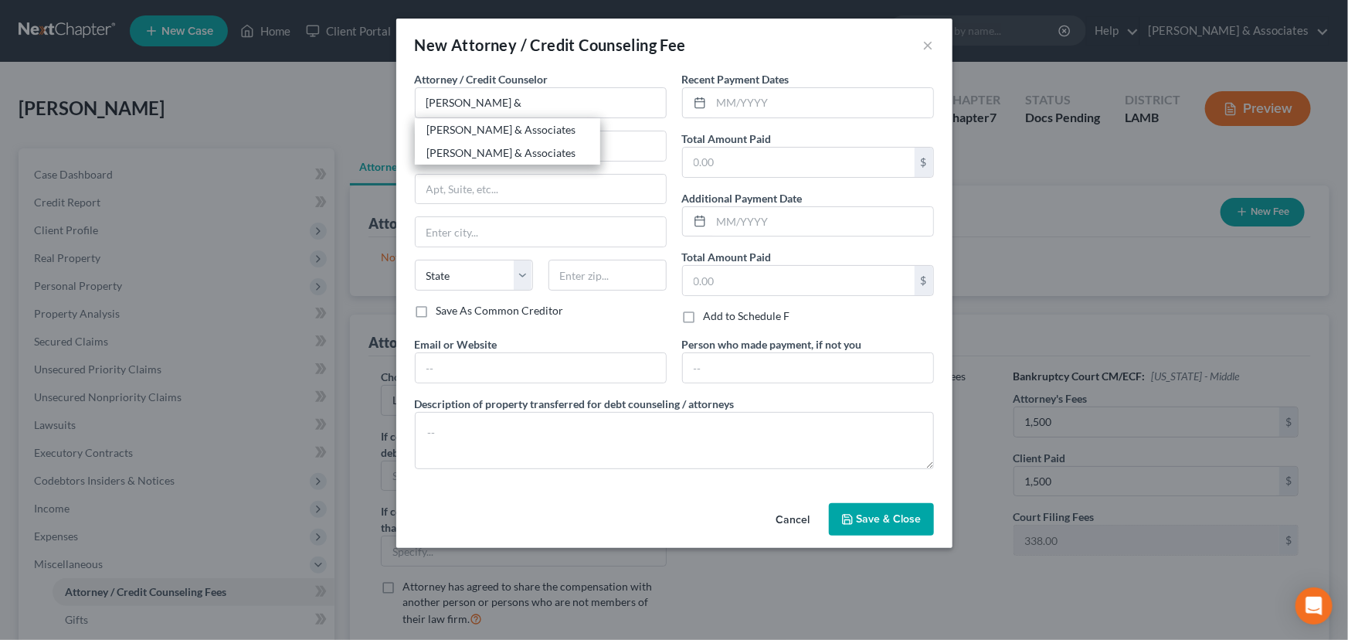
type input "2644 S. Sherwood Forest Blvd."
type input "Baton Rouge"
select select "19"
type input "70816"
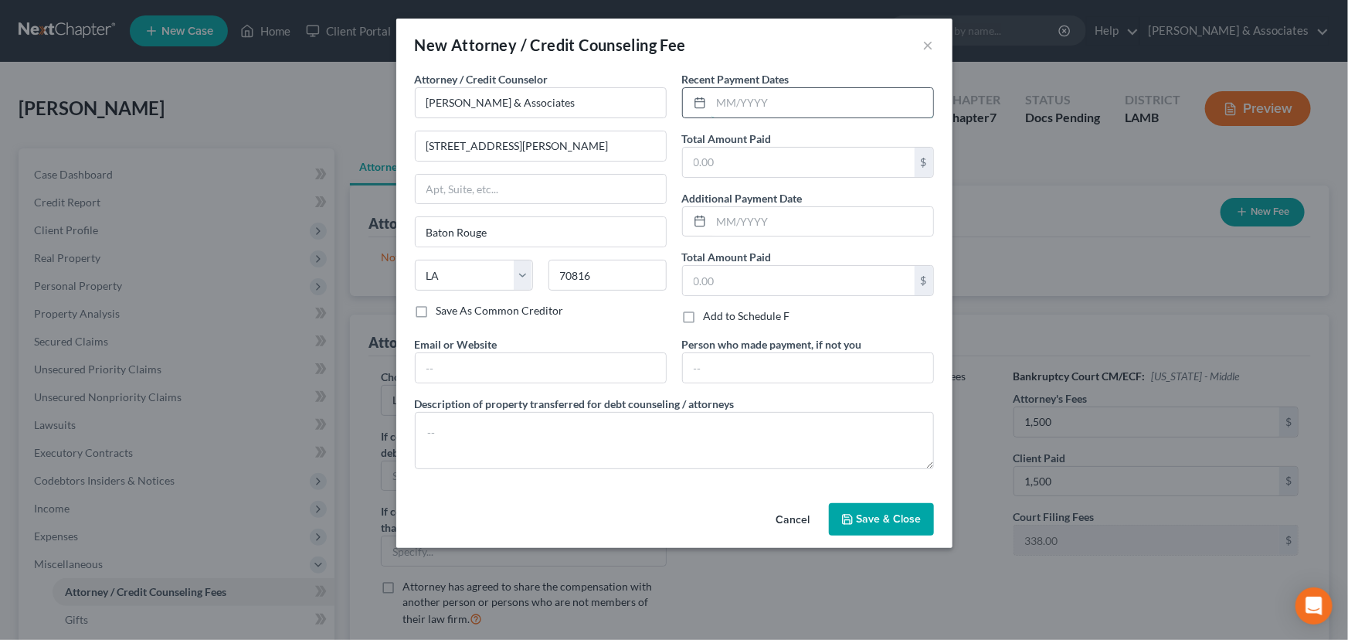
click at [755, 100] on input "text" at bounding box center [822, 102] width 222 height 29
click at [734, 108] on input "text" at bounding box center [822, 102] width 222 height 29
type input "8/2025"
type input "1,500"
click at [882, 526] on button "Save & Close" at bounding box center [881, 519] width 105 height 32
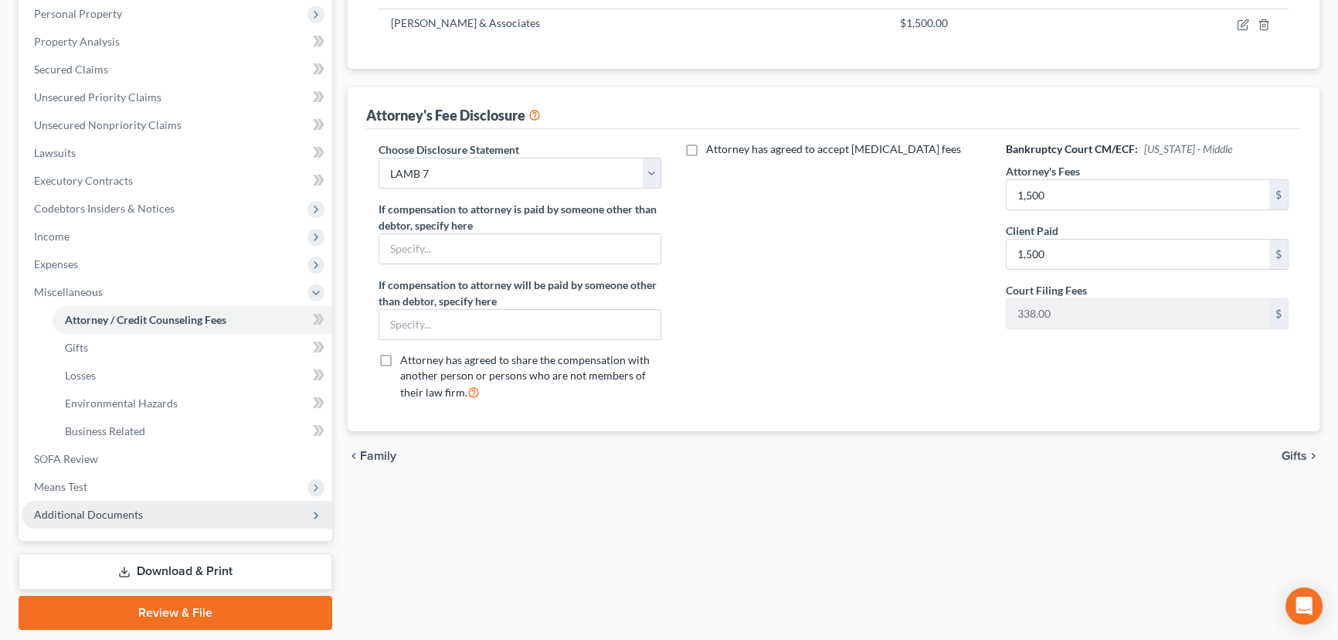
scroll to position [280, 0]
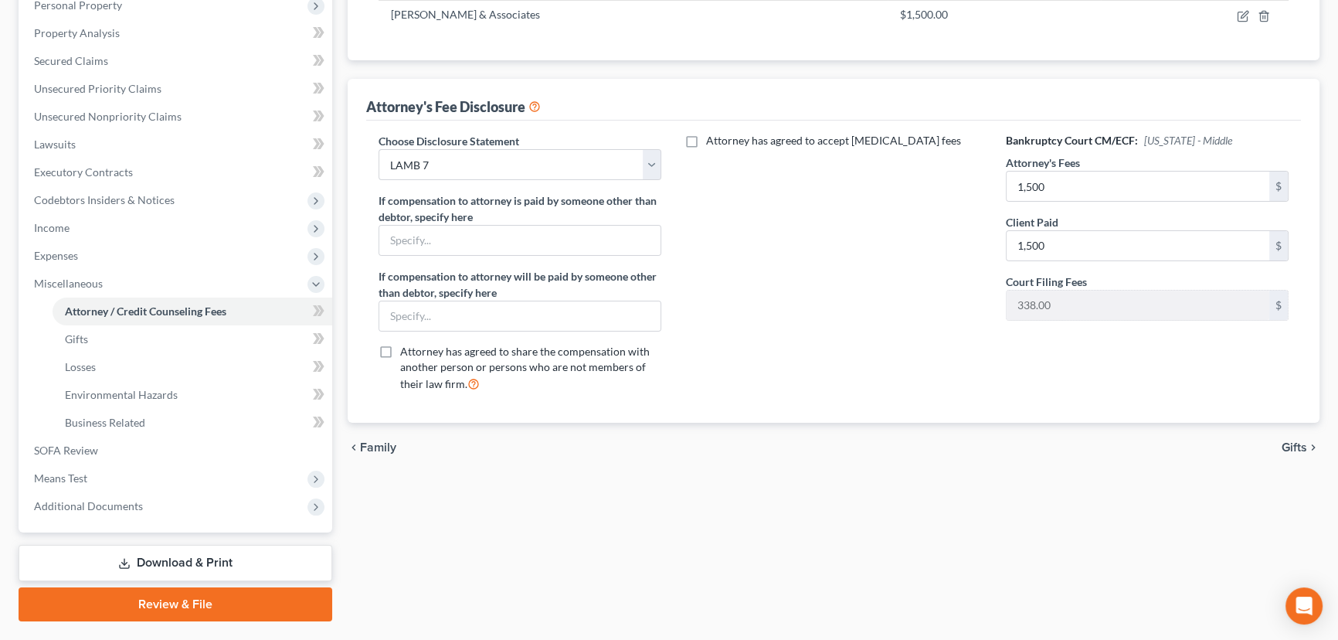
click at [251, 553] on link "Download & Print" at bounding box center [176, 563] width 314 height 36
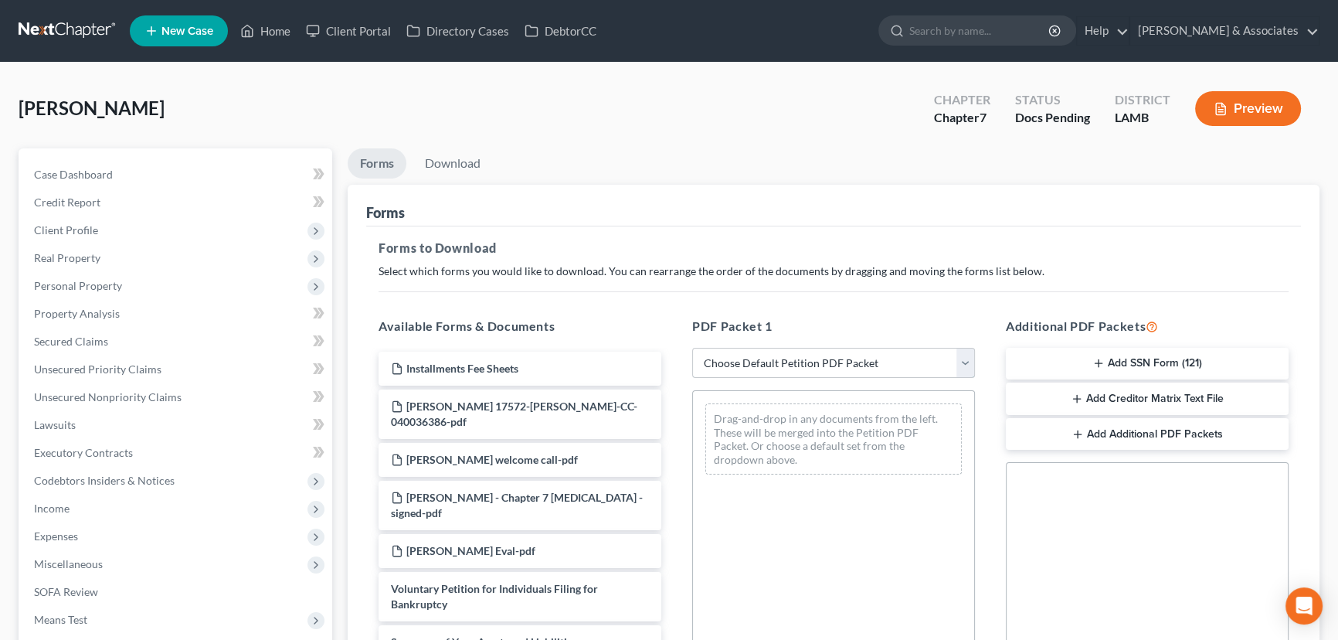
click at [850, 371] on select "Choose Default Petition PDF Packet Complete Bankruptcy Petition (all forms and …" at bounding box center [833, 363] width 283 height 31
select select "0"
click at [692, 348] on select "Choose Default Petition PDF Packet Complete Bankruptcy Petition (all forms and …" at bounding box center [833, 363] width 283 height 31
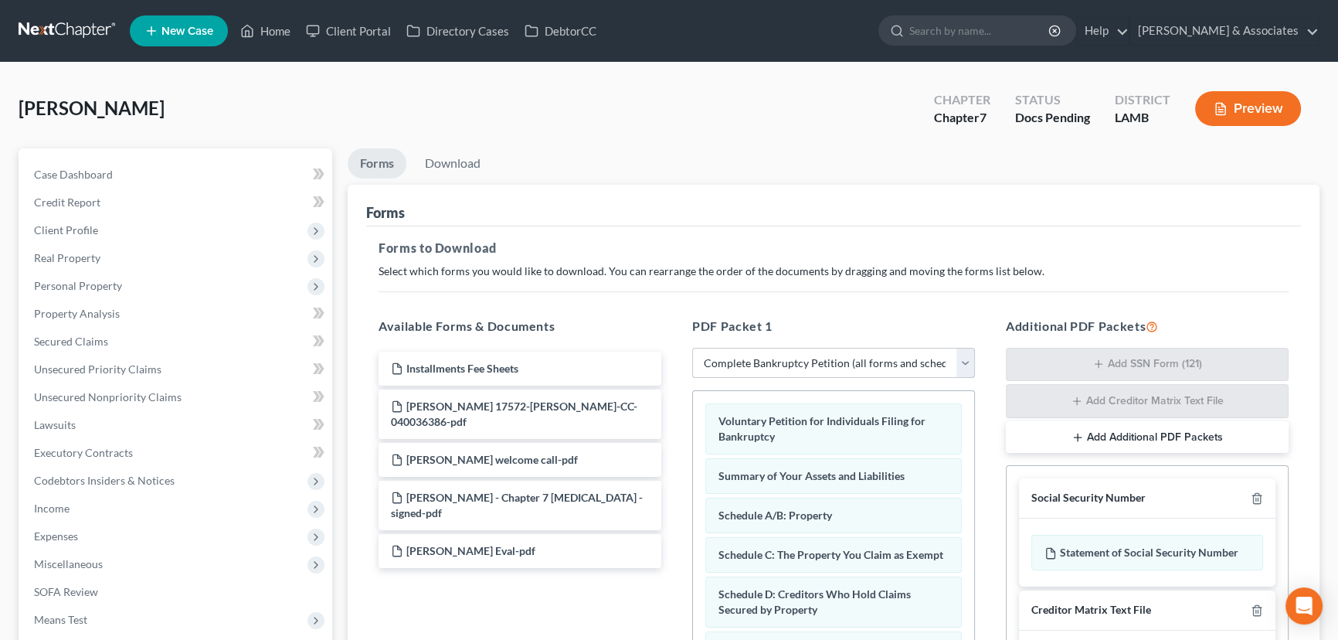
scroll to position [280, 0]
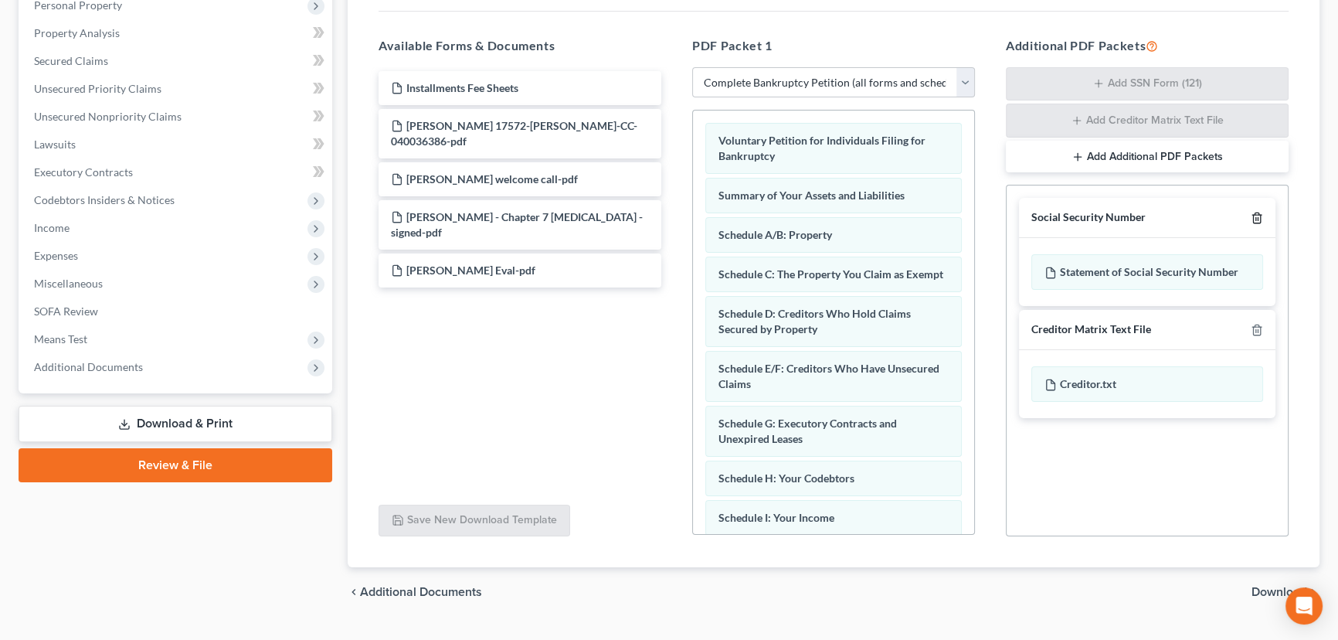
click at [1254, 216] on icon "button" at bounding box center [1257, 218] width 12 height 12
click at [1254, 324] on icon "button" at bounding box center [1257, 330] width 12 height 12
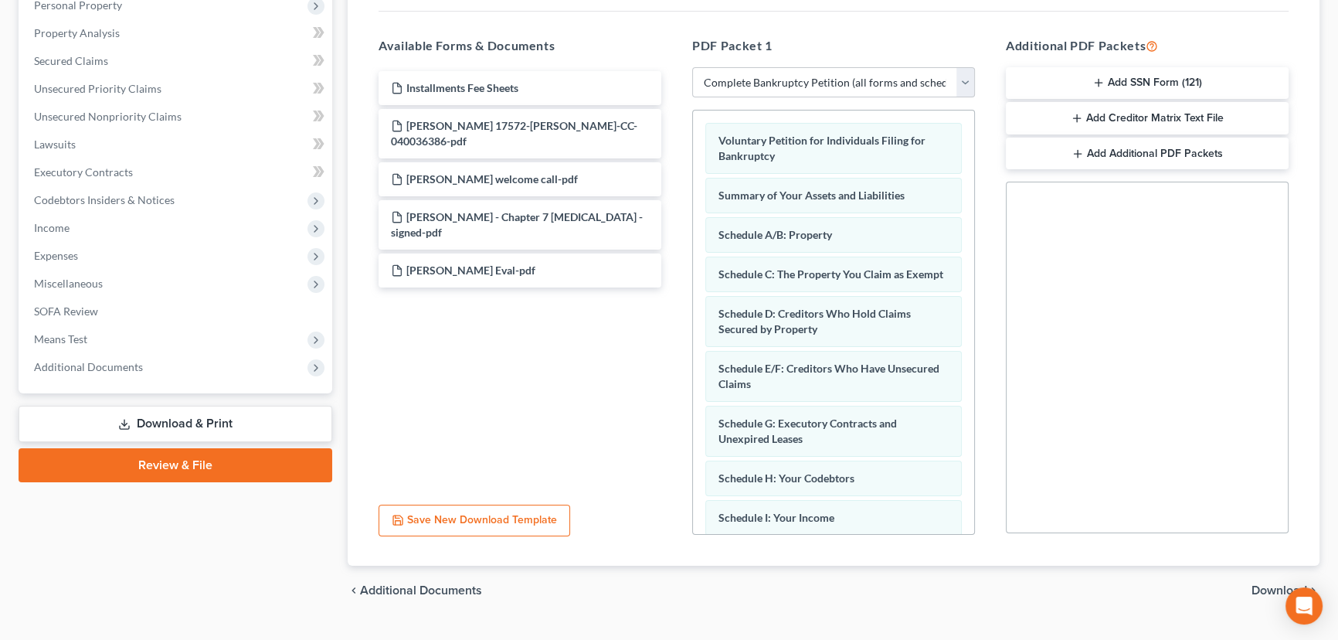
click at [1268, 586] on span "Download" at bounding box center [1279, 590] width 56 height 12
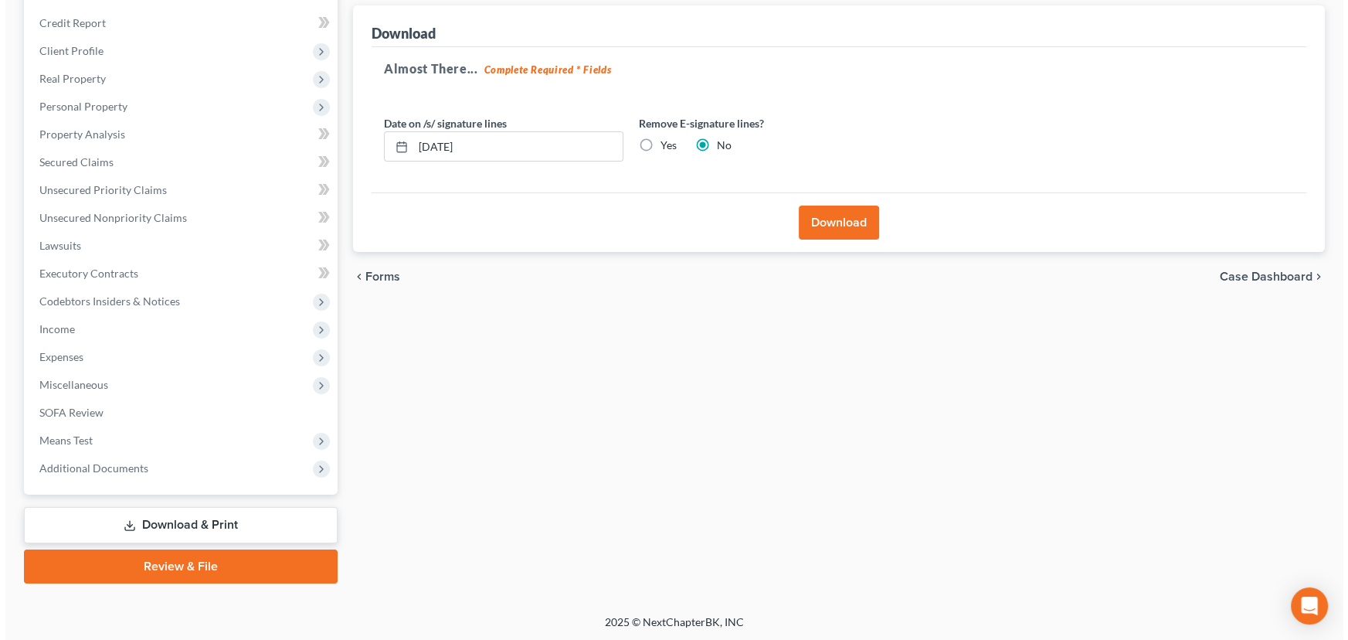
scroll to position [0, 0]
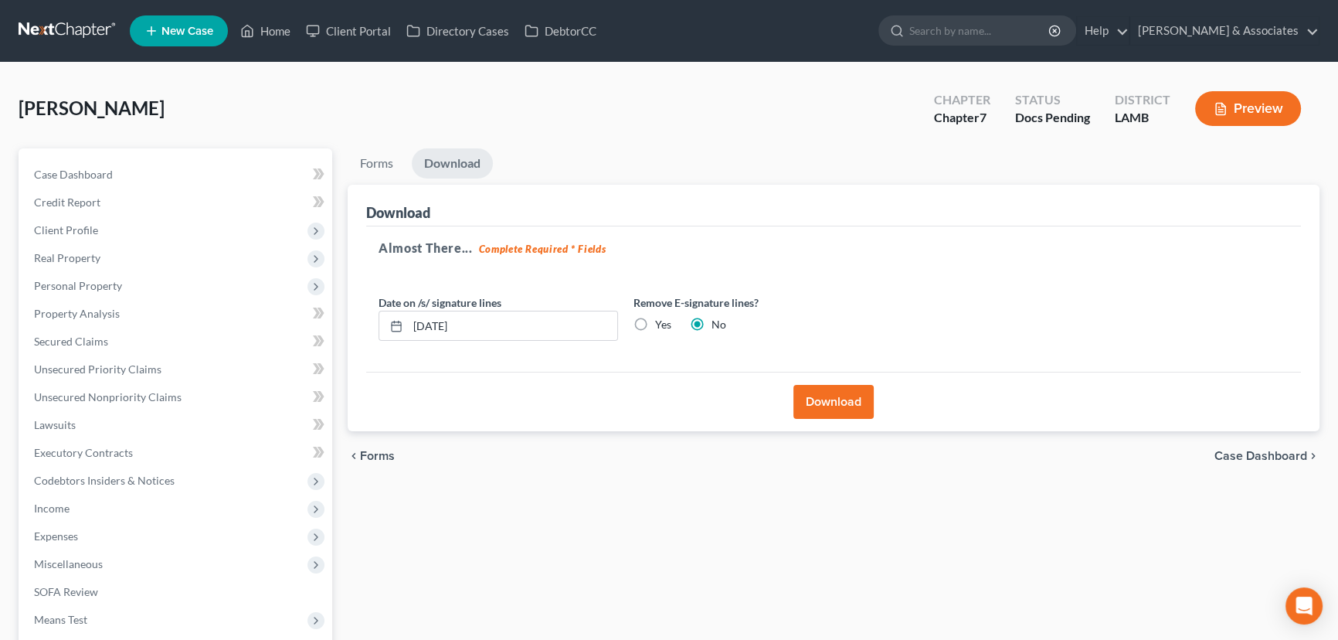
click at [822, 392] on button "Download" at bounding box center [833, 402] width 80 height 34
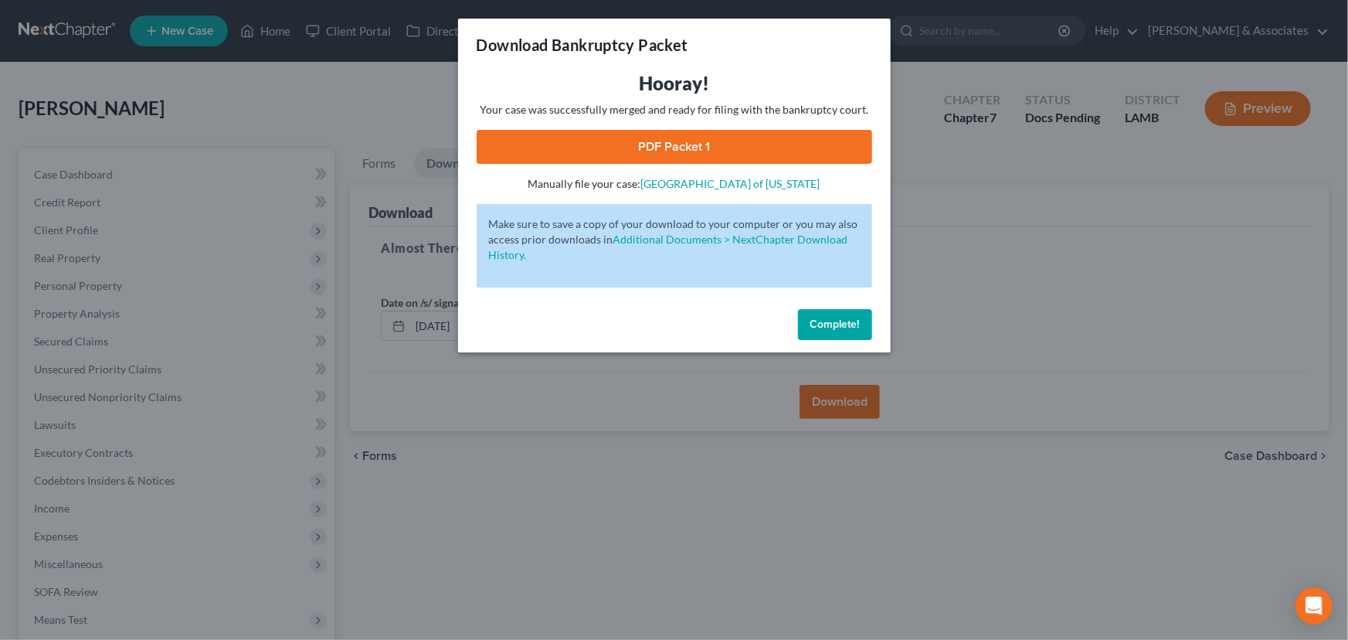
click at [694, 134] on link "PDF Packet 1" at bounding box center [674, 147] width 395 height 34
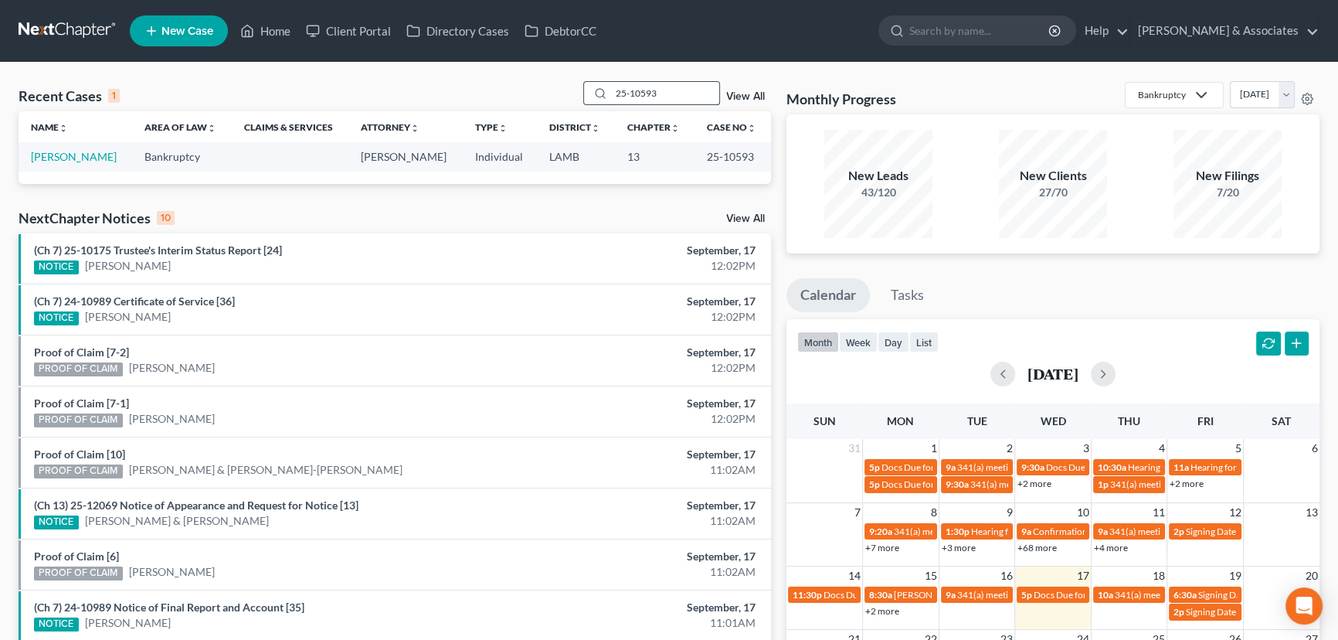
click at [659, 87] on input "25-10593" at bounding box center [665, 93] width 108 height 22
click at [658, 87] on input "25-10593" at bounding box center [665, 93] width 108 height 22
type input "j"
type input "[PERSON_NAME]"
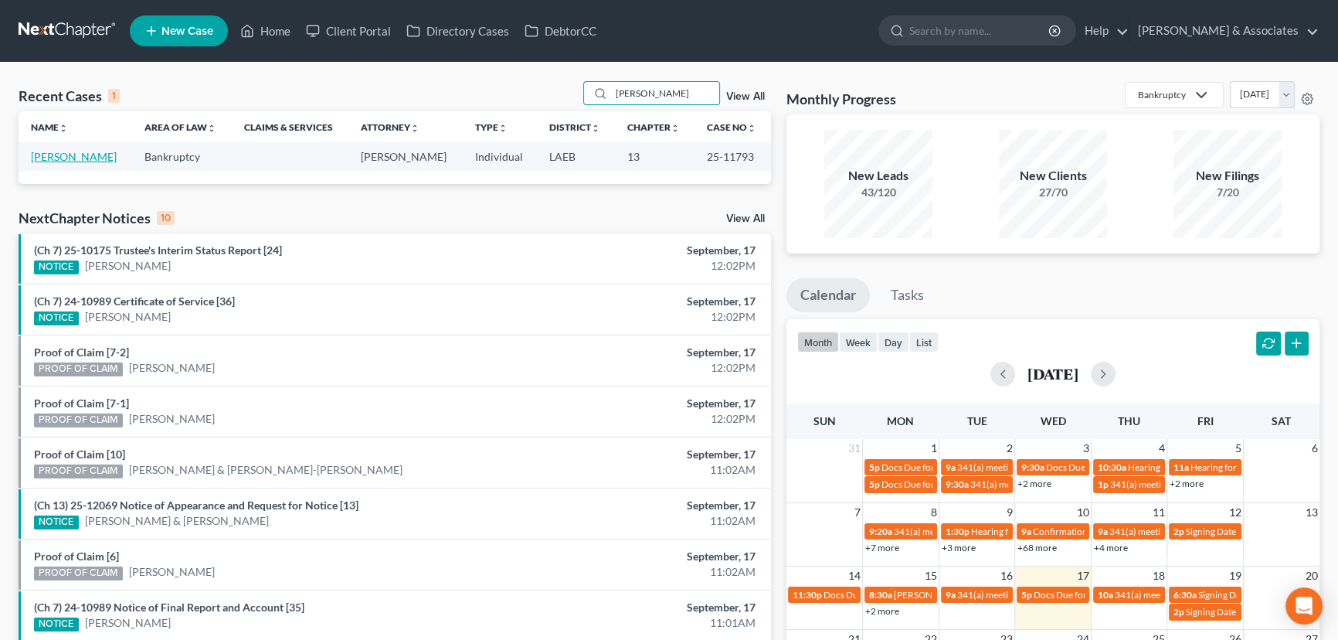
click at [83, 152] on link "[PERSON_NAME]" at bounding box center [74, 156] width 86 height 13
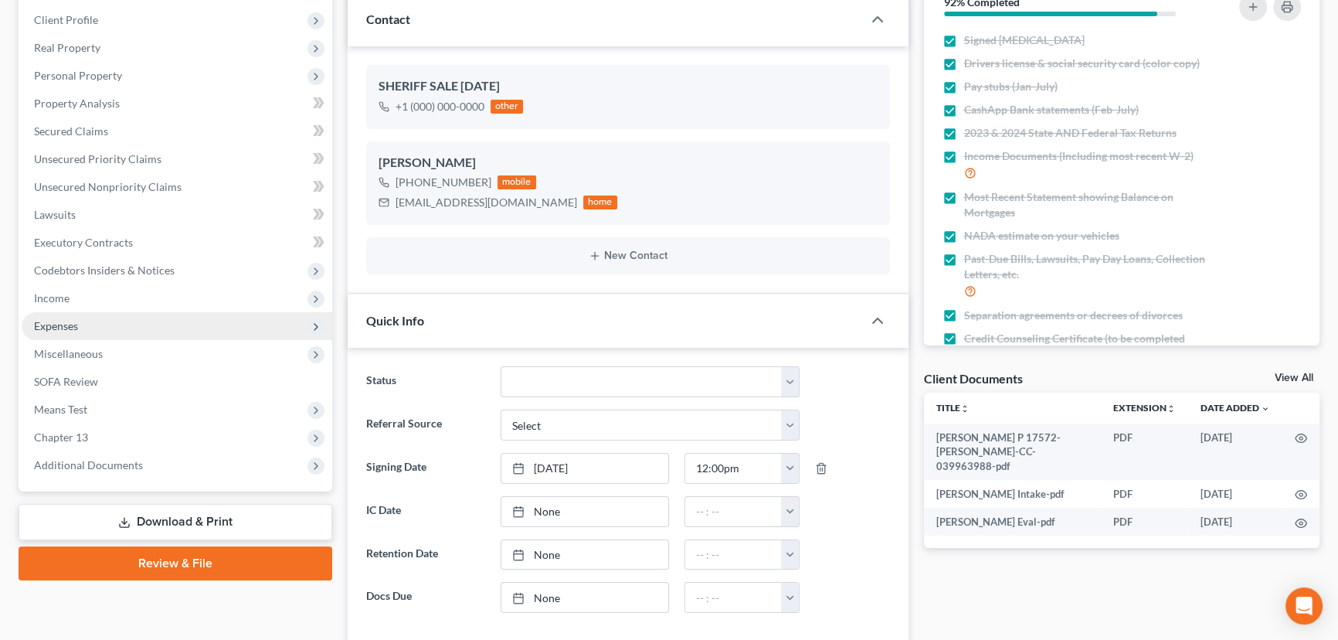
scroll to position [53, 0]
click at [117, 328] on span "Expenses" at bounding box center [177, 326] width 311 height 28
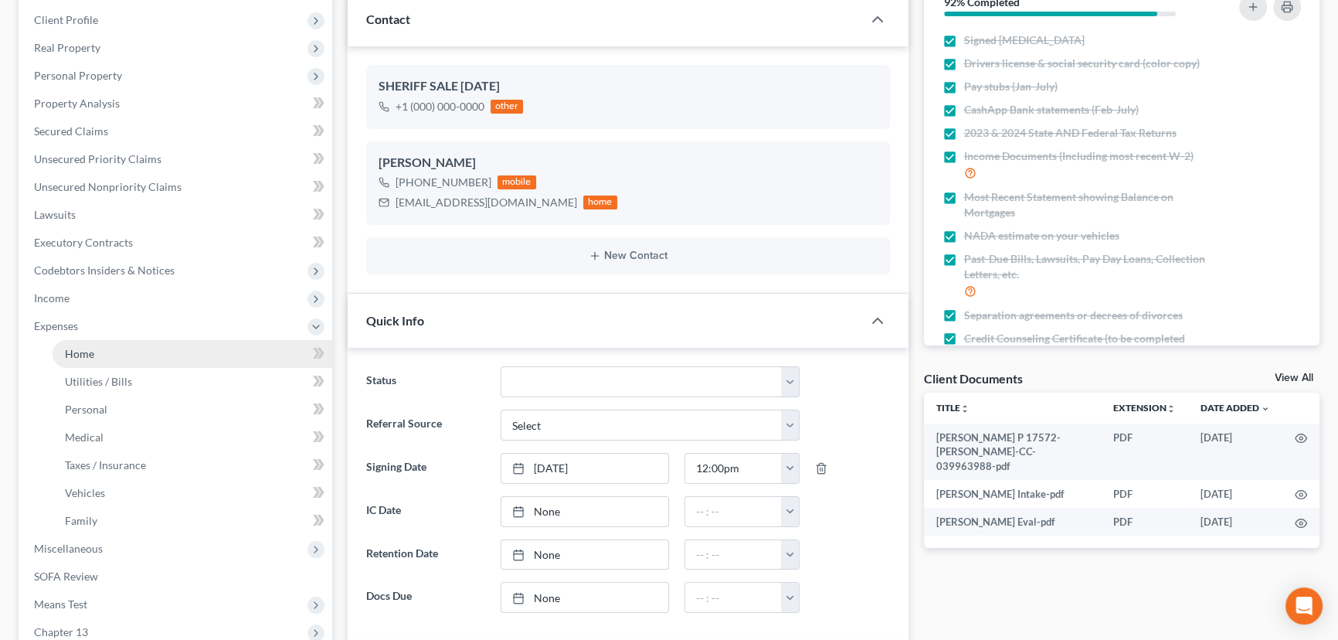
click at [110, 348] on link "Home" at bounding box center [193, 354] width 280 height 28
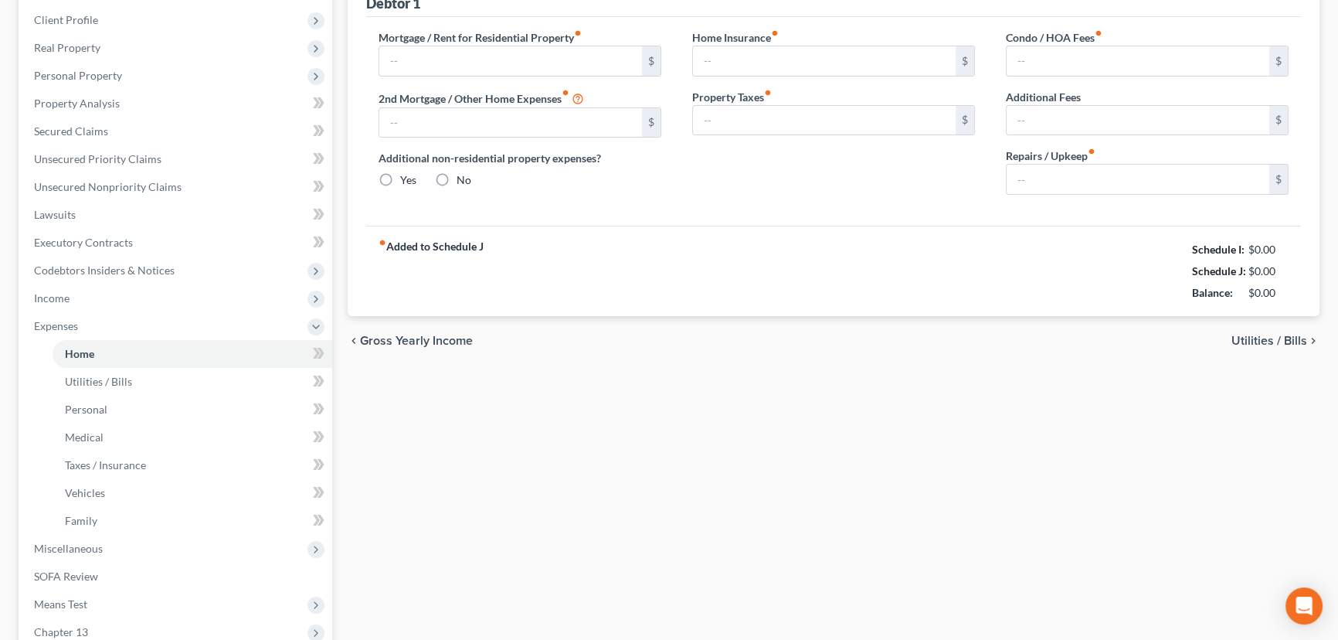
scroll to position [49, 0]
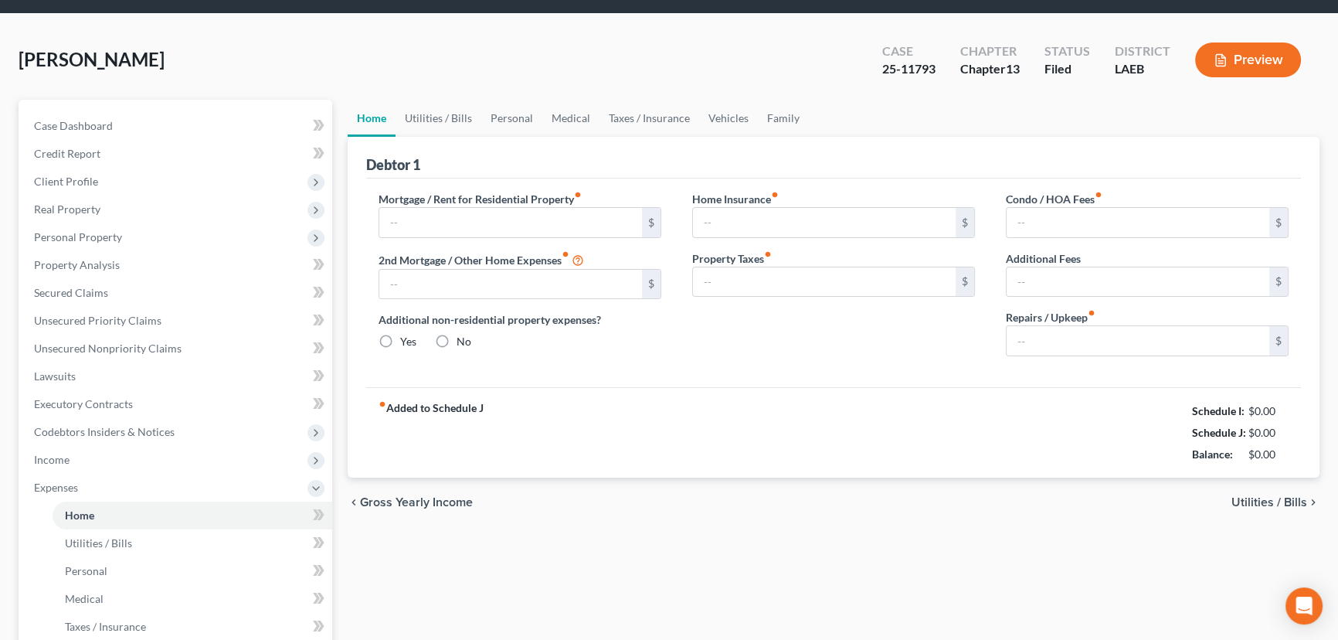
type input "650.00"
radio input "true"
type input "0.00"
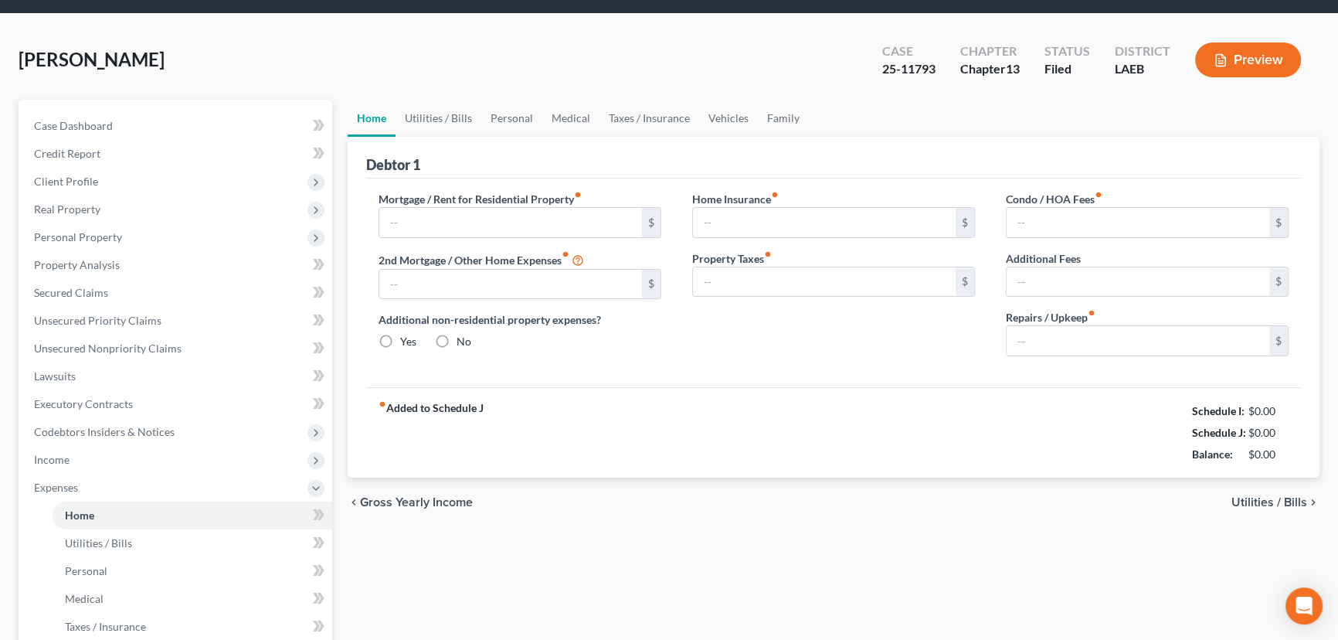
type input "0.00"
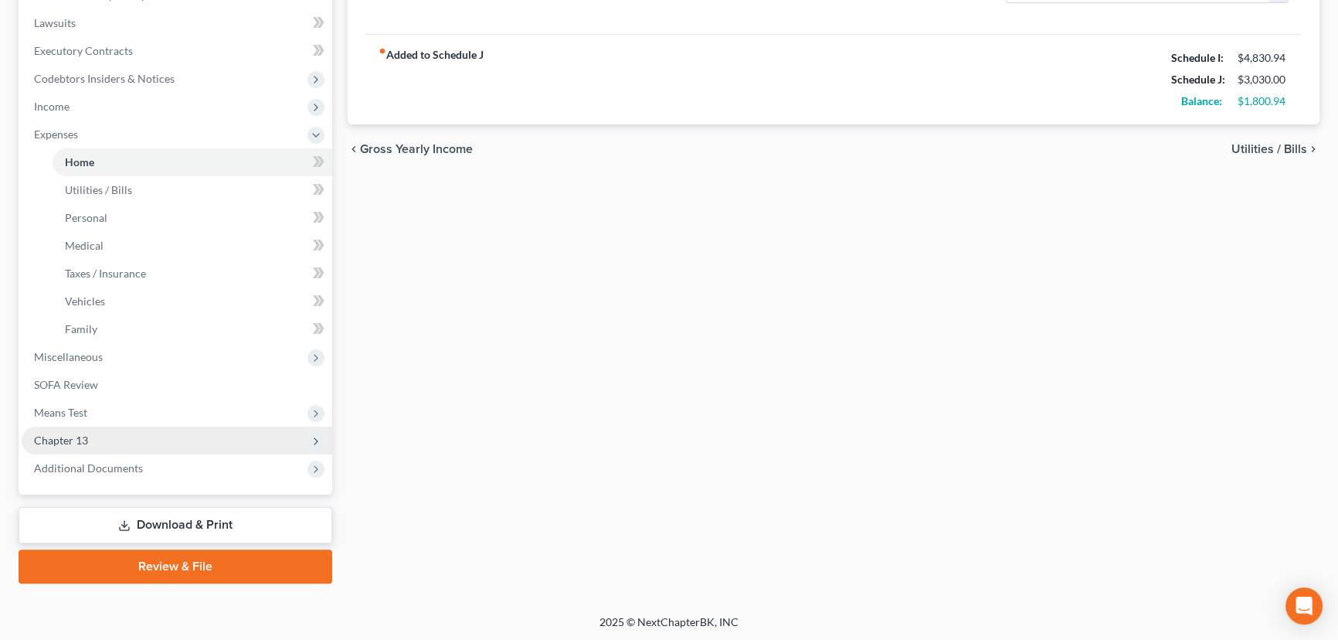
click at [87, 440] on span "Chapter 13" at bounding box center [61, 439] width 54 height 13
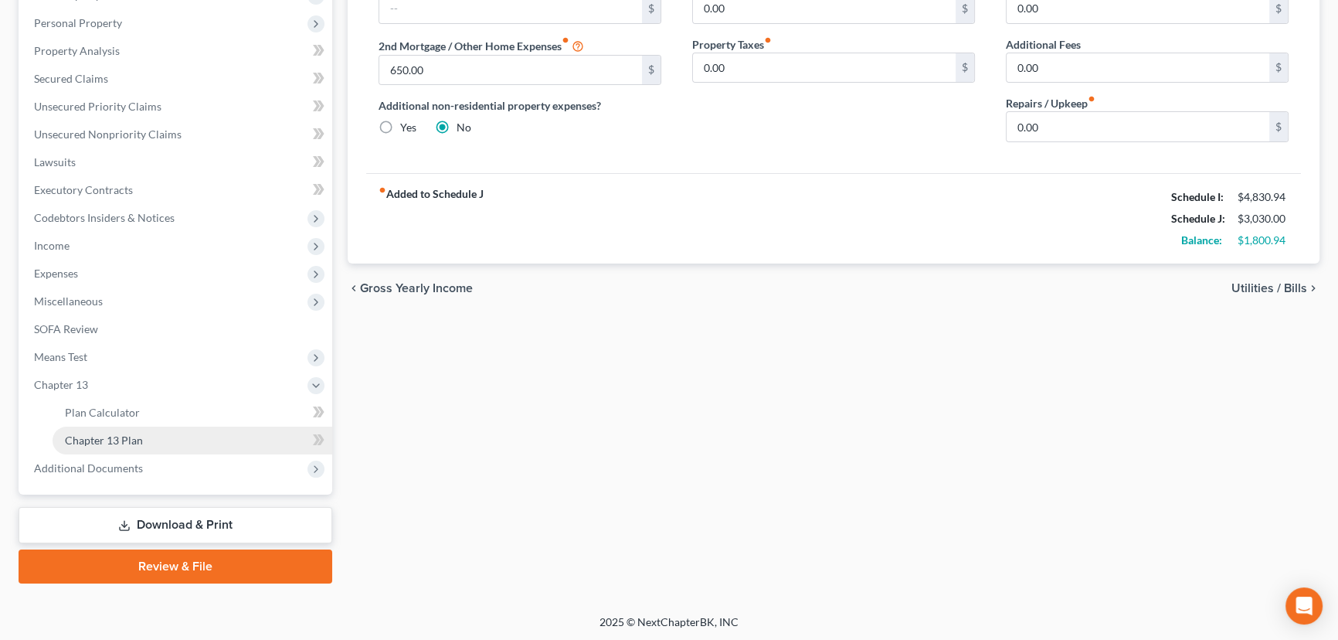
click at [128, 434] on span "Chapter 13 Plan" at bounding box center [104, 439] width 78 height 13
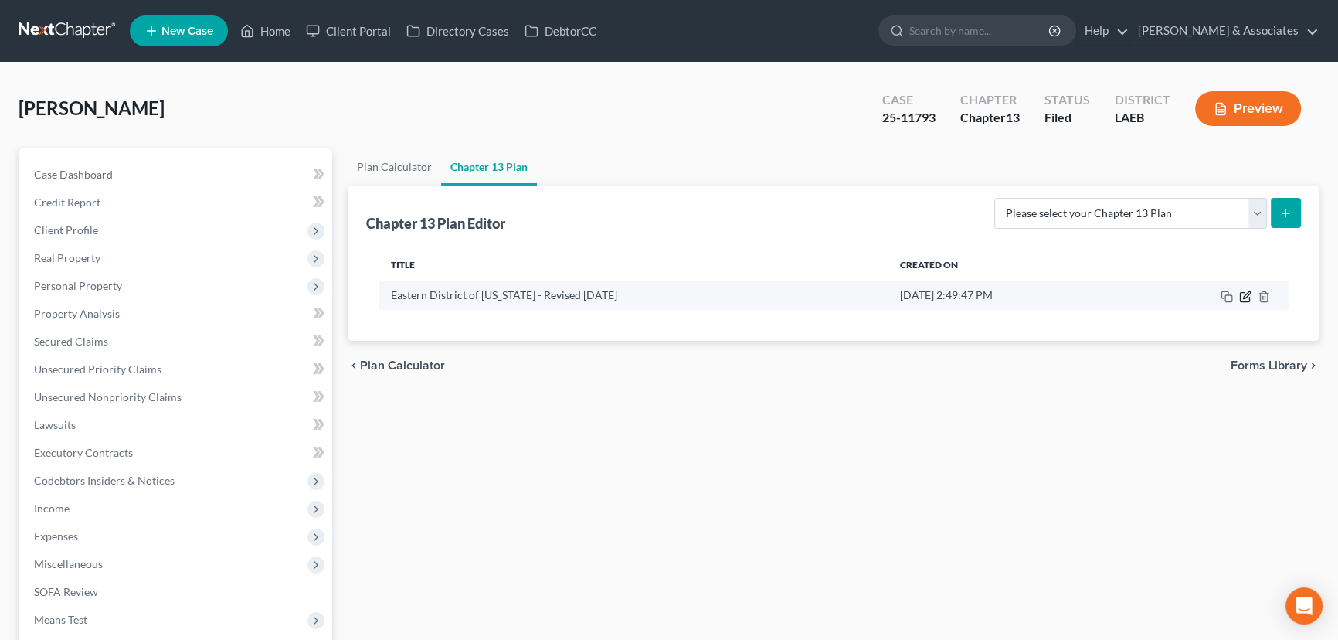
click at [1244, 301] on icon "button" at bounding box center [1245, 296] width 12 height 12
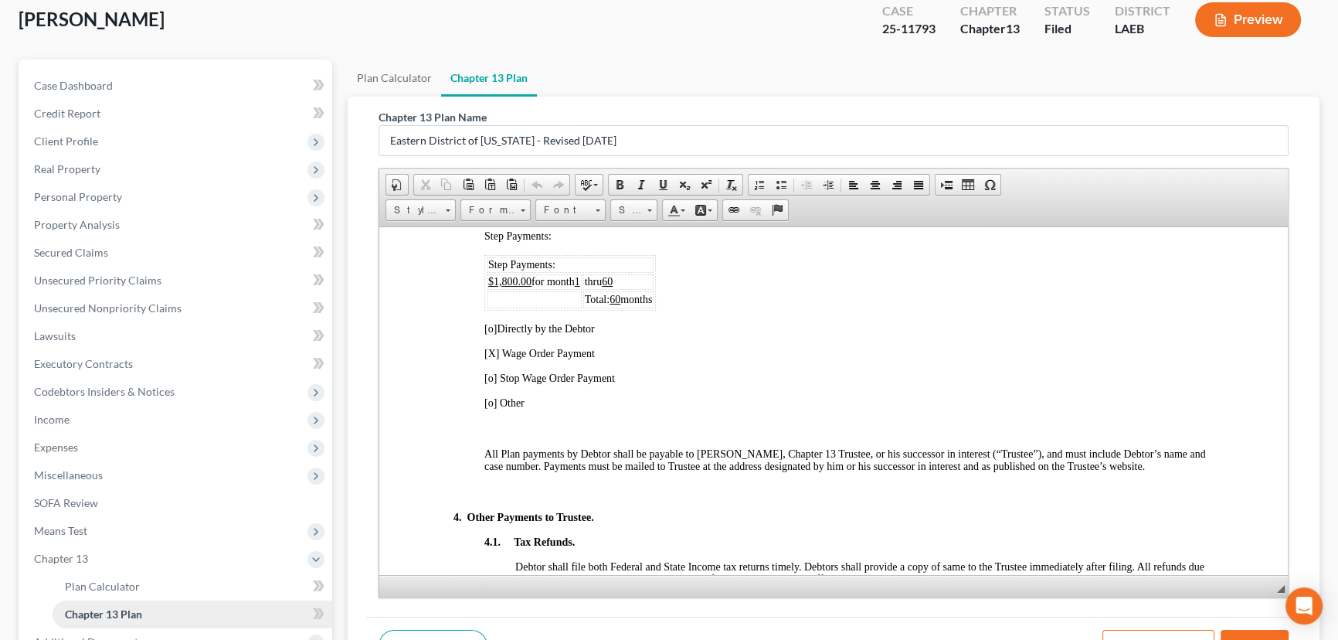
scroll to position [210, 0]
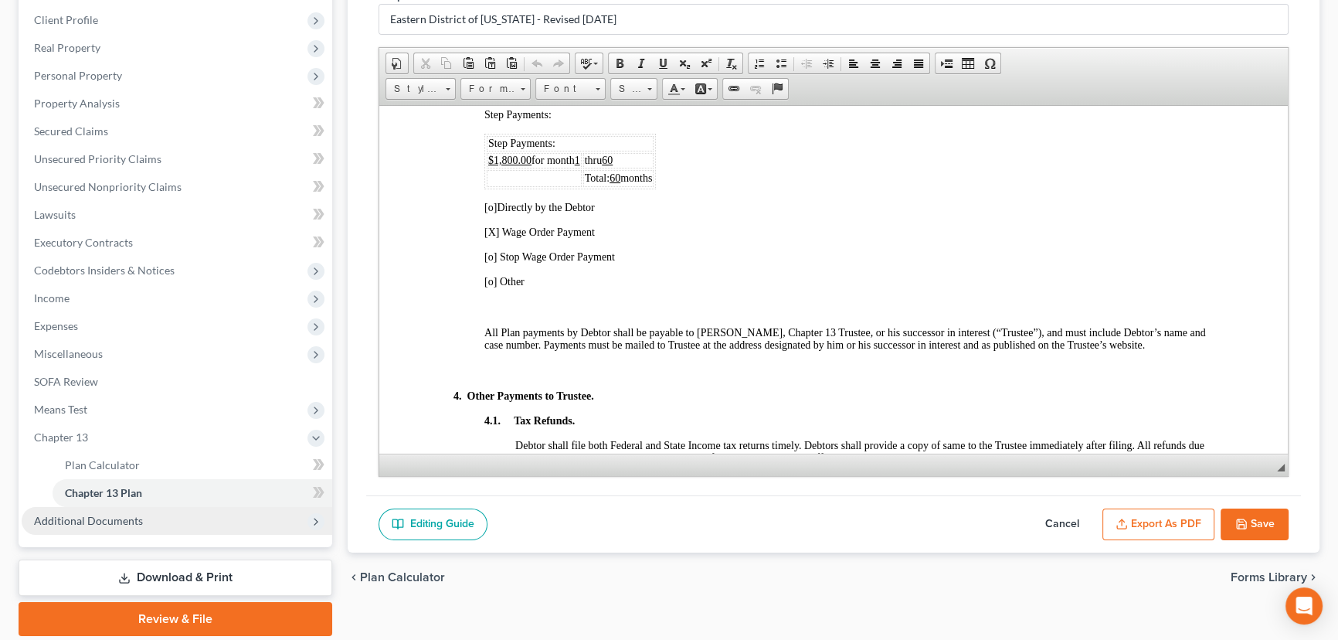
click at [122, 517] on span "Additional Documents" at bounding box center [88, 520] width 109 height 13
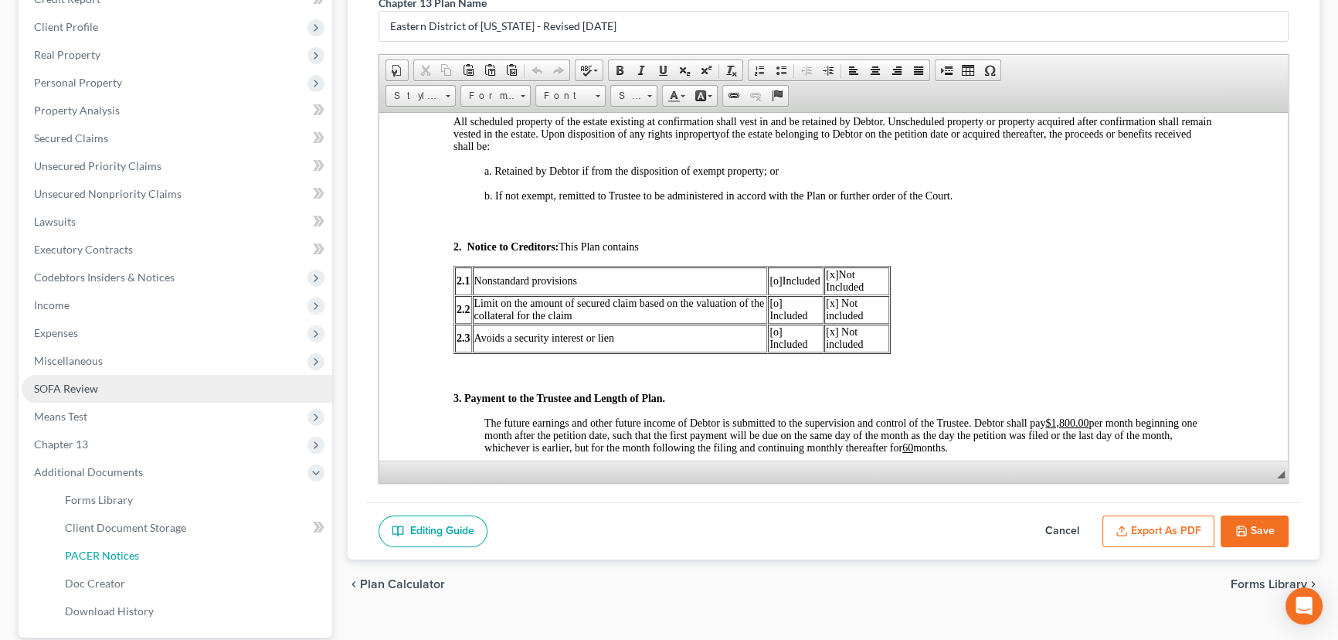
scroll to position [346, 0]
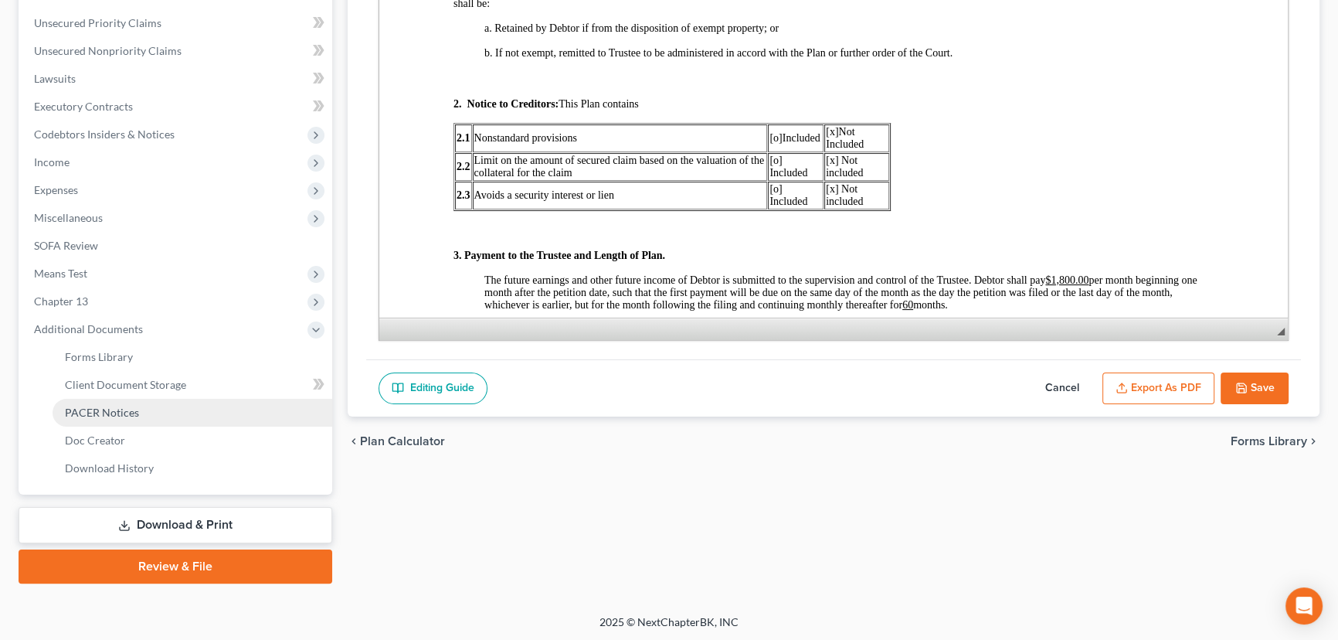
click at [137, 413] on span "PACER Notices" at bounding box center [102, 412] width 74 height 13
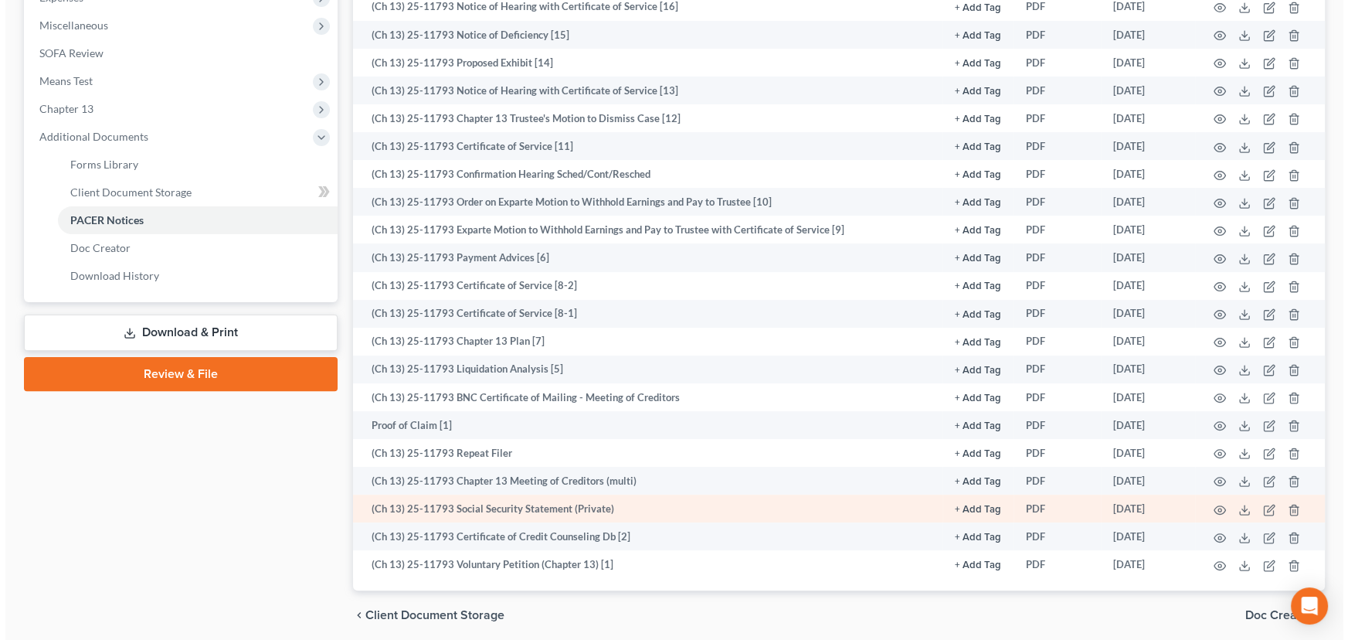
scroll to position [594, 0]
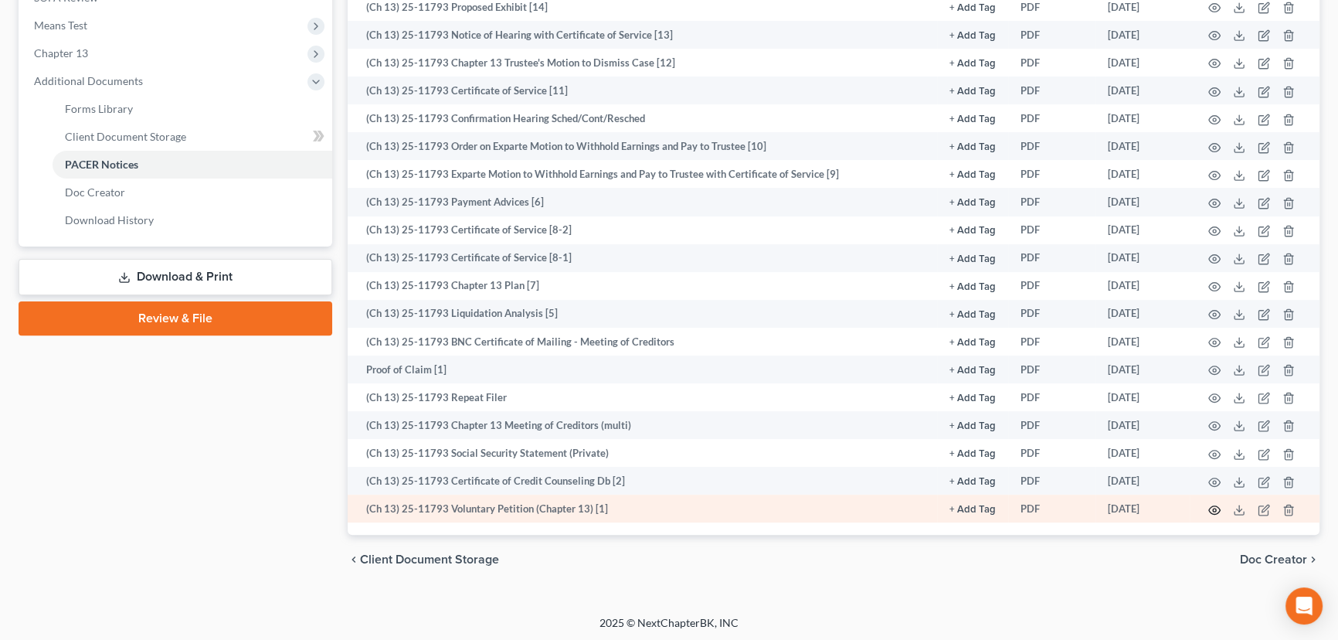
click at [1213, 508] on icon "button" at bounding box center [1214, 510] width 12 height 12
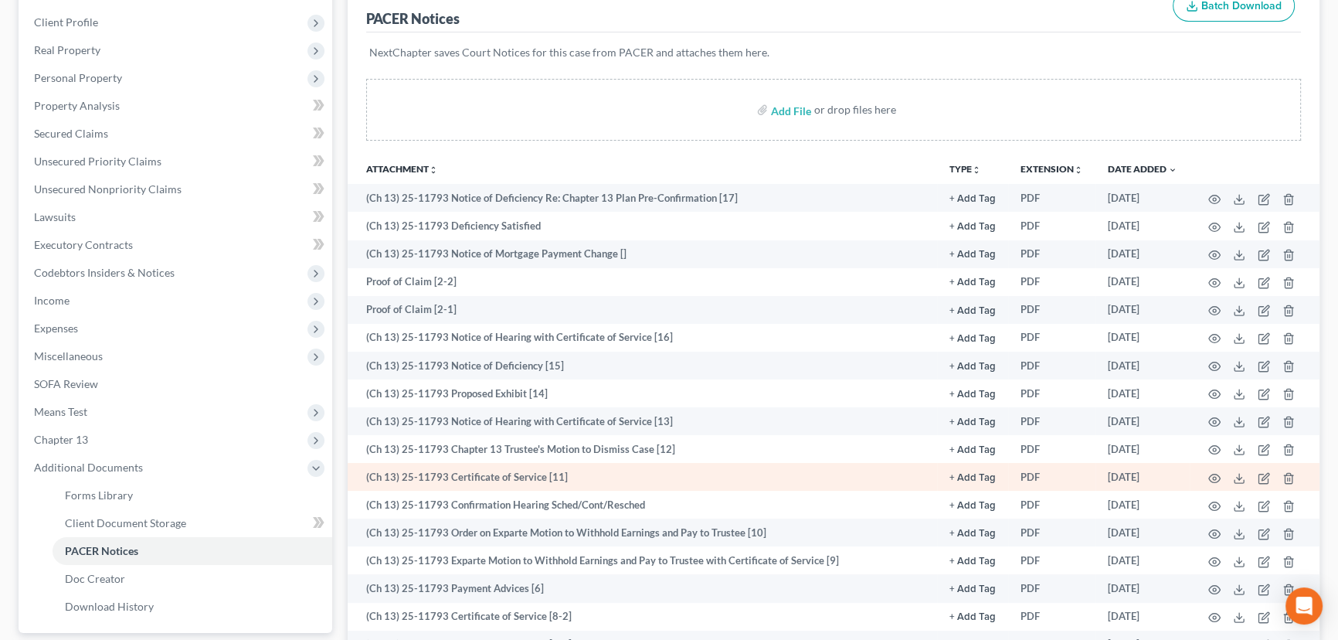
scroll to position [210, 0]
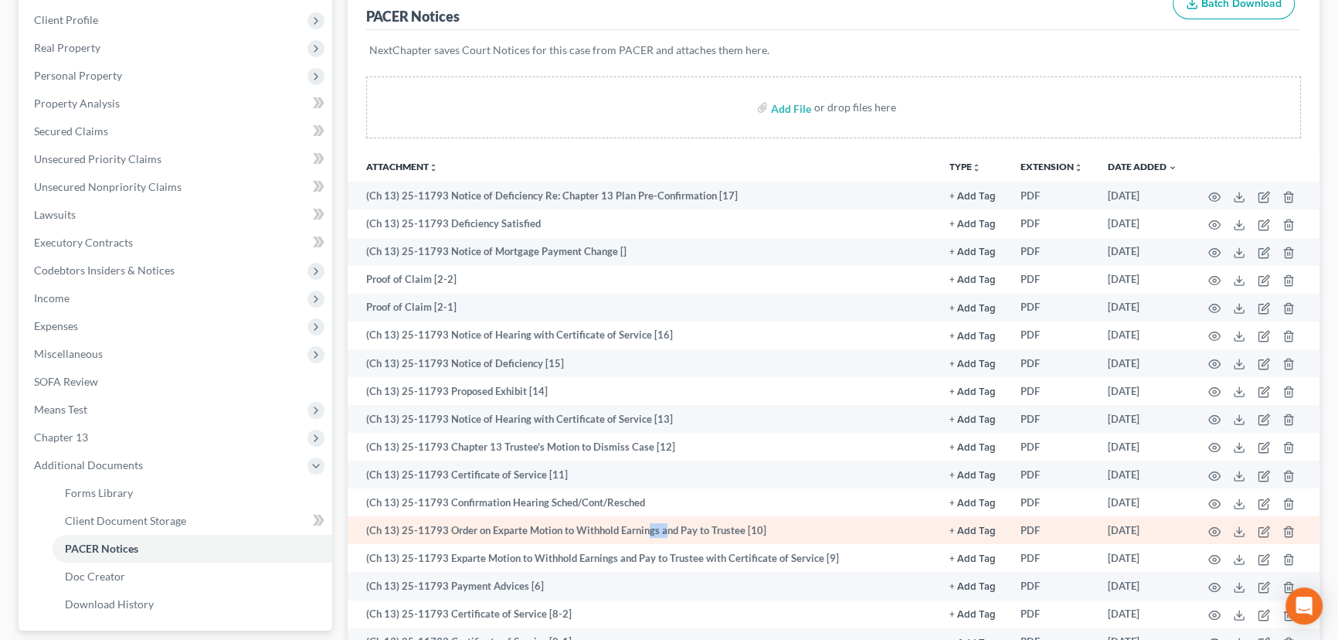
drag, startPoint x: 643, startPoint y: 524, endPoint x: 664, endPoint y: 529, distance: 20.8
click at [664, 529] on td "(Ch 13) 25-11793 Order on Exparte Motion to Withhold Earnings and Pay to Truste…" at bounding box center [642, 530] width 589 height 28
click at [1240, 529] on icon at bounding box center [1239, 531] width 12 height 12
